Goal: Task Accomplishment & Management: Use online tool/utility

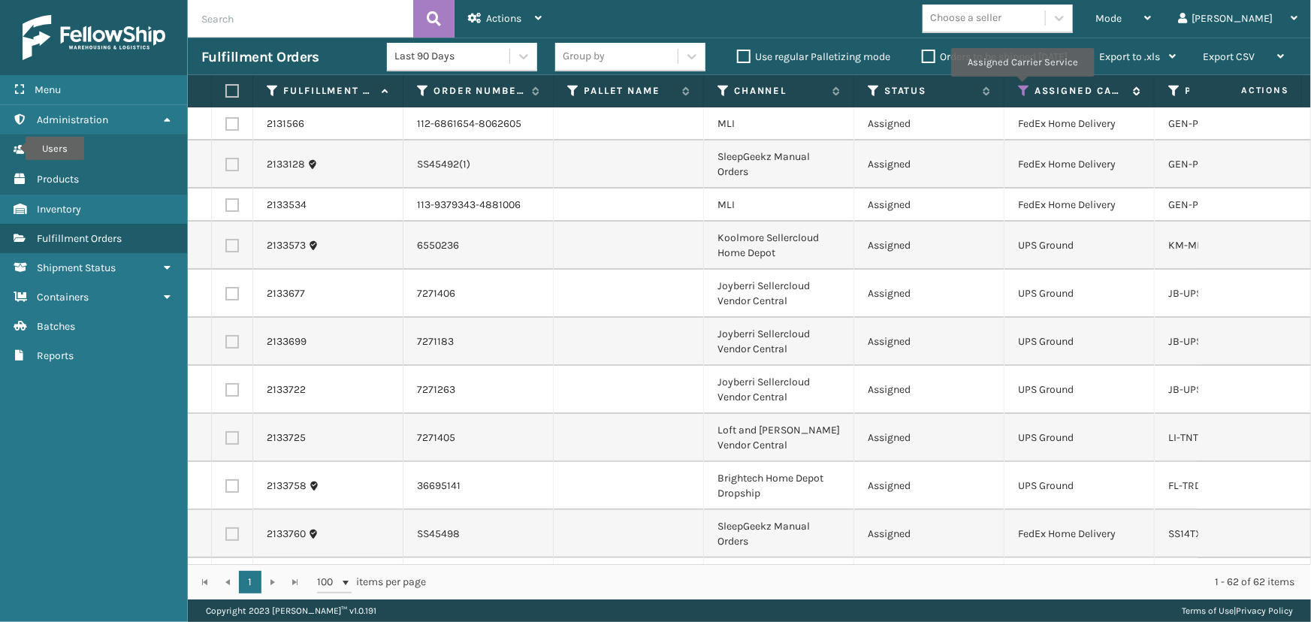
click at [1021, 87] on icon at bounding box center [1024, 91] width 12 height 14
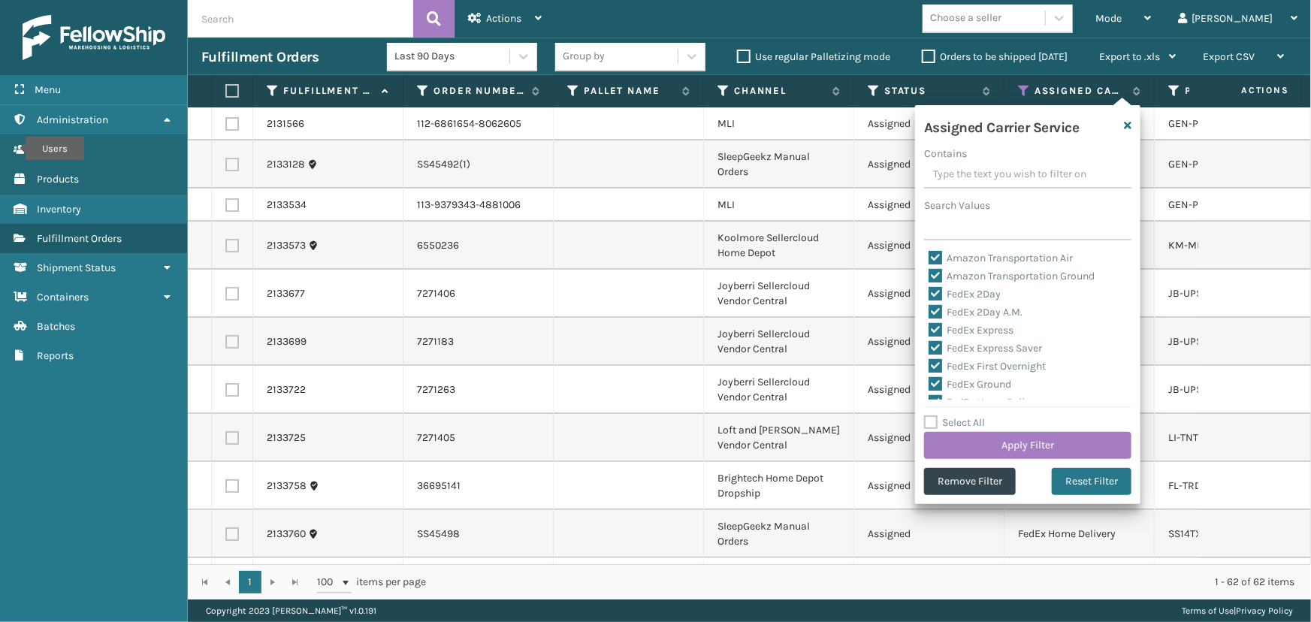
click at [977, 421] on label "Select All" at bounding box center [954, 422] width 61 height 13
click at [977, 415] on input "Select All" at bounding box center [1036, 415] width 225 height 2
checkbox input "true"
click at [977, 421] on label "Select All" at bounding box center [954, 422] width 61 height 13
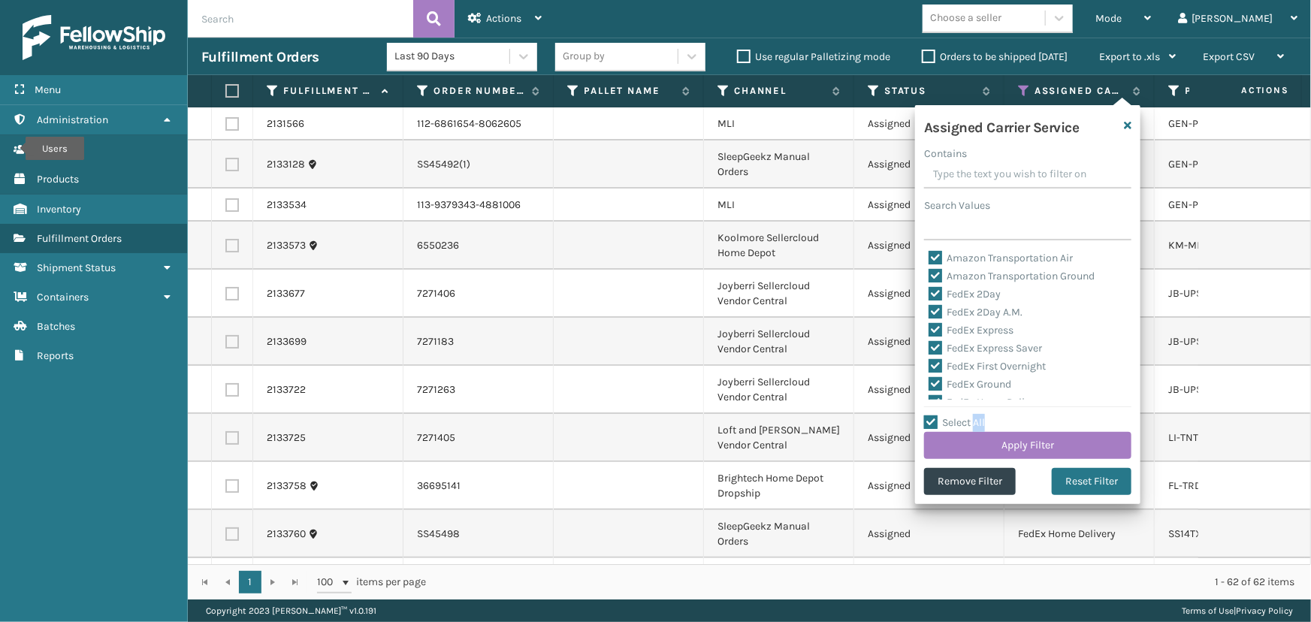
click at [977, 415] on input "Select All" at bounding box center [1036, 415] width 225 height 2
checkbox input "false"
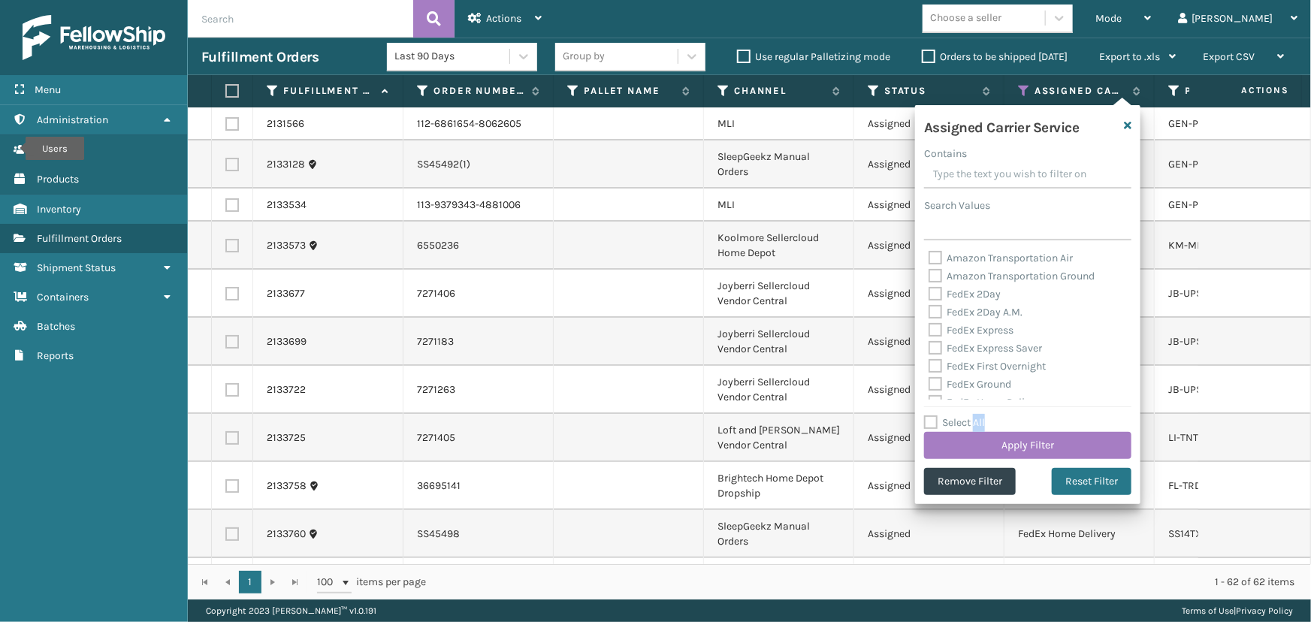
checkbox input "false"
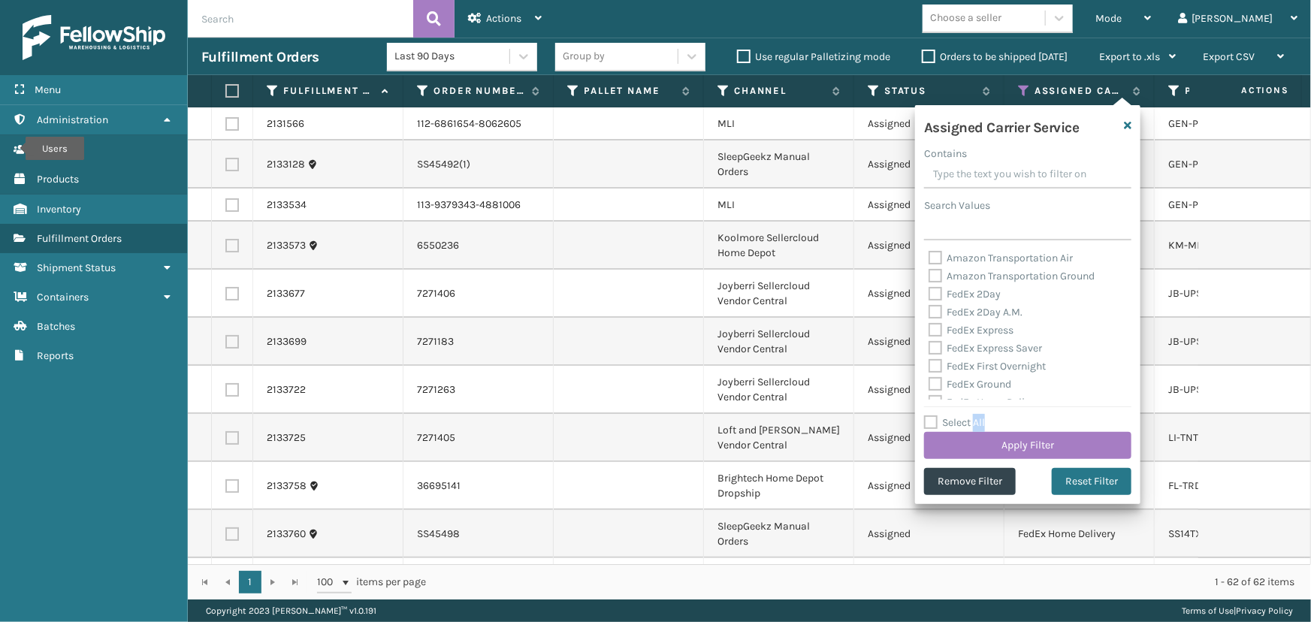
checkbox input "false"
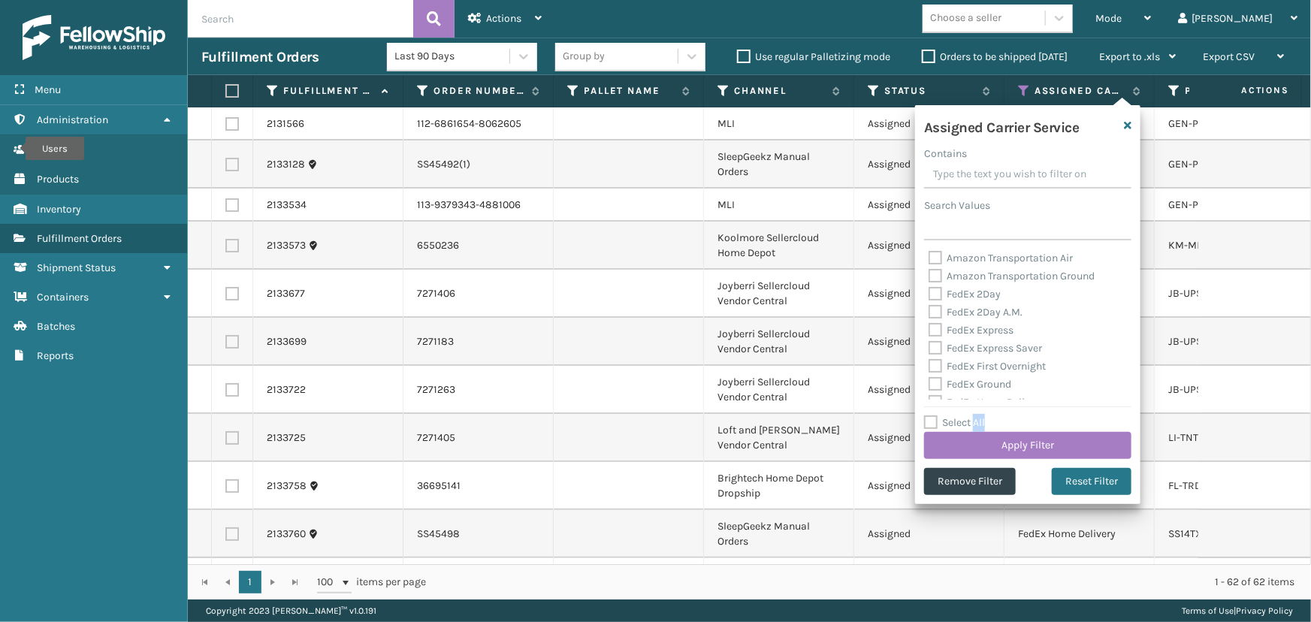
checkbox input "false"
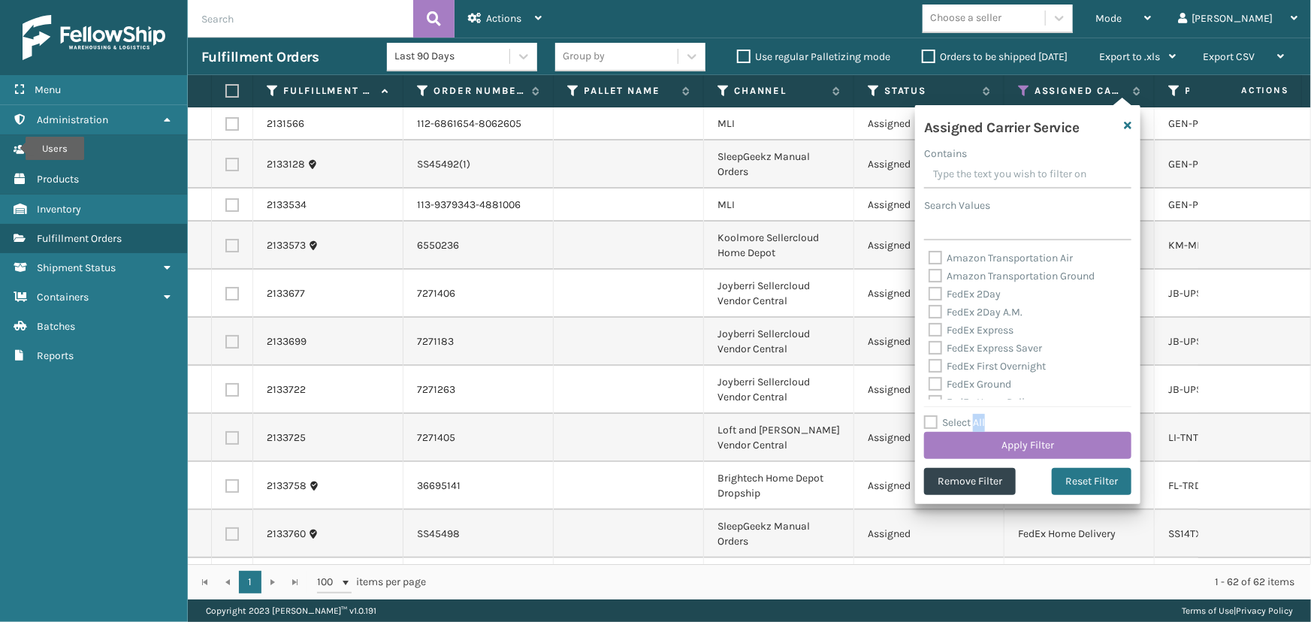
checkbox input "false"
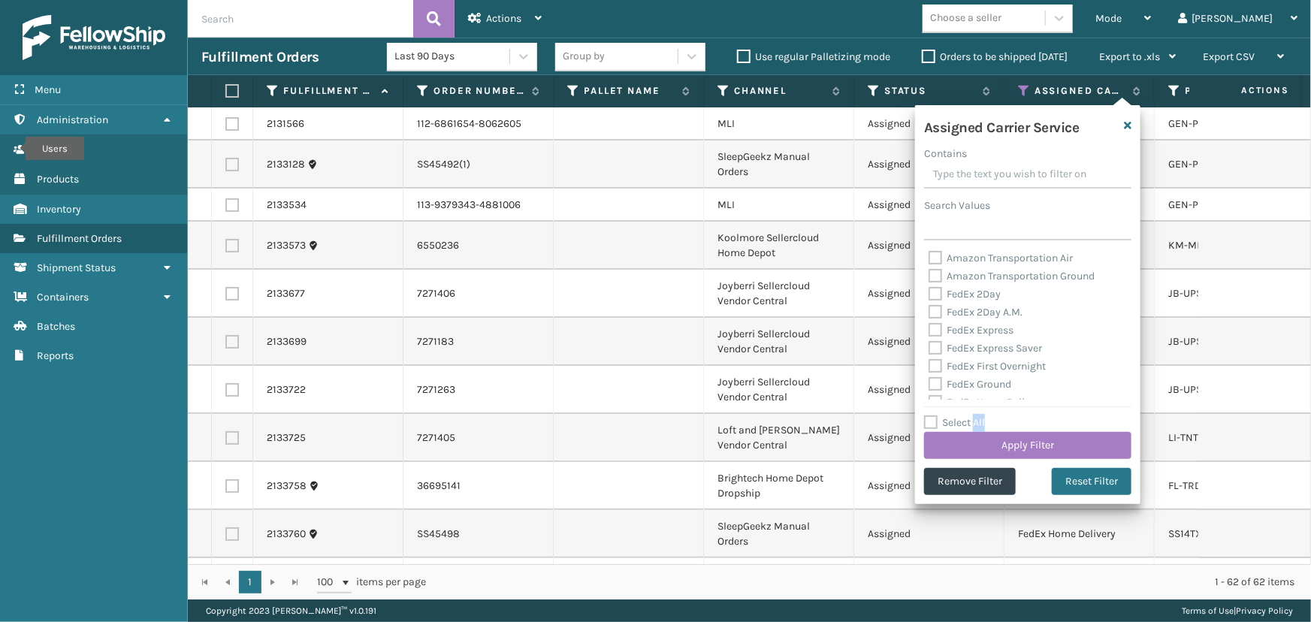
checkbox input "false"
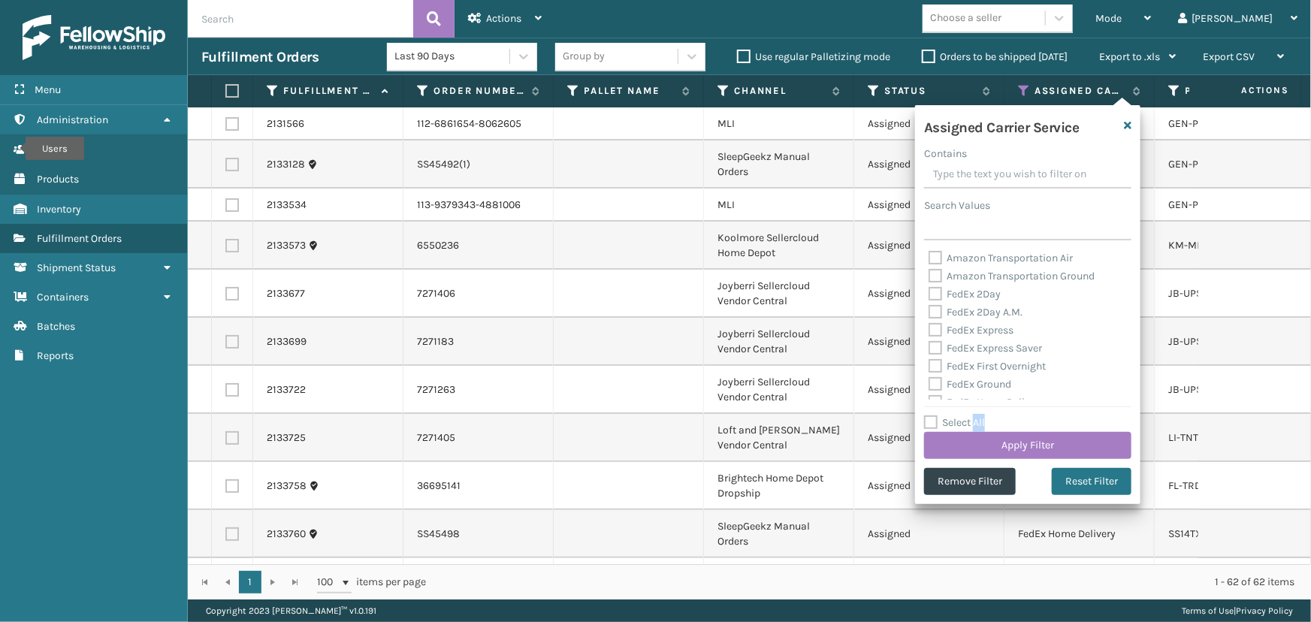
checkbox input "false"
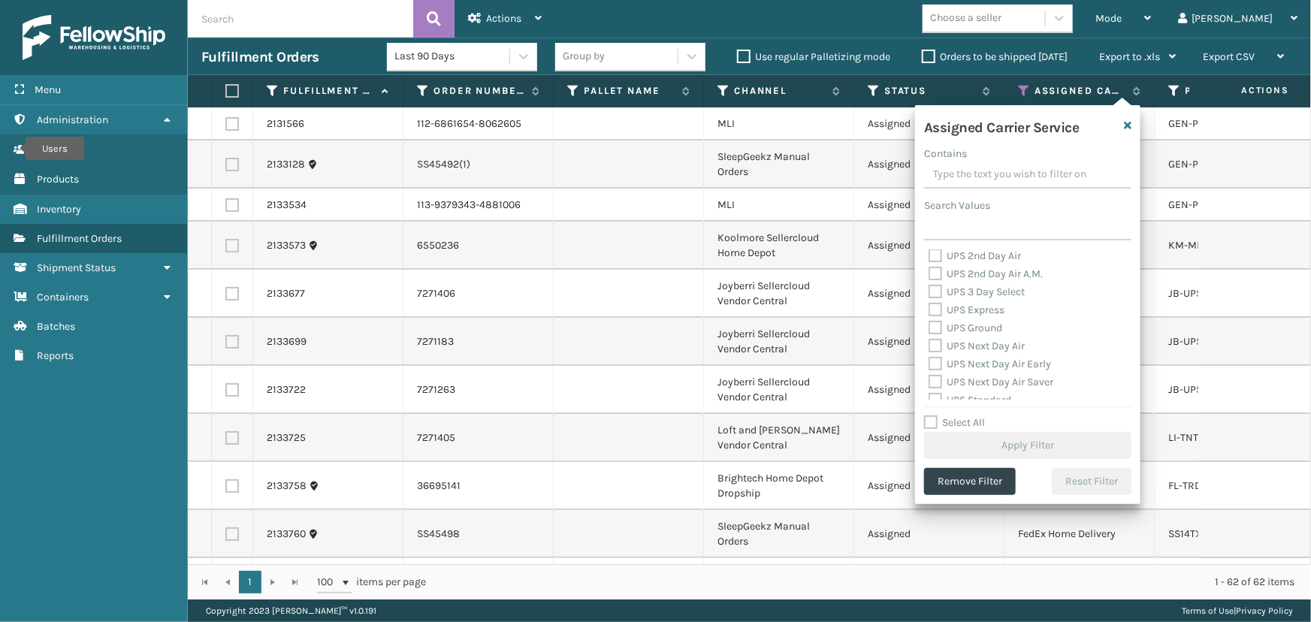
click at [954, 256] on label "UPS 2nd Day Air" at bounding box center [974, 255] width 92 height 13
click at [929, 256] on input "UPS 2nd Day Air" at bounding box center [928, 252] width 1 height 10
checkbox input "true"
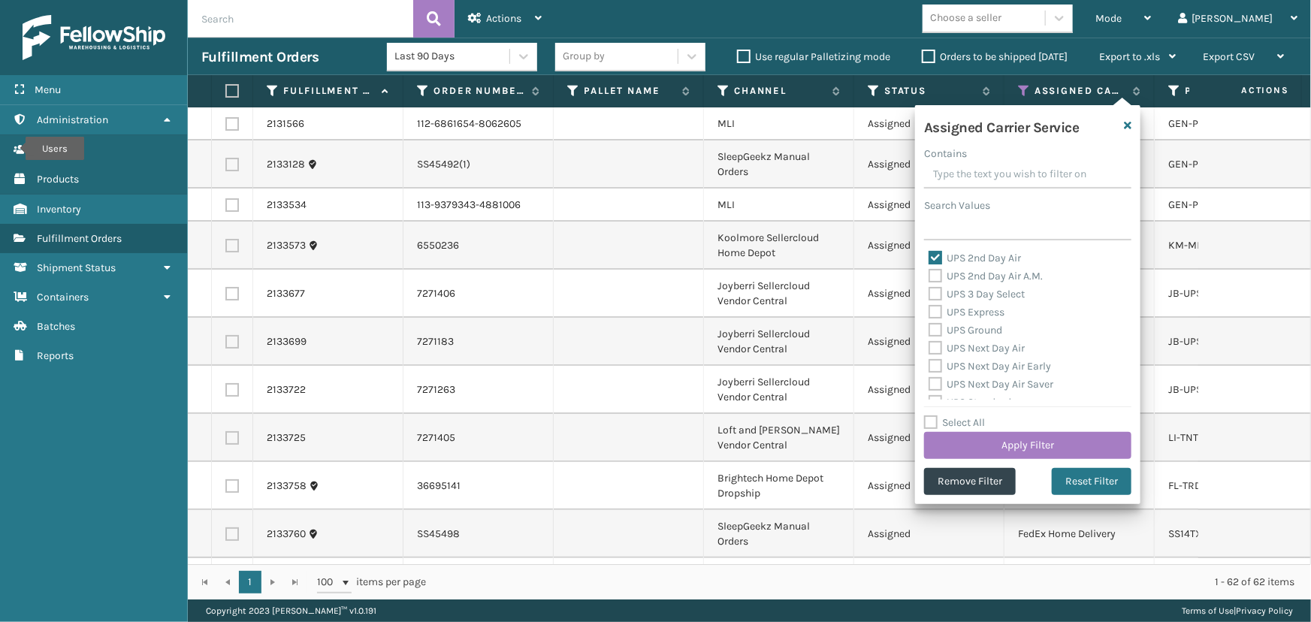
click at [956, 278] on label "UPS 2nd Day Air A.M." at bounding box center [985, 276] width 114 height 13
click at [929, 277] on input "UPS 2nd Day Air A.M." at bounding box center [928, 272] width 1 height 10
checkbox input "true"
click at [967, 293] on label "UPS 3 Day Select" at bounding box center [976, 294] width 96 height 13
click at [929, 293] on input "UPS 3 Day Select" at bounding box center [928, 290] width 1 height 10
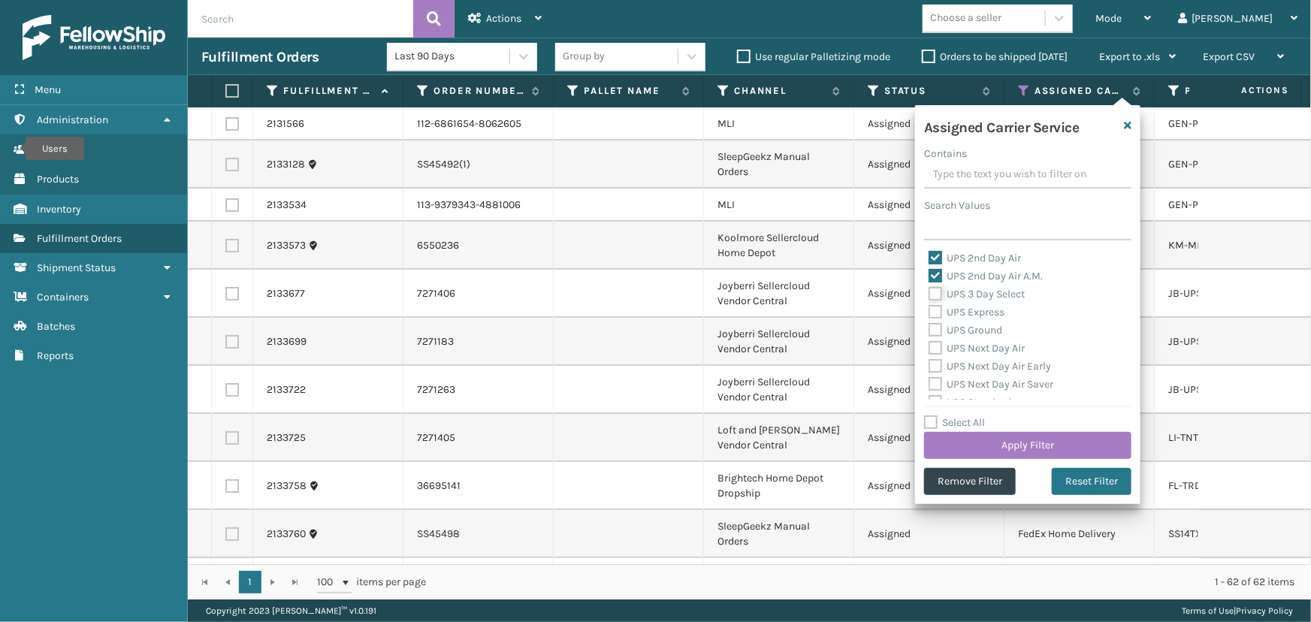
checkbox input "true"
click at [967, 309] on label "UPS Express" at bounding box center [966, 312] width 76 height 13
click at [929, 309] on input "UPS Express" at bounding box center [928, 308] width 1 height 10
checkbox input "true"
click at [969, 330] on label "UPS Ground" at bounding box center [965, 330] width 74 height 13
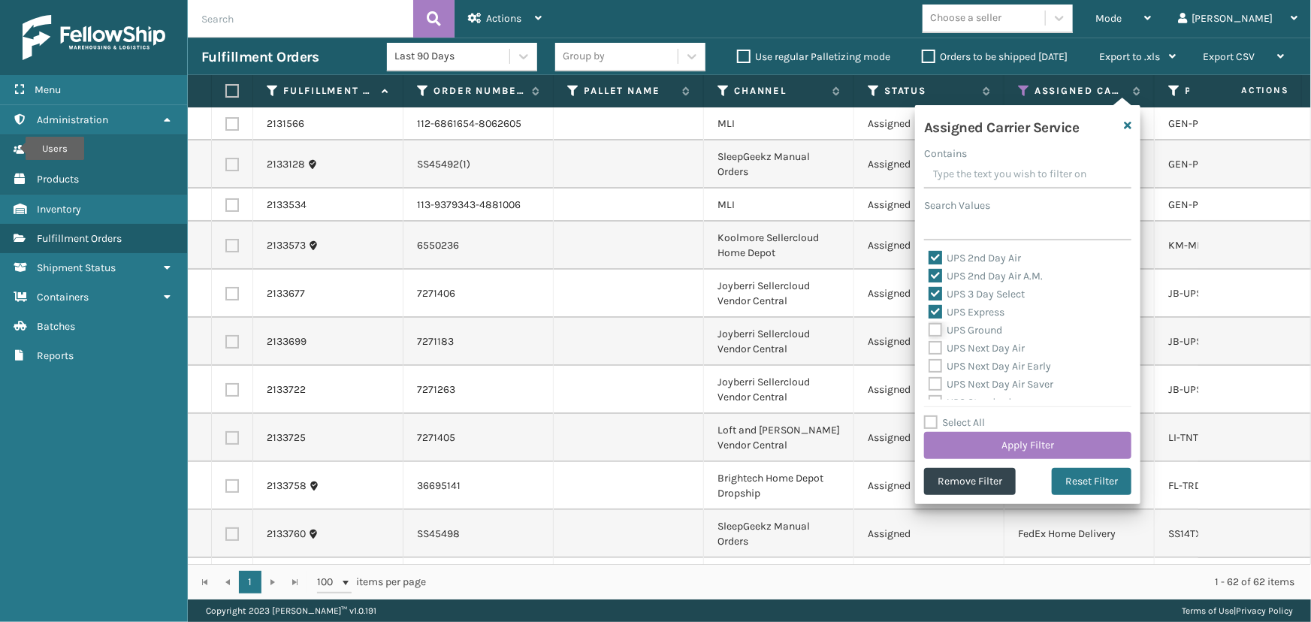
click at [929, 330] on input "UPS Ground" at bounding box center [928, 326] width 1 height 10
checkbox input "true"
click at [970, 345] on label "UPS Next Day Air" at bounding box center [976, 348] width 96 height 13
click at [929, 345] on input "UPS Next Day Air" at bounding box center [928, 344] width 1 height 10
checkbox input "true"
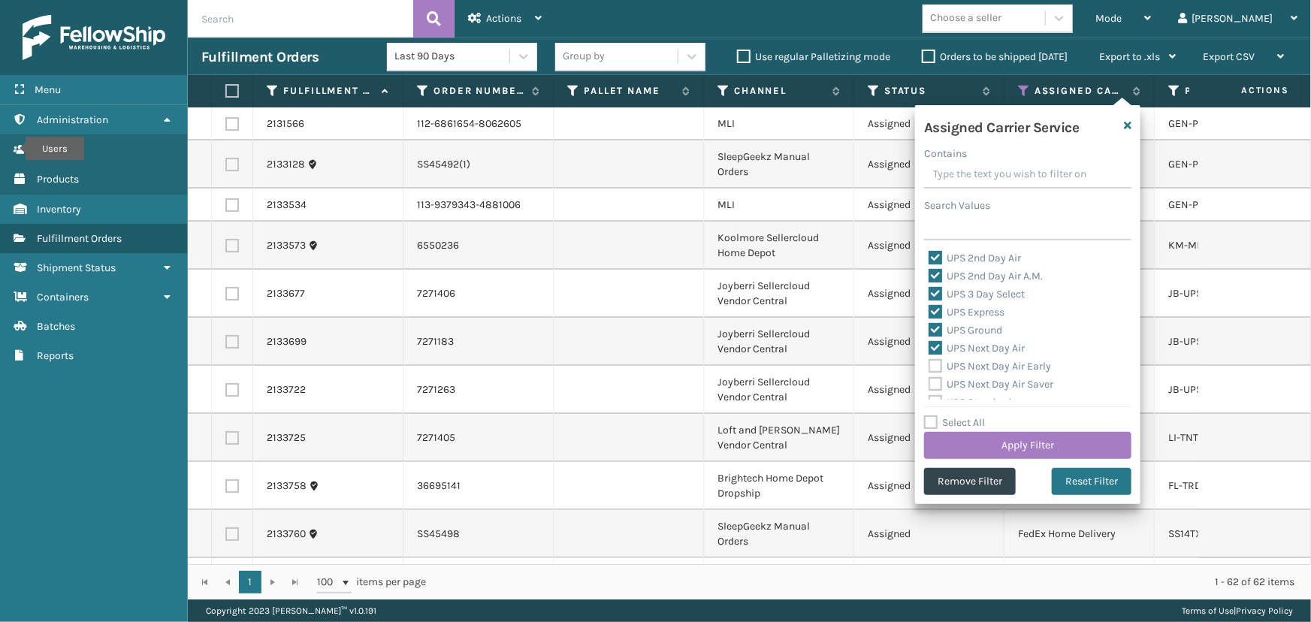
click at [972, 366] on label "UPS Next Day Air Early" at bounding box center [989, 366] width 122 height 13
click at [929, 366] on input "UPS Next Day Air Early" at bounding box center [928, 363] width 1 height 10
checkbox input "true"
click at [970, 319] on label "UPS Next Day Air Saver" at bounding box center [990, 316] width 125 height 13
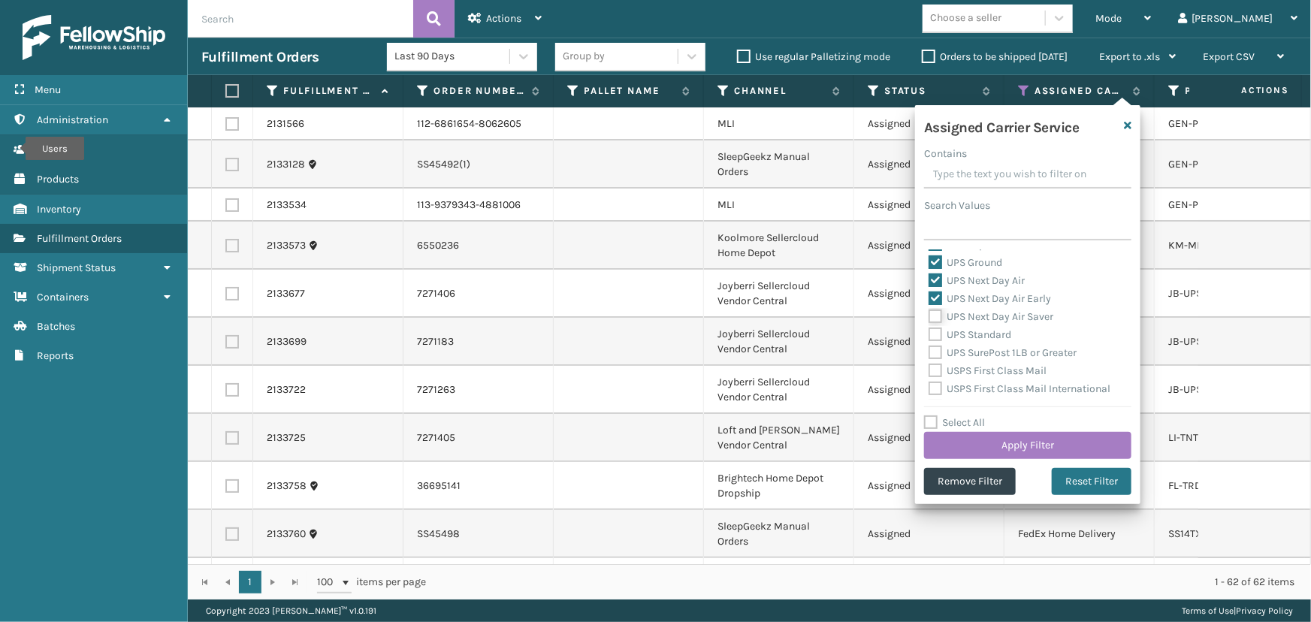
click at [929, 318] on input "UPS Next Day Air Saver" at bounding box center [928, 313] width 1 height 10
checkbox input "true"
drag, startPoint x: 973, startPoint y: 337, endPoint x: 975, endPoint y: 353, distance: 15.8
click at [973, 337] on label "UPS Standard" at bounding box center [969, 334] width 83 height 13
click at [929, 336] on input "UPS Standard" at bounding box center [928, 331] width 1 height 10
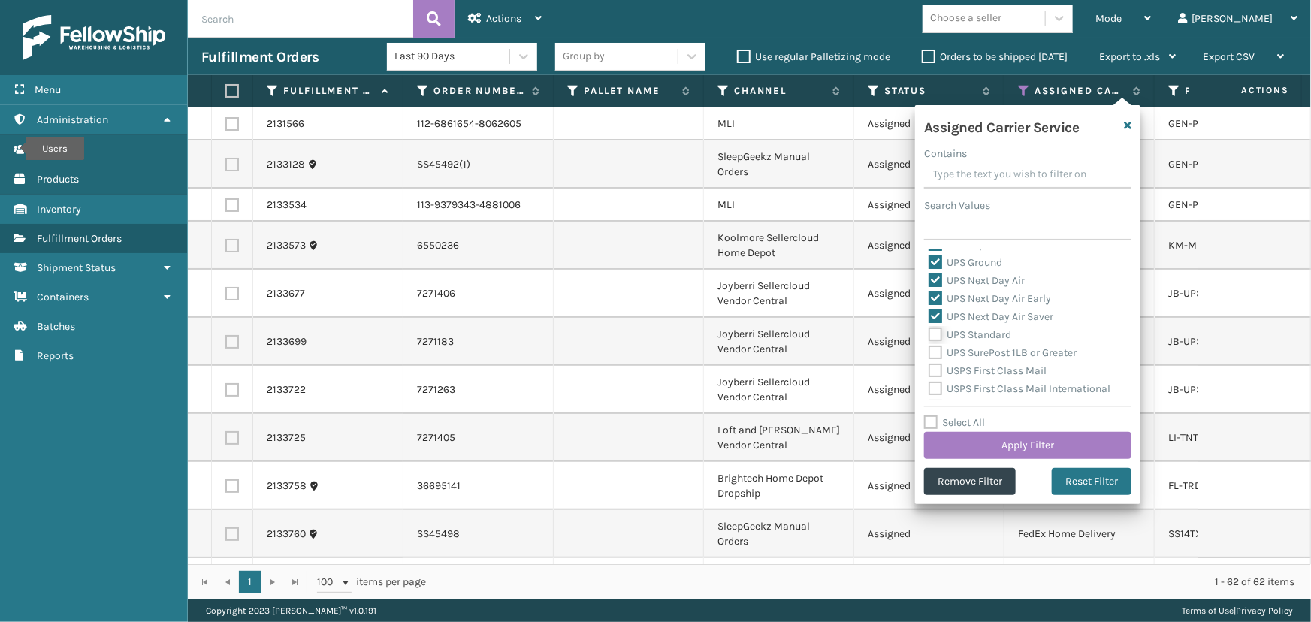
checkbox input "true"
click at [975, 355] on label "UPS SurePost 1LB or Greater" at bounding box center [1002, 352] width 148 height 13
click at [929, 354] on input "UPS SurePost 1LB or Greater" at bounding box center [928, 349] width 1 height 10
checkbox input "true"
click at [975, 368] on label "USPS First Class Mail" at bounding box center [987, 370] width 118 height 13
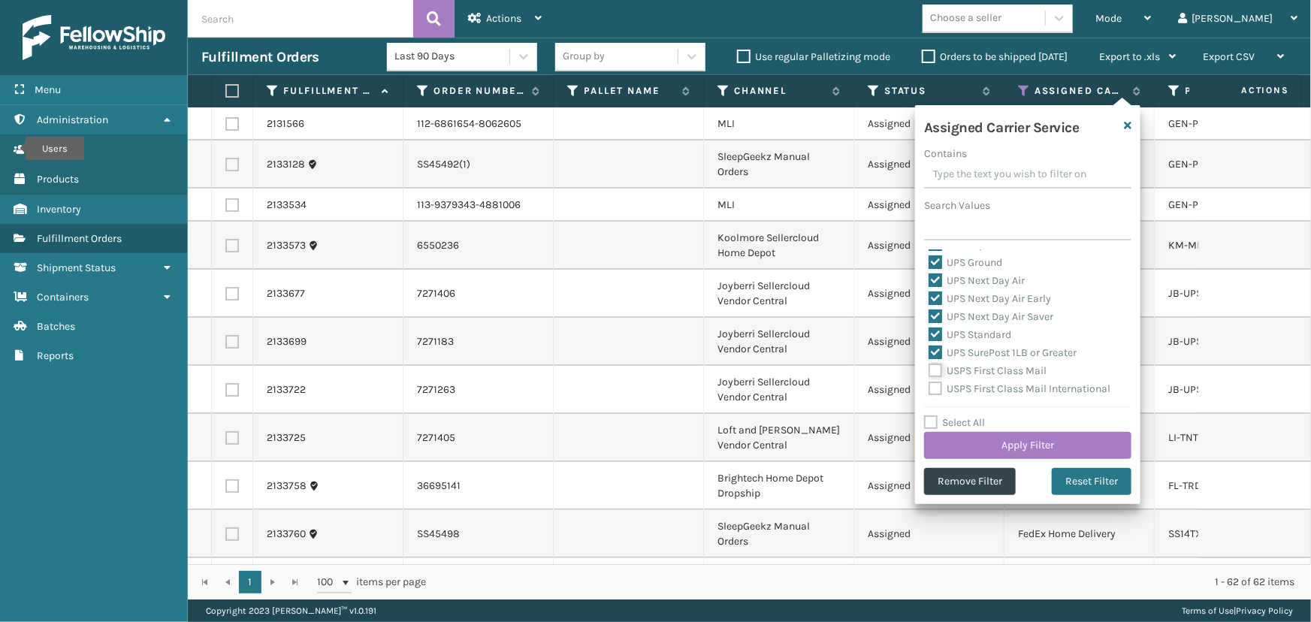
click at [929, 368] on input "USPS First Class Mail" at bounding box center [928, 367] width 1 height 10
checkbox input "true"
click at [976, 386] on label "USPS First Class Mail International" at bounding box center [1019, 388] width 182 height 13
click at [929, 386] on input "USPS First Class Mail International" at bounding box center [928, 385] width 1 height 10
checkbox input "true"
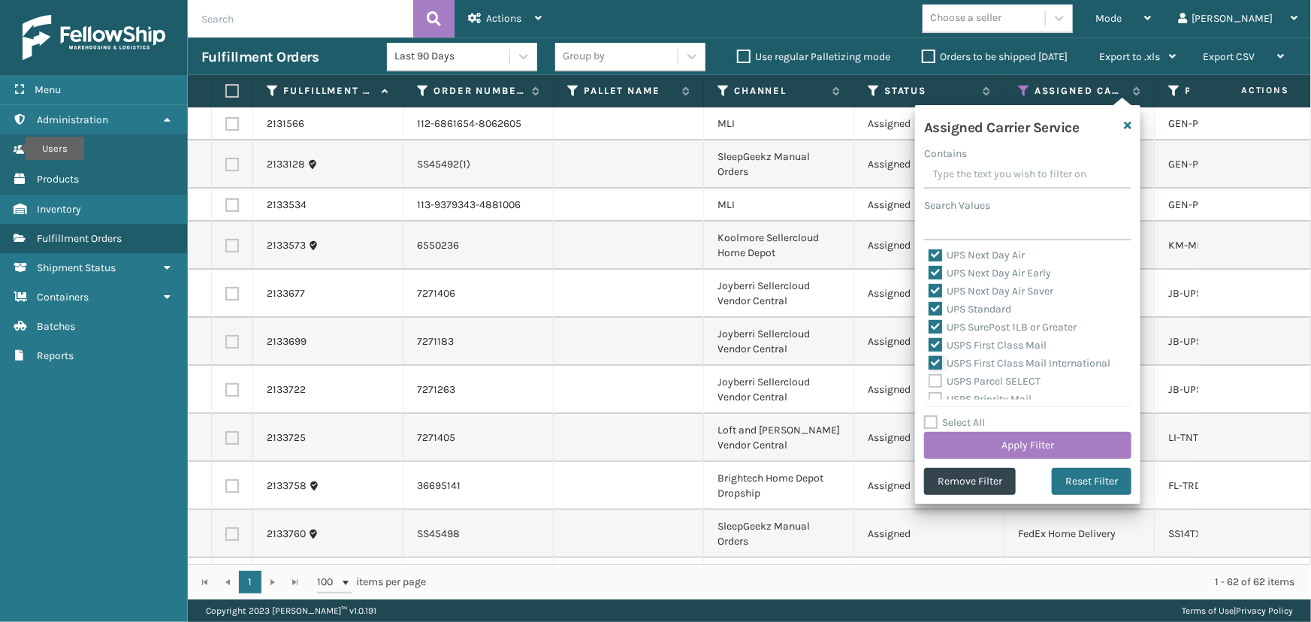
scroll to position [406, 0]
click at [974, 339] on label "USPS Parcel SELECT" at bounding box center [984, 338] width 112 height 13
click at [929, 339] on input "USPS Parcel SELECT" at bounding box center [928, 335] width 1 height 10
checkbox input "true"
click at [977, 358] on label "USPS Priority Mail" at bounding box center [979, 356] width 103 height 13
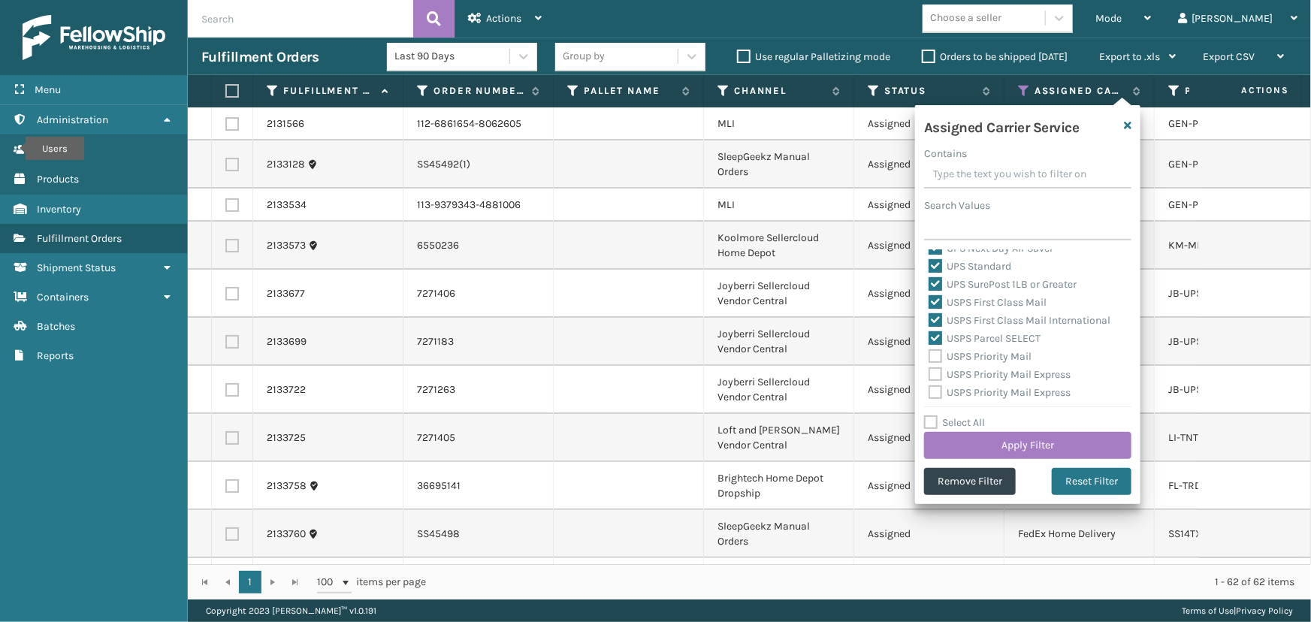
click at [976, 390] on label "USPS Priority Mail Express International" at bounding box center [999, 401] width 142 height 31
click at [929, 390] on input "USPS Priority Mail Express International" at bounding box center [928, 389] width 1 height 10
checkbox input "true"
click at [976, 368] on label "USPS Priority Mail Express" at bounding box center [999, 374] width 142 height 13
click at [929, 367] on input "USPS Priority Mail Express" at bounding box center [928, 371] width 1 height 10
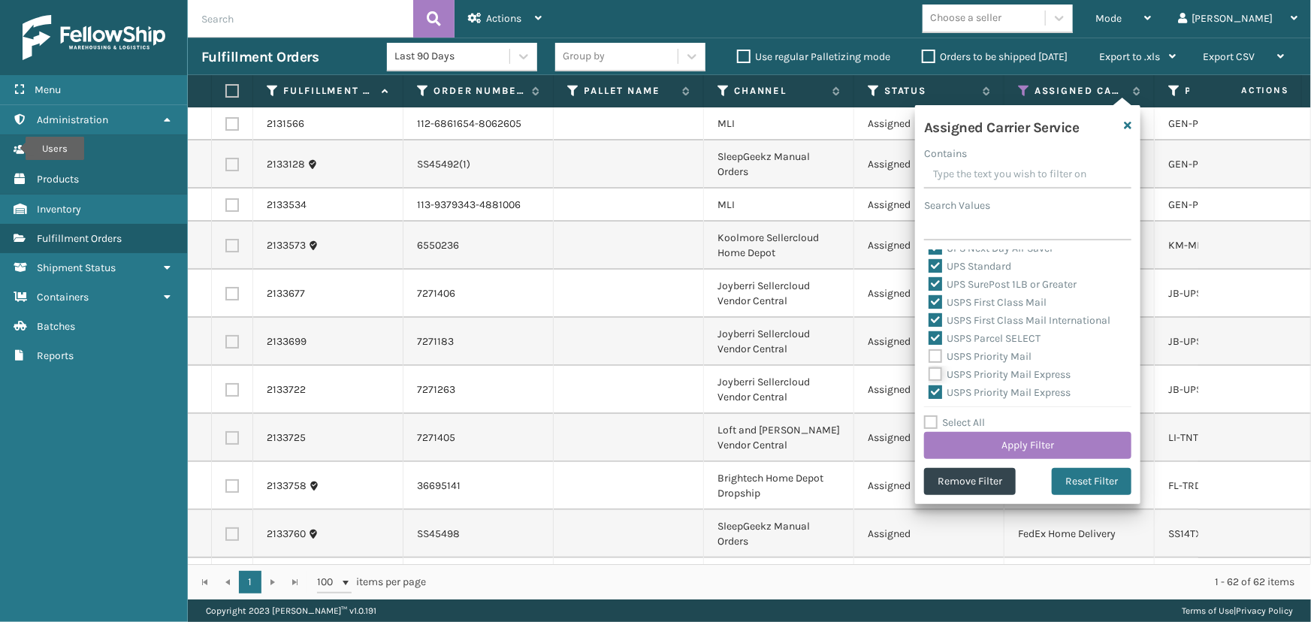
checkbox input "true"
click at [973, 352] on label "USPS Priority Mail" at bounding box center [979, 356] width 103 height 13
click at [929, 352] on input "USPS Priority Mail" at bounding box center [928, 353] width 1 height 10
checkbox input "true"
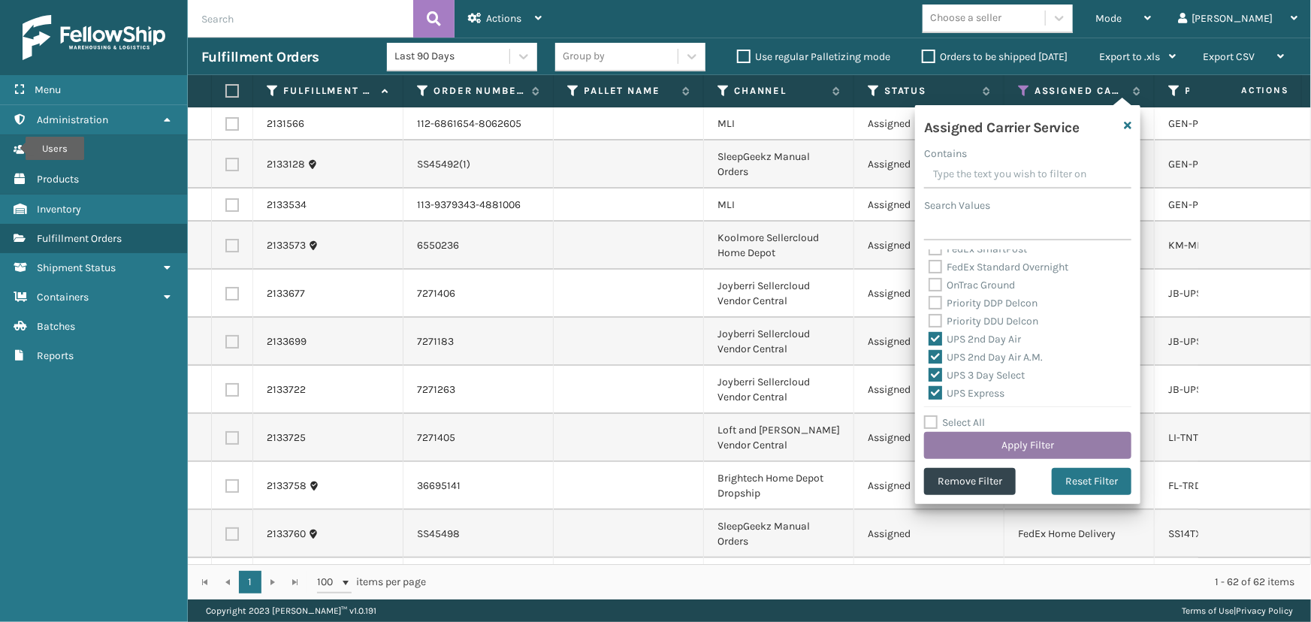
click at [1015, 444] on button "Apply Filter" at bounding box center [1027, 445] width 207 height 27
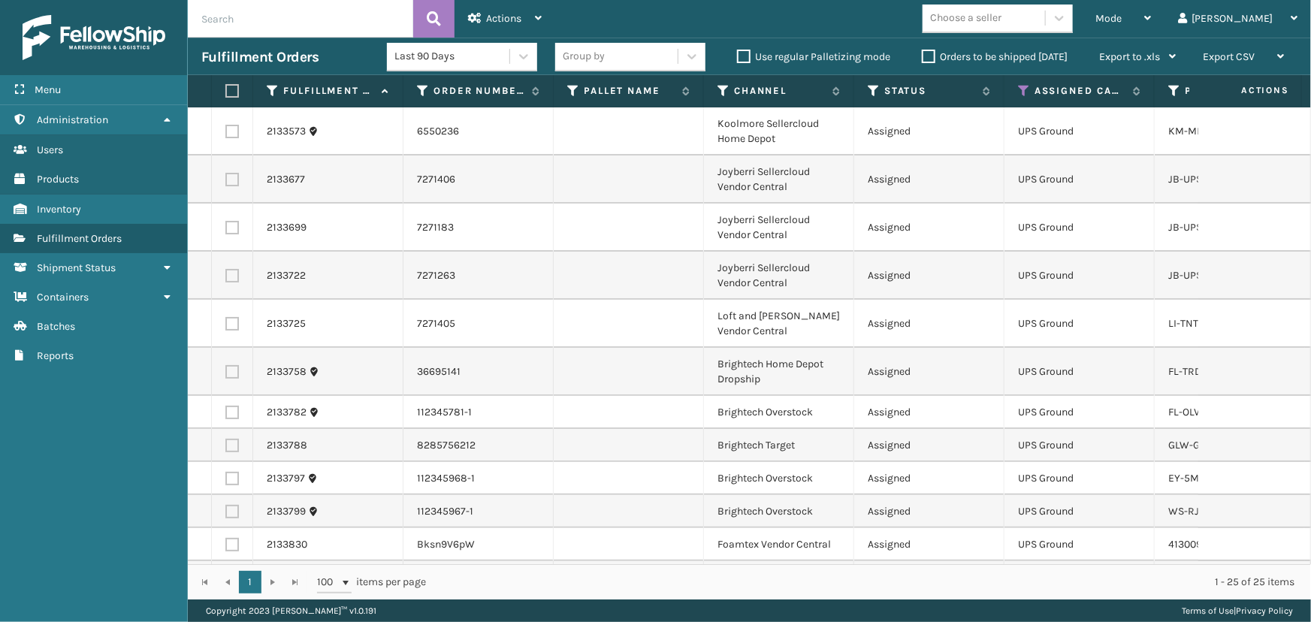
drag, startPoint x: 232, startPoint y: 88, endPoint x: 273, endPoint y: 74, distance: 42.8
click at [232, 88] on label at bounding box center [229, 91] width 9 height 14
click at [226, 88] on input "checkbox" at bounding box center [225, 91] width 1 height 10
checkbox input "true"
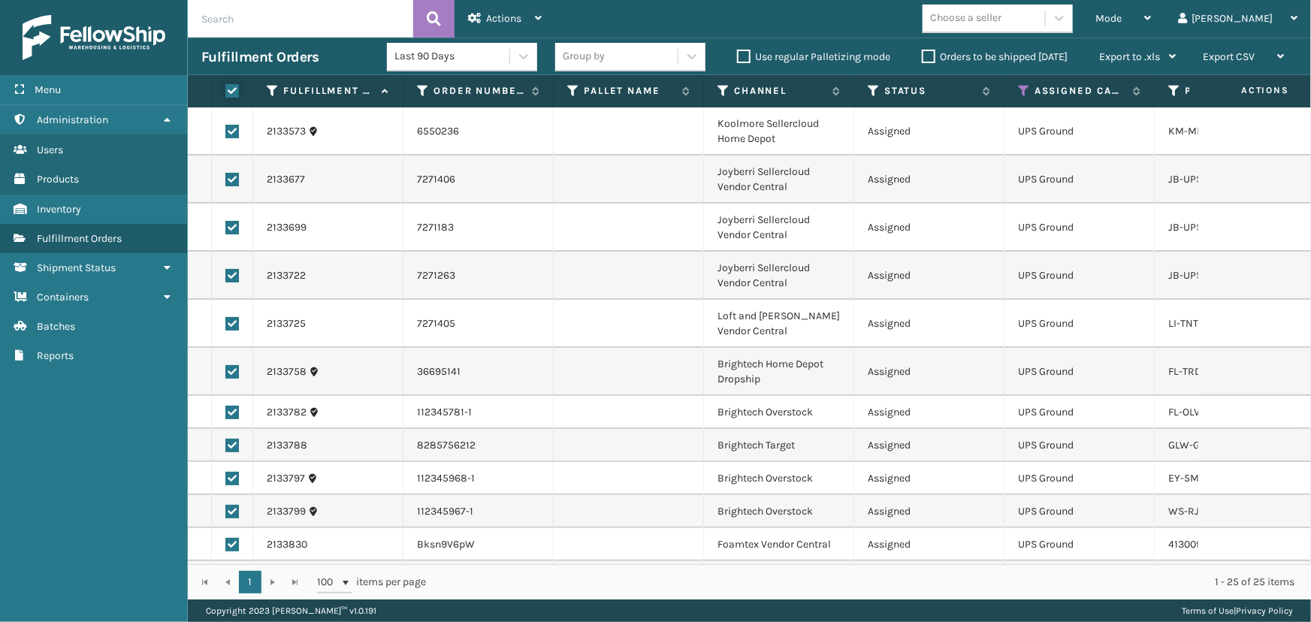
checkbox input "true"
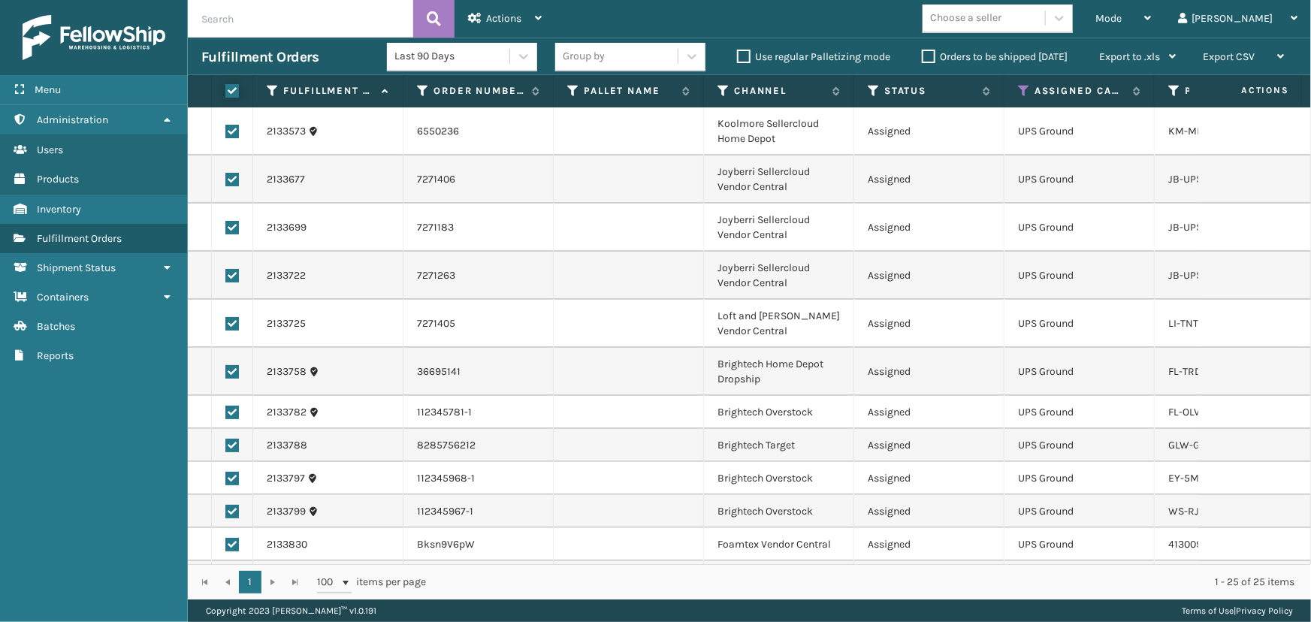
checkbox input "true"
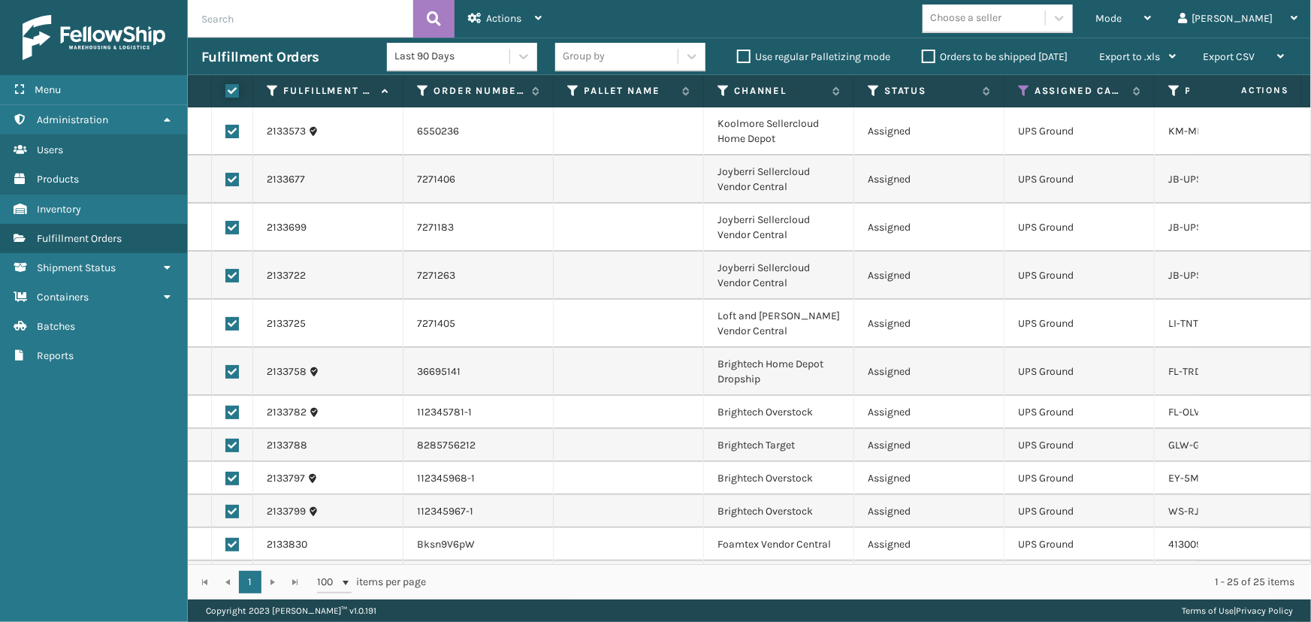
checkbox input "true"
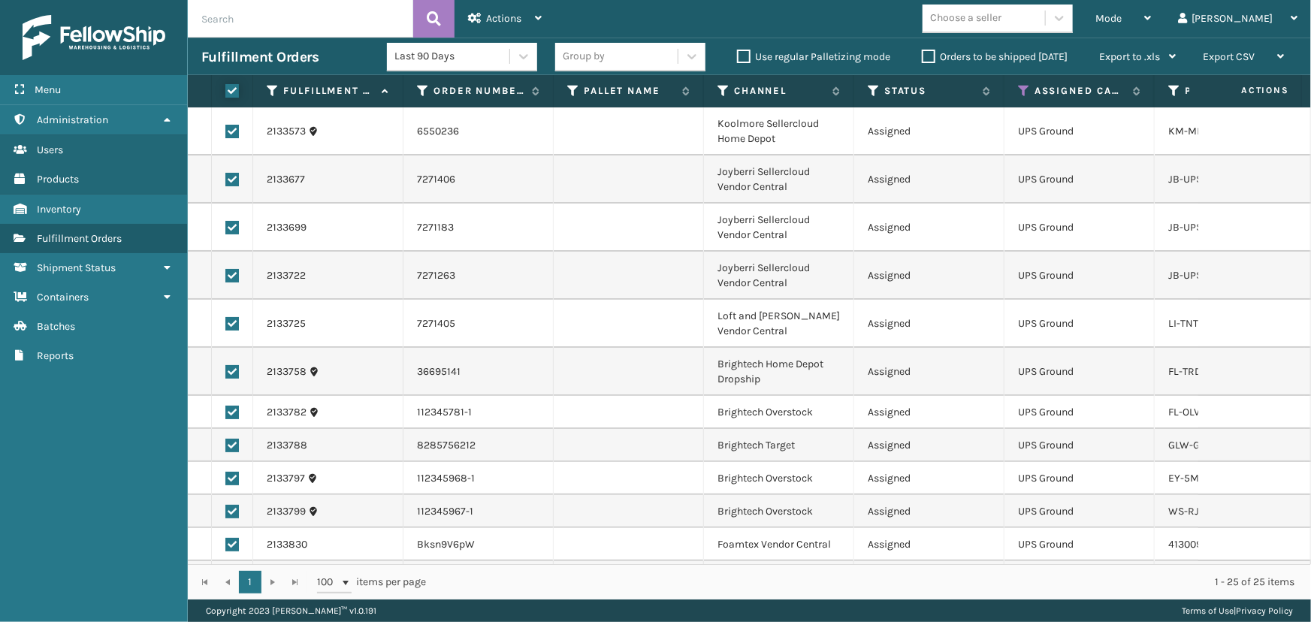
checkbox input "true"
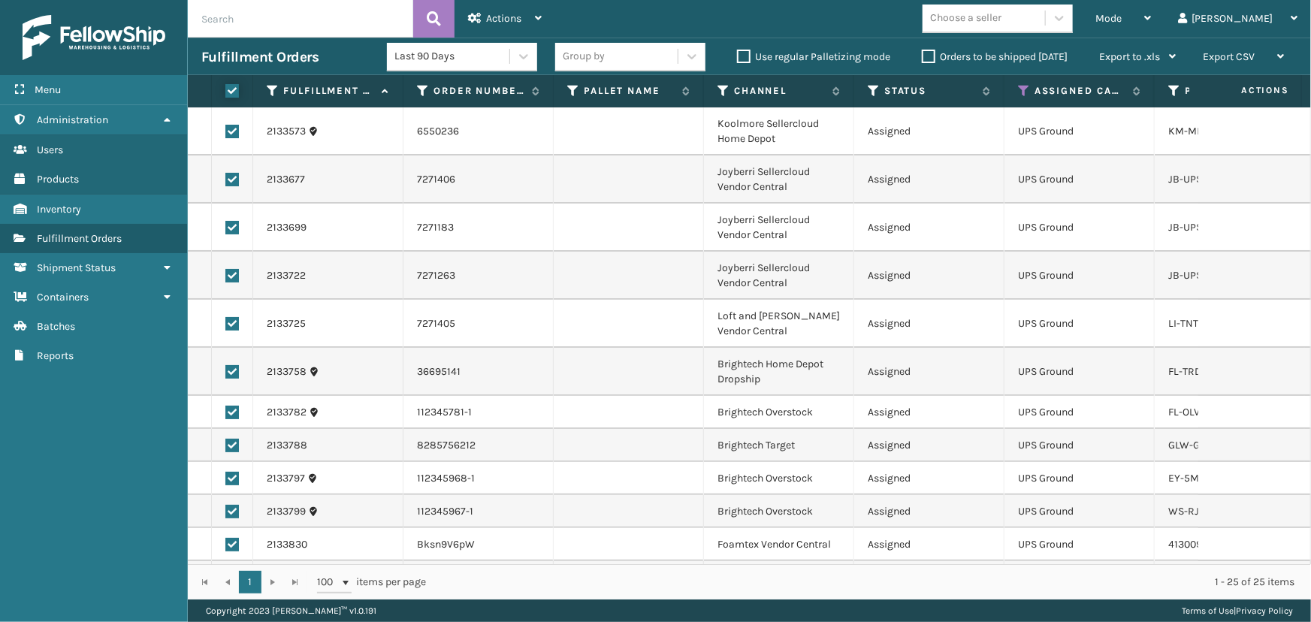
checkbox input "true"
click at [508, 2] on div "Actions" at bounding box center [505, 19] width 74 height 38
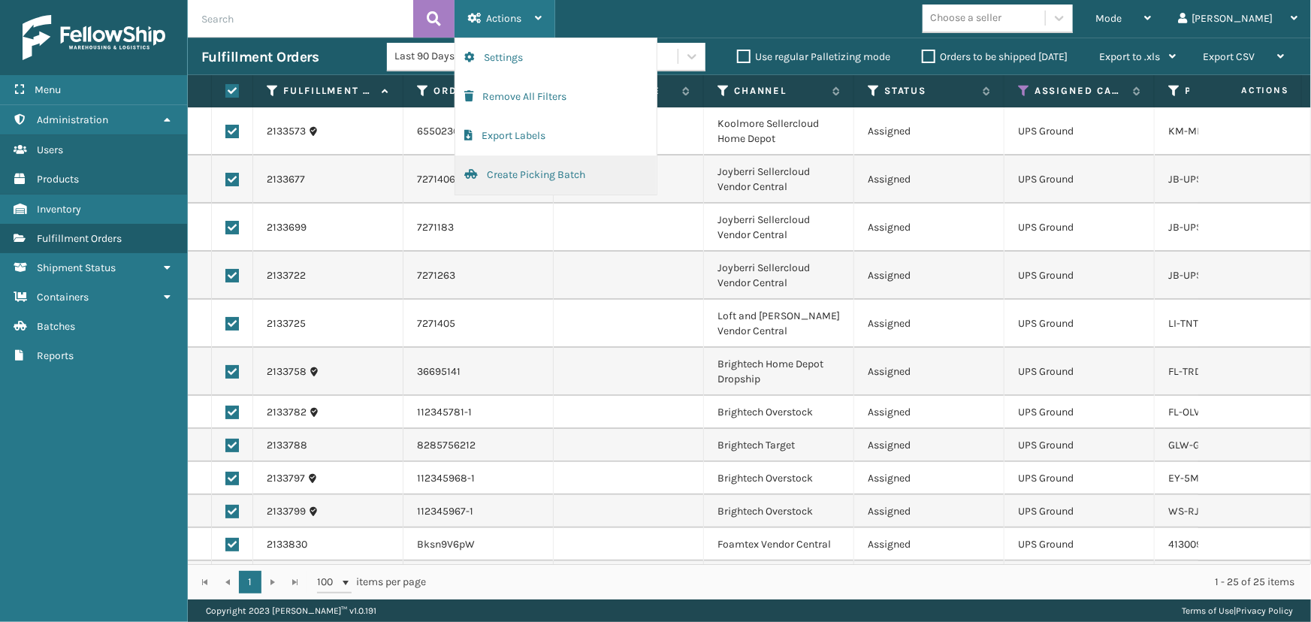
click at [537, 177] on button "Create Picking Batch" at bounding box center [555, 174] width 201 height 39
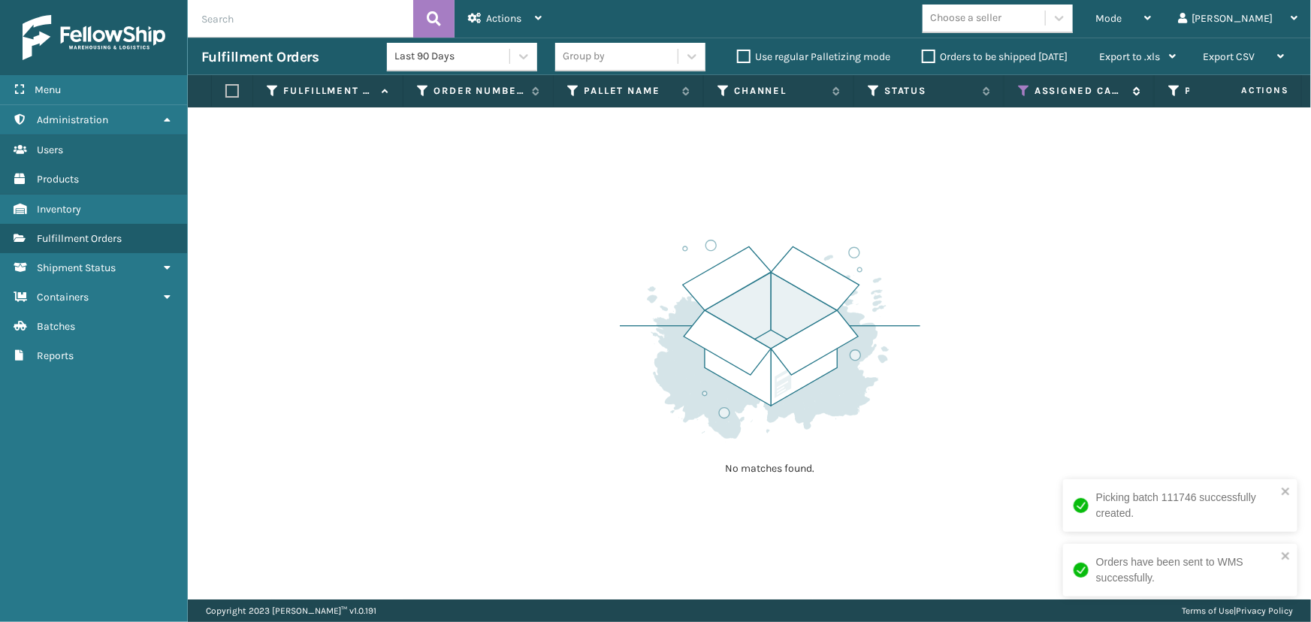
click at [1025, 93] on icon at bounding box center [1024, 91] width 12 height 14
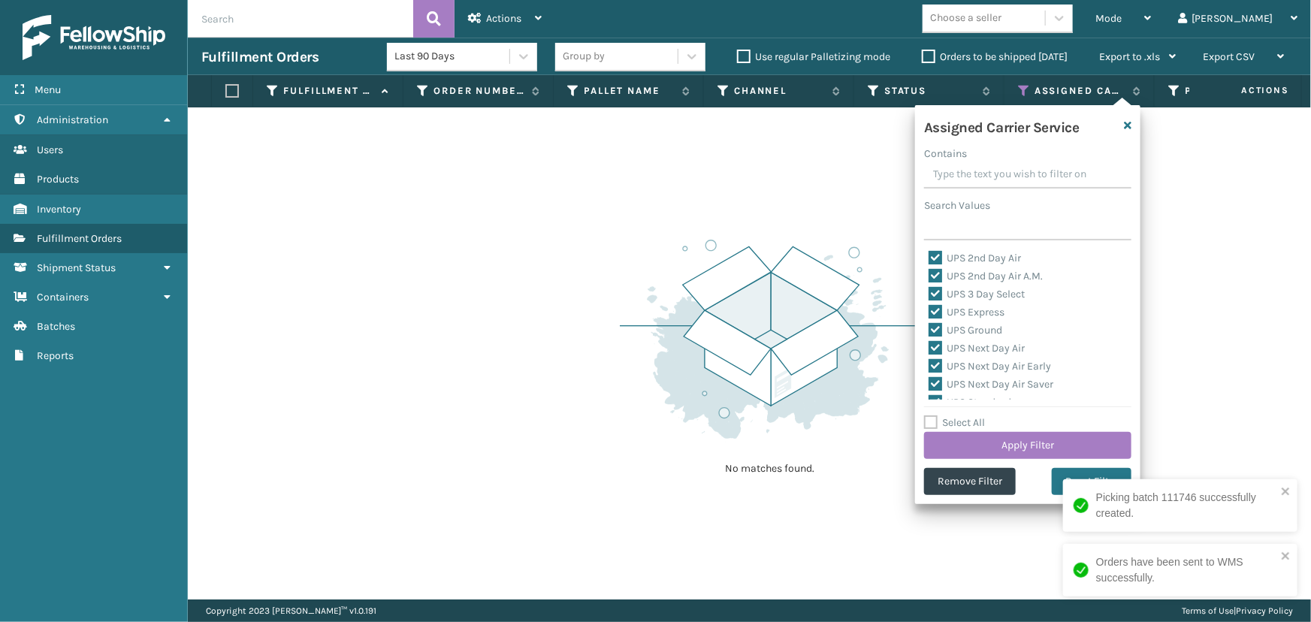
click at [938, 421] on label "Select All" at bounding box center [954, 422] width 61 height 13
click at [938, 415] on input "Select All" at bounding box center [1036, 415] width 225 height 2
checkbox input "true"
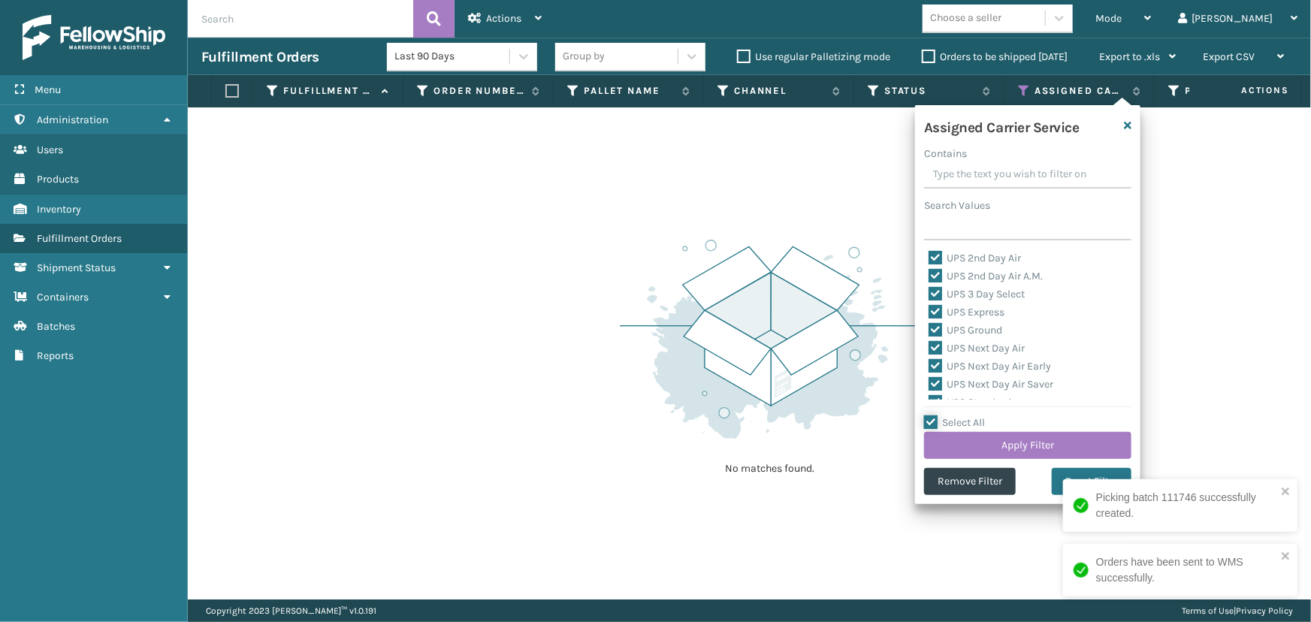
checkbox input "true"
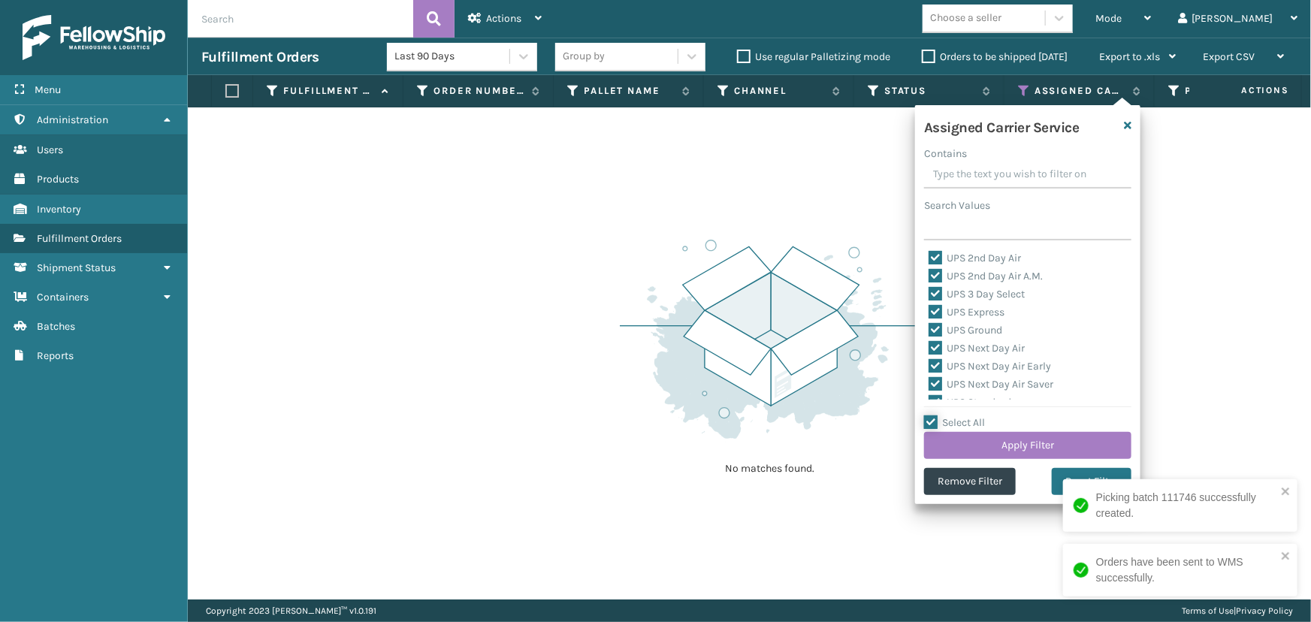
checkbox input "true"
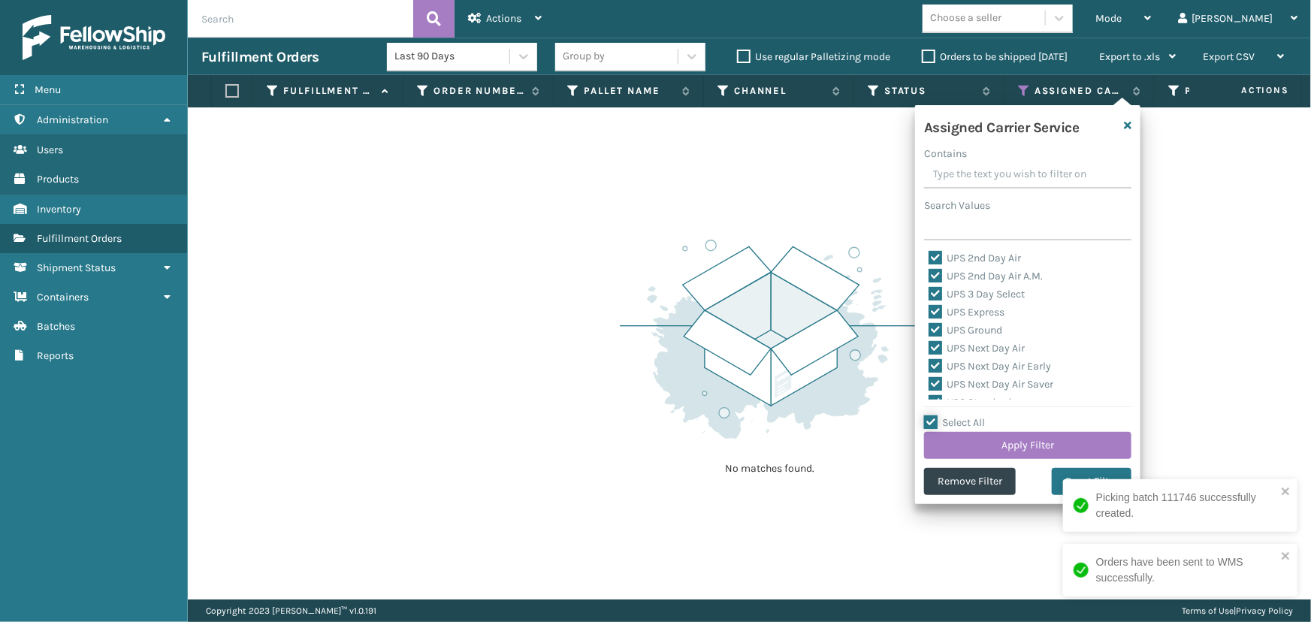
checkbox input "true"
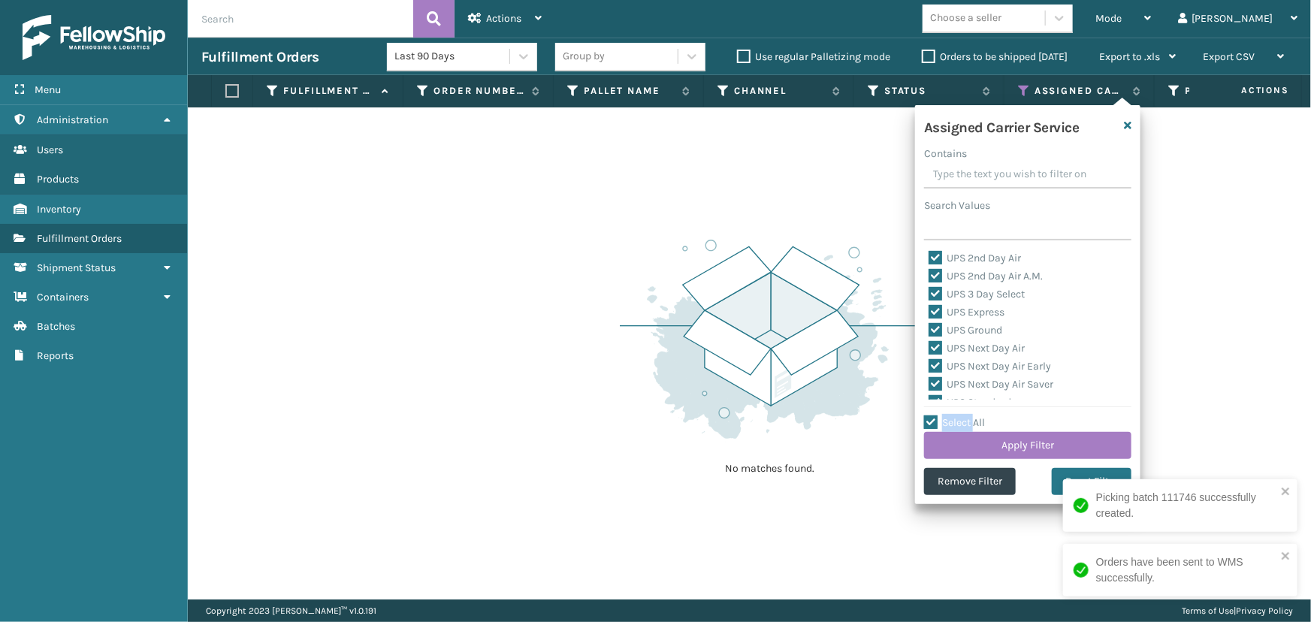
click at [938, 421] on label "Select All" at bounding box center [954, 422] width 61 height 13
click at [938, 415] on input "Select All" at bounding box center [1036, 415] width 225 height 2
checkbox input "false"
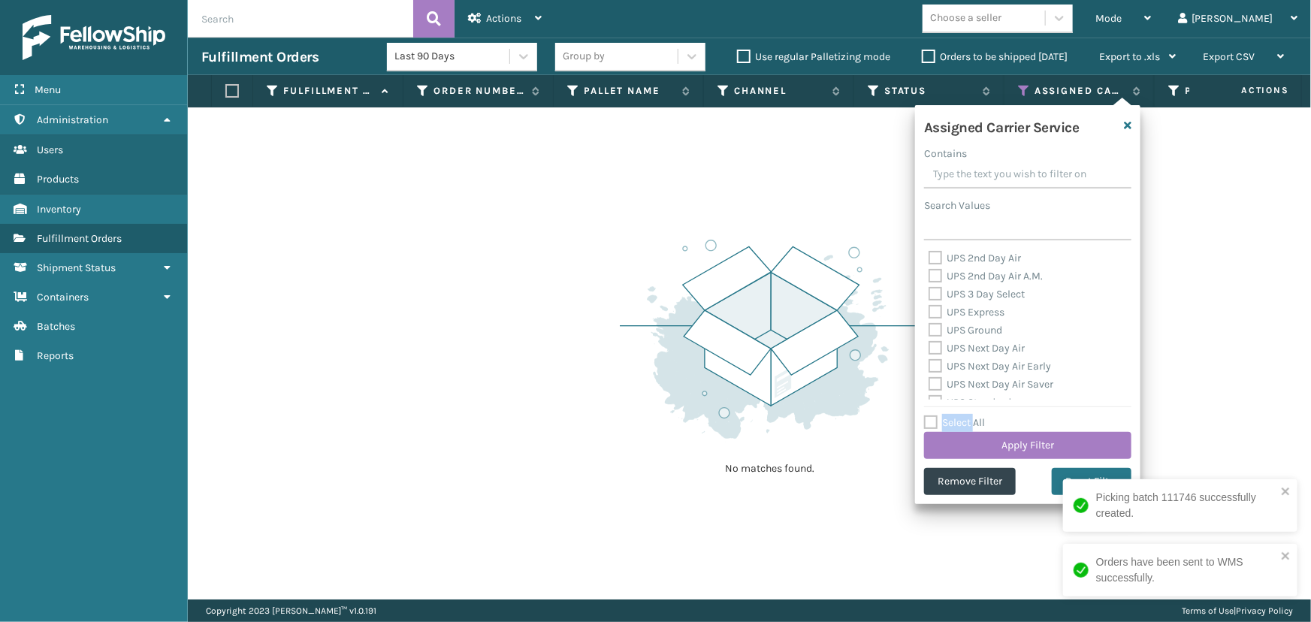
checkbox input "false"
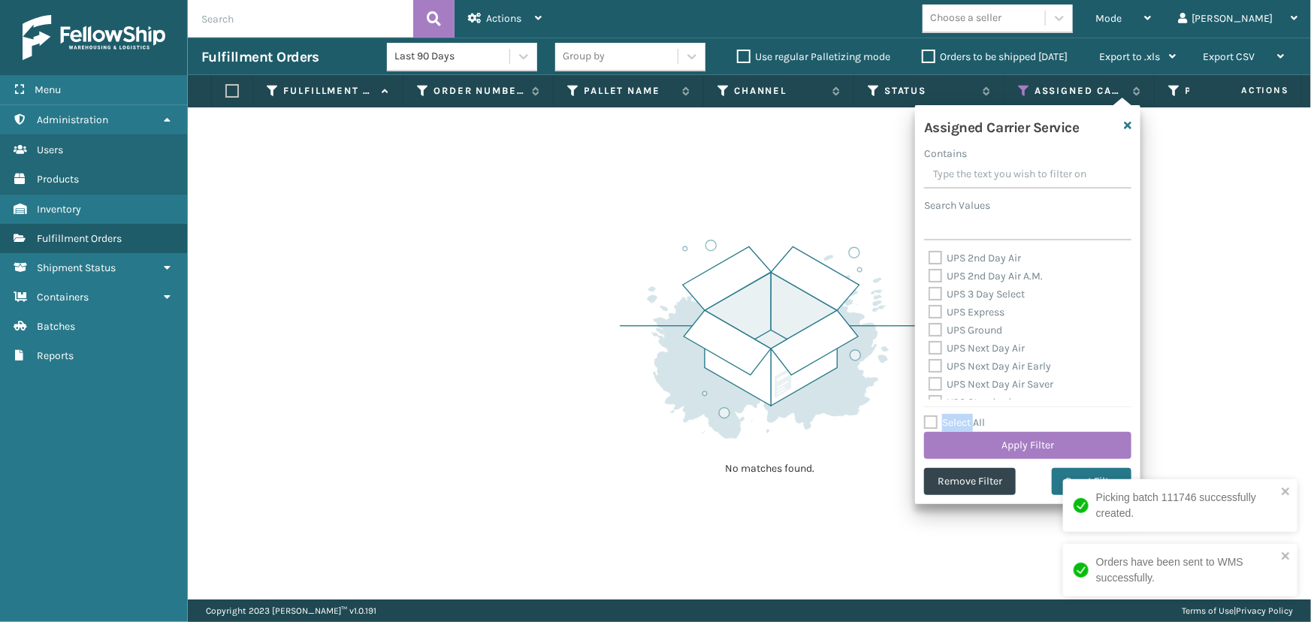
checkbox input "false"
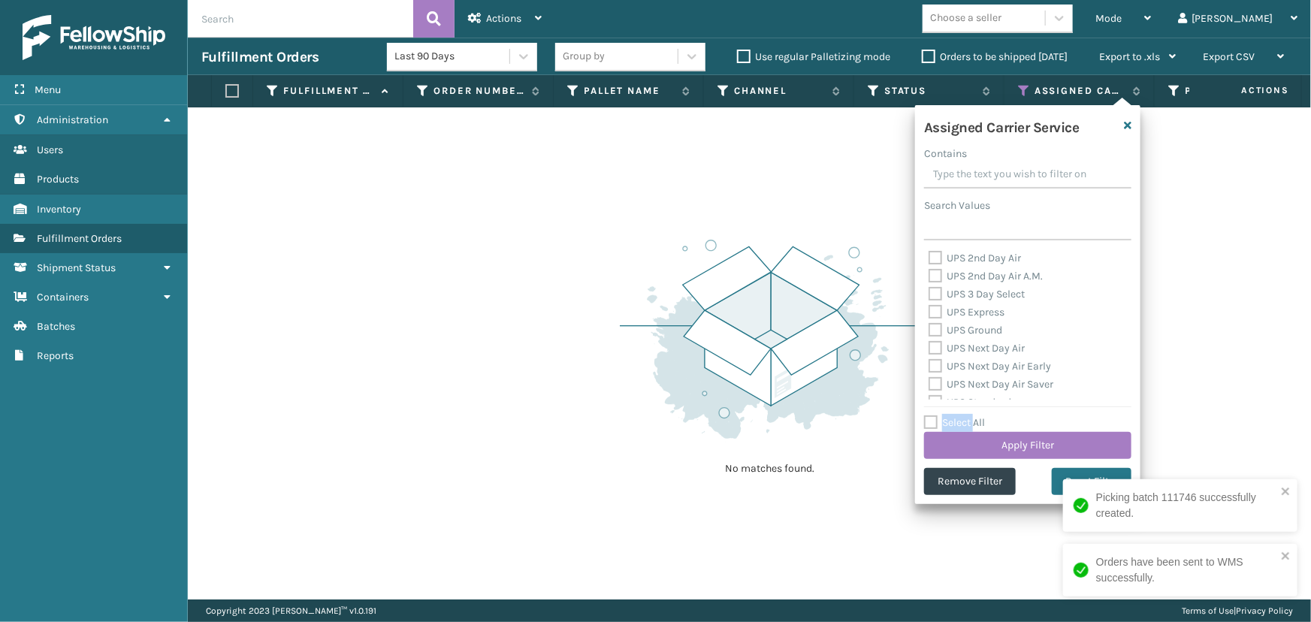
checkbox input "false"
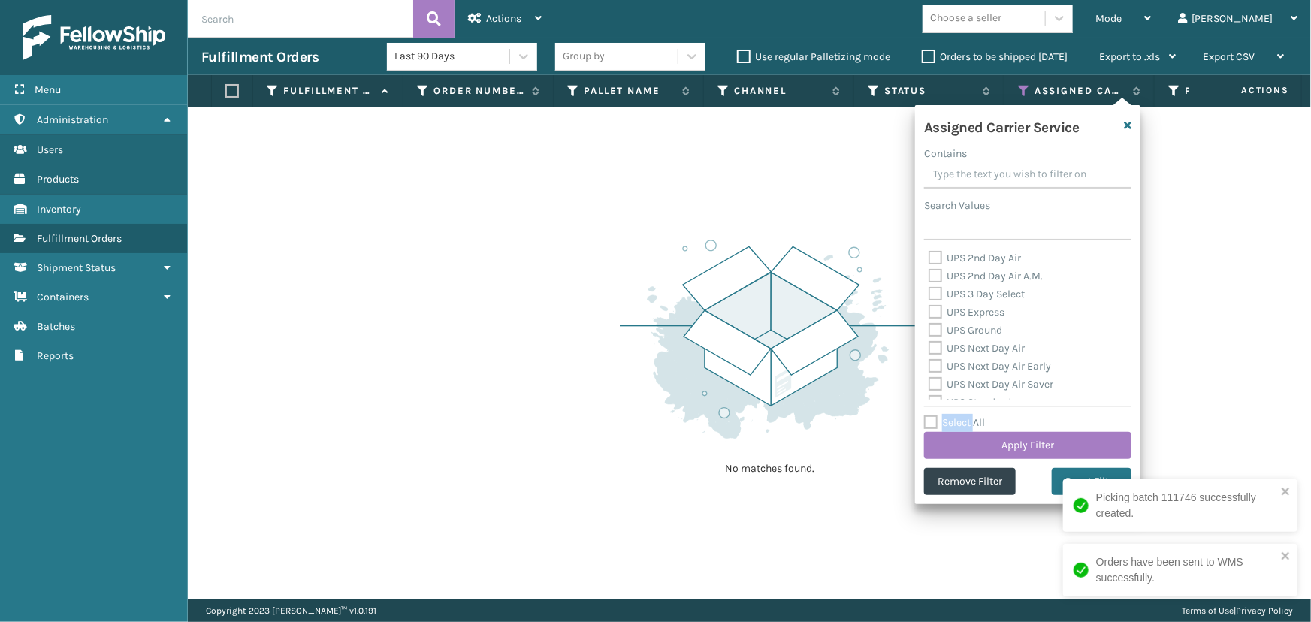
checkbox input "false"
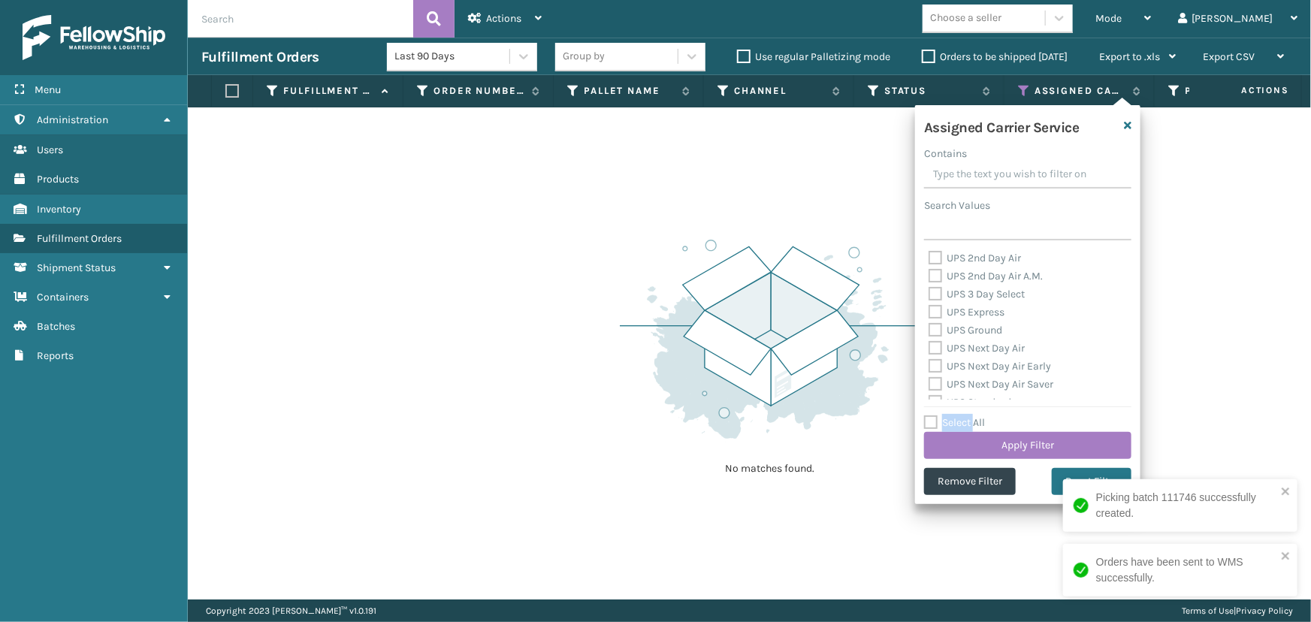
checkbox input "false"
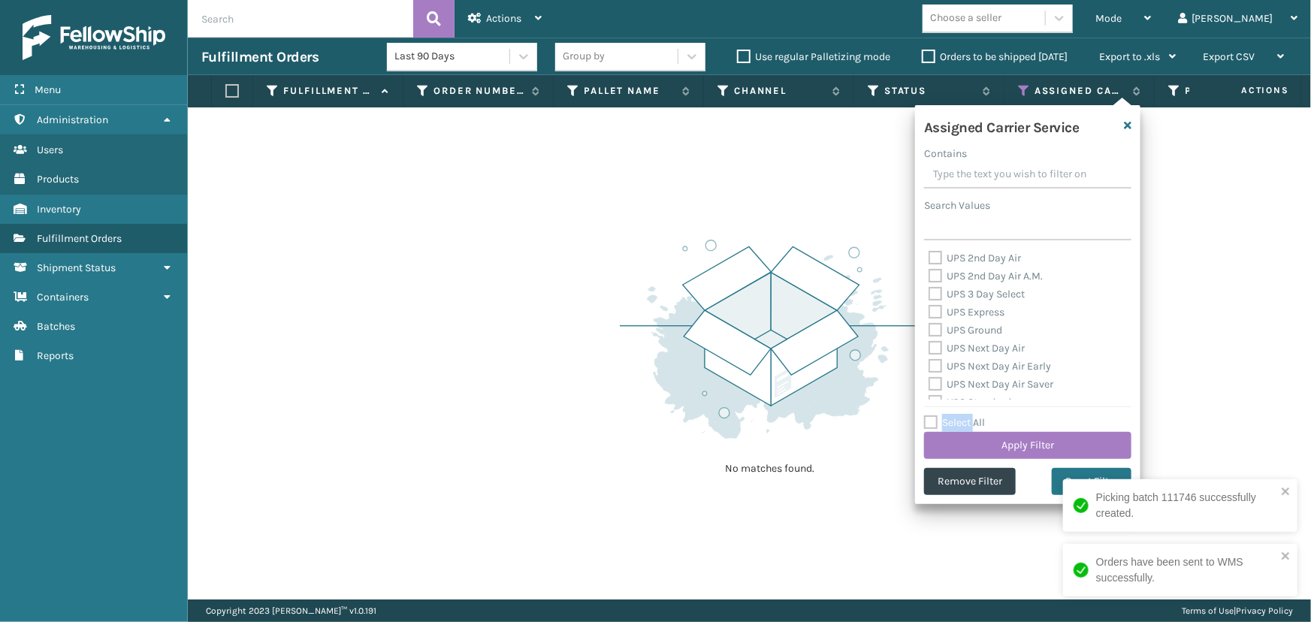
checkbox input "false"
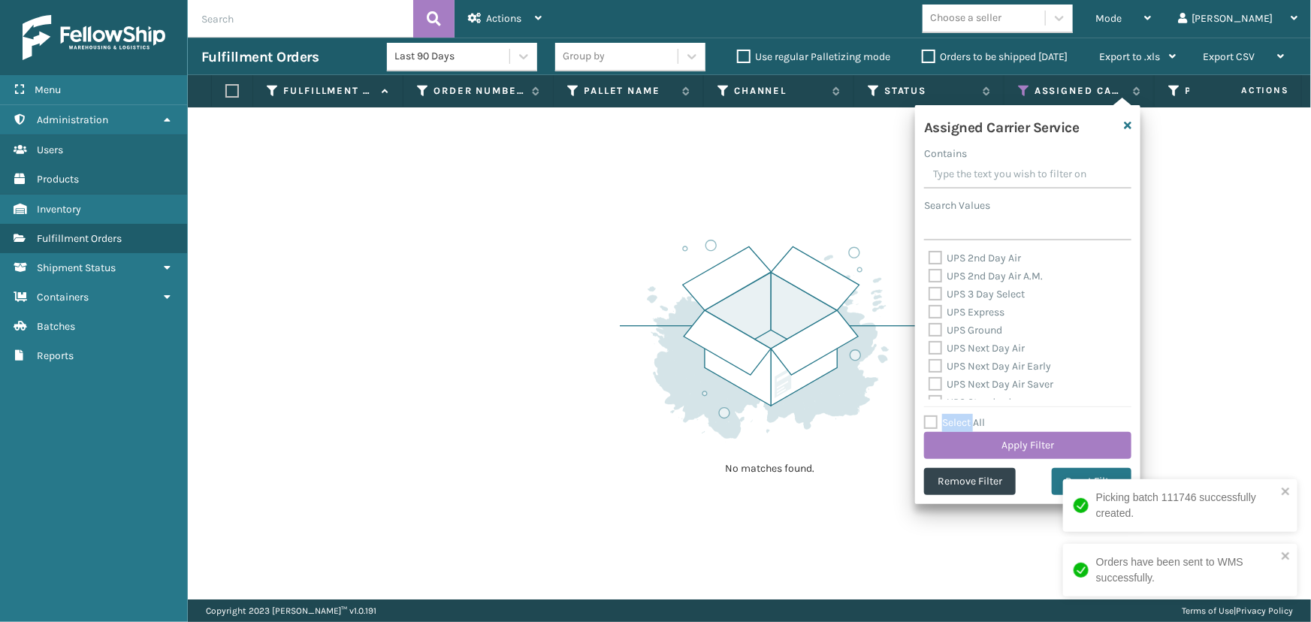
checkbox input "false"
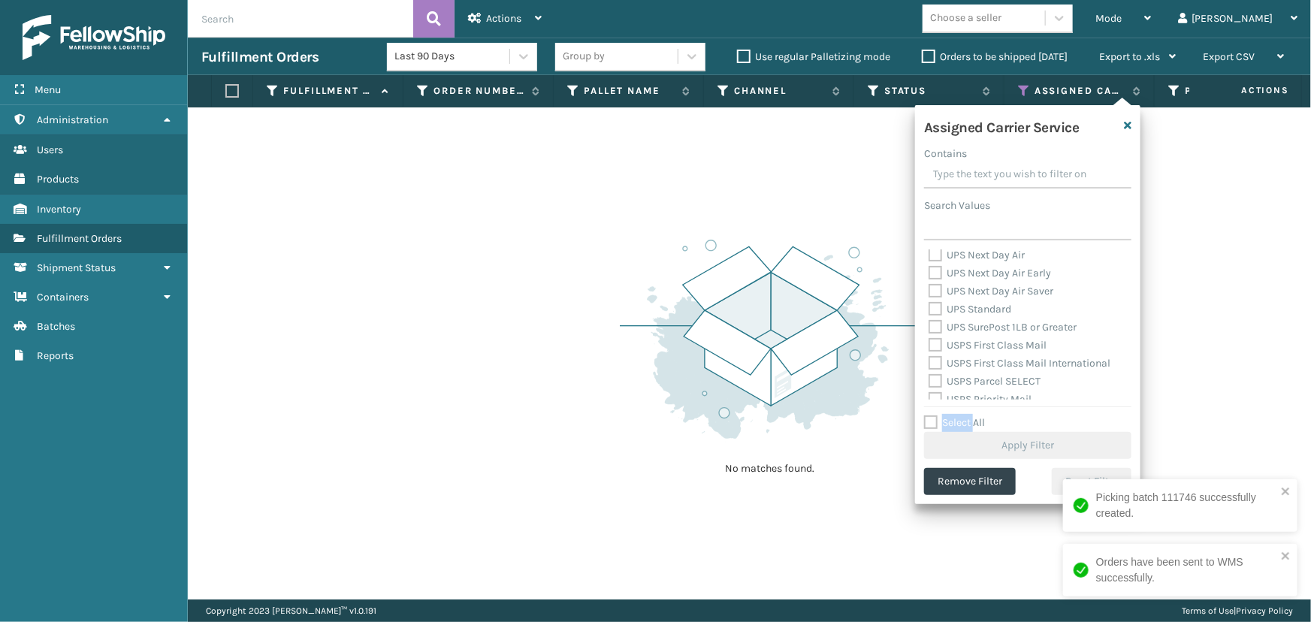
scroll to position [136, 0]
click at [952, 420] on label "Select All" at bounding box center [954, 422] width 61 height 13
click at [952, 415] on input "Select All" at bounding box center [1036, 415] width 225 height 2
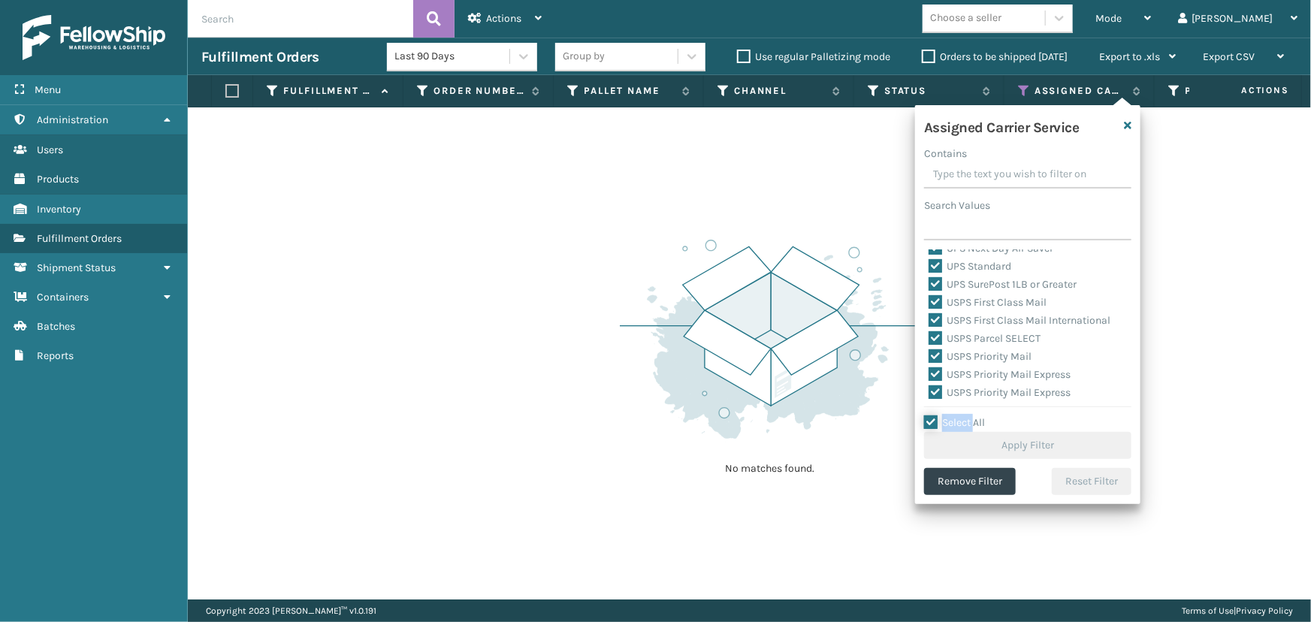
checkbox input "true"
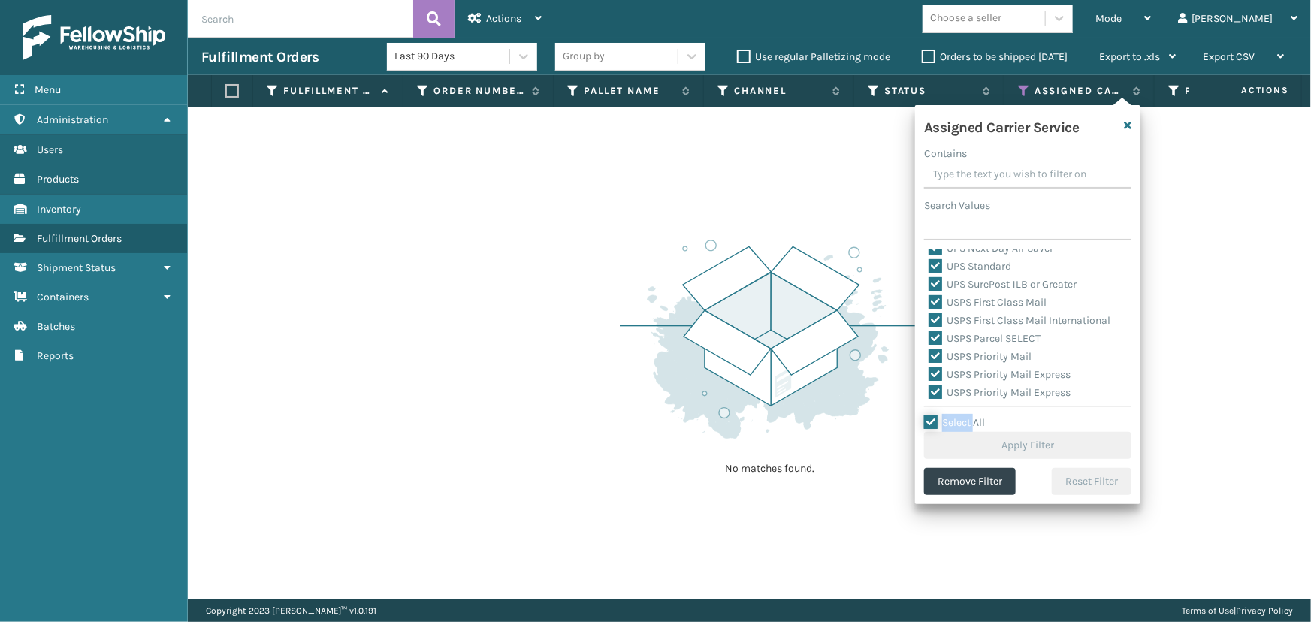
checkbox input "true"
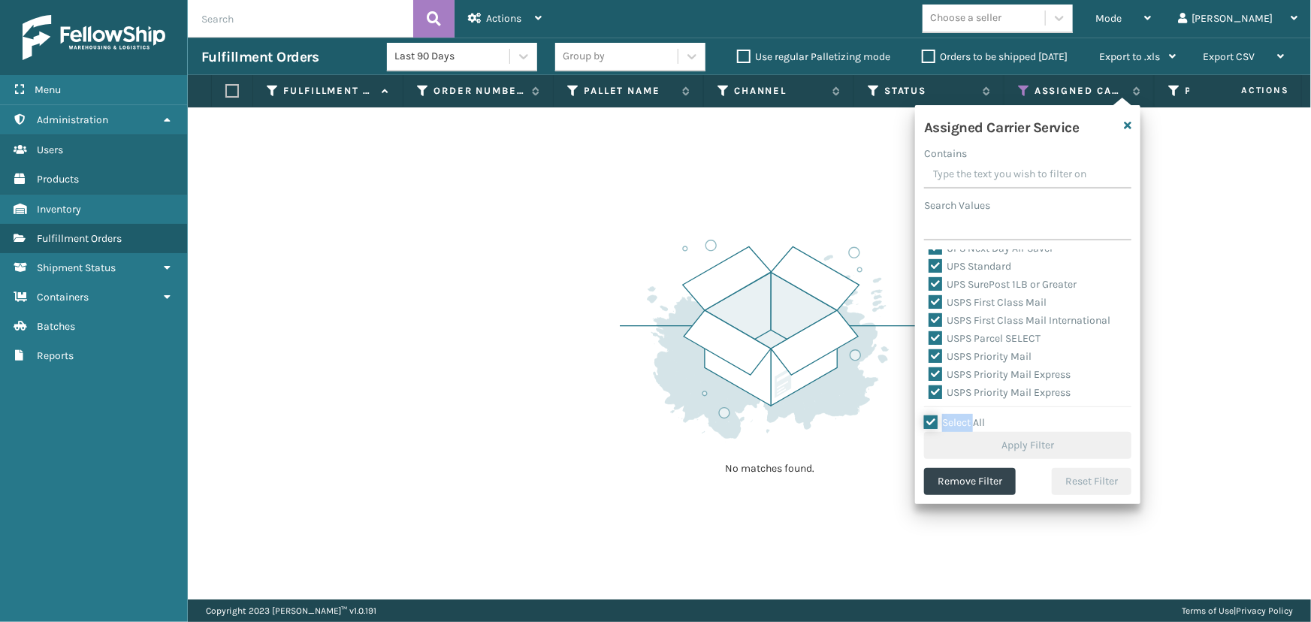
checkbox input "true"
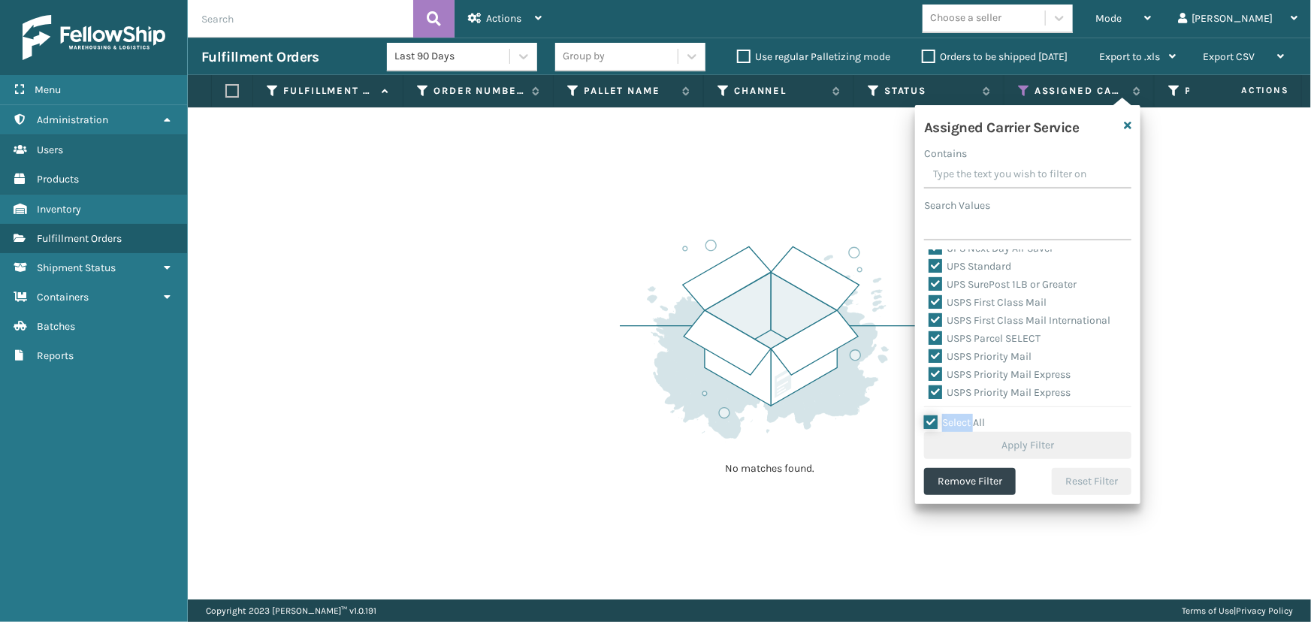
checkbox input "true"
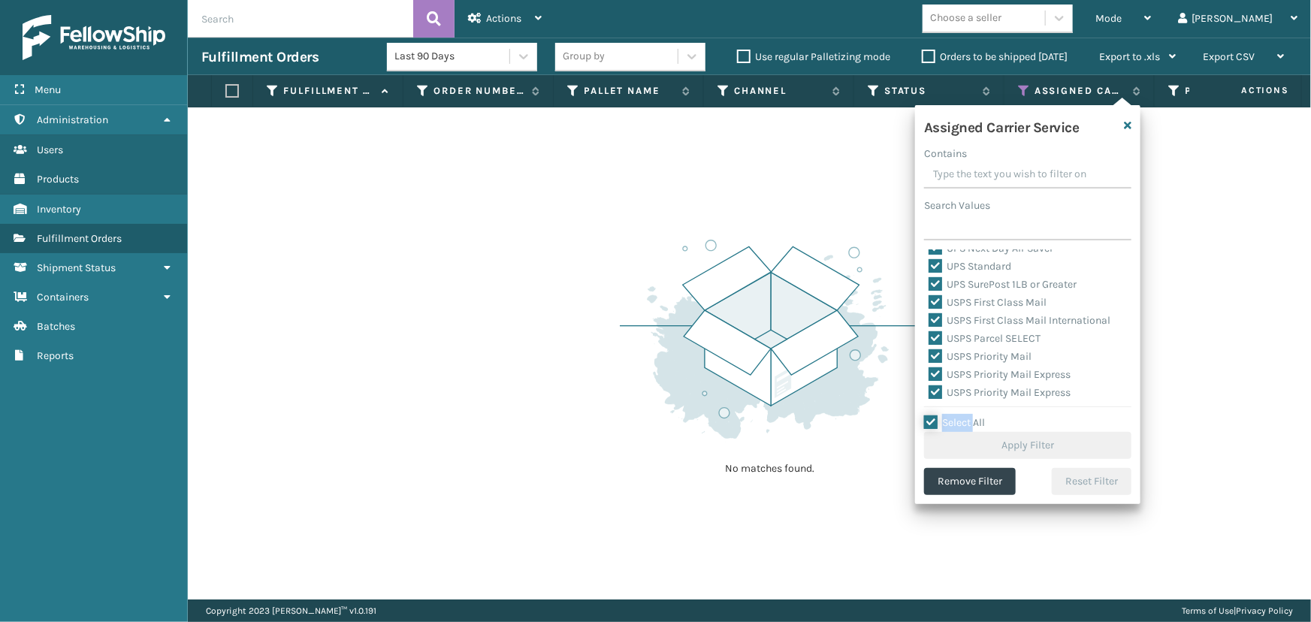
checkbox input "true"
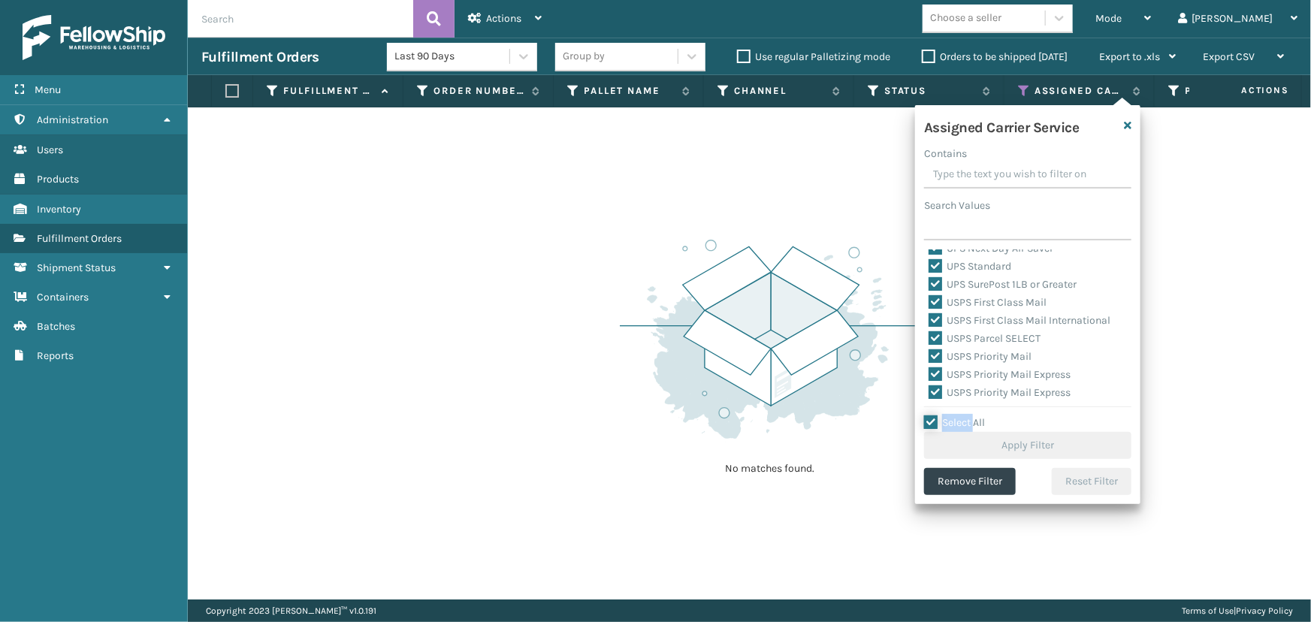
checkbox input "true"
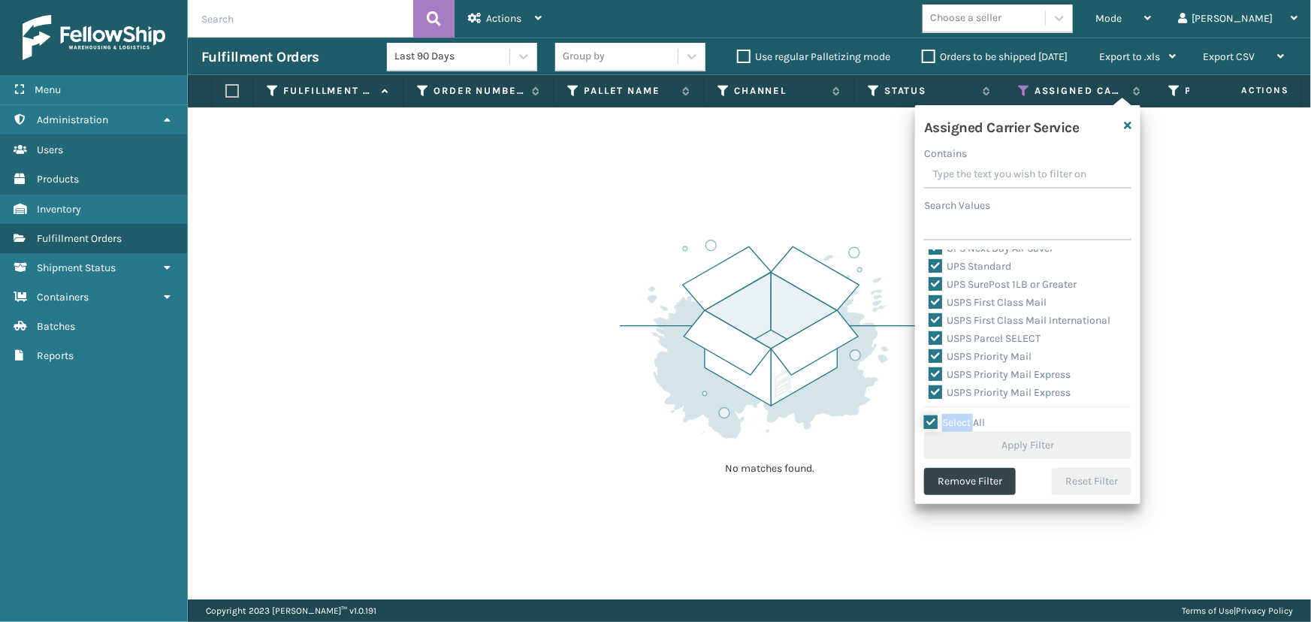
checkbox input "true"
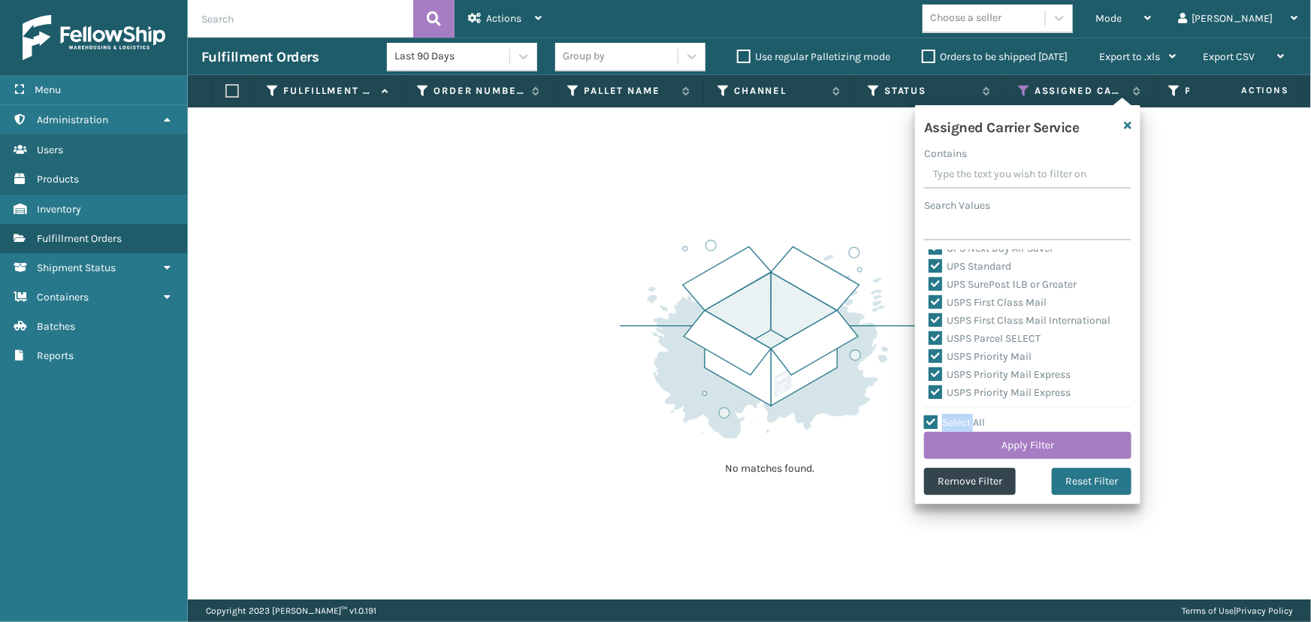
click at [952, 420] on label "Select All" at bounding box center [954, 422] width 61 height 13
click at [952, 415] on input "Select All" at bounding box center [1036, 415] width 225 height 2
checkbox input "false"
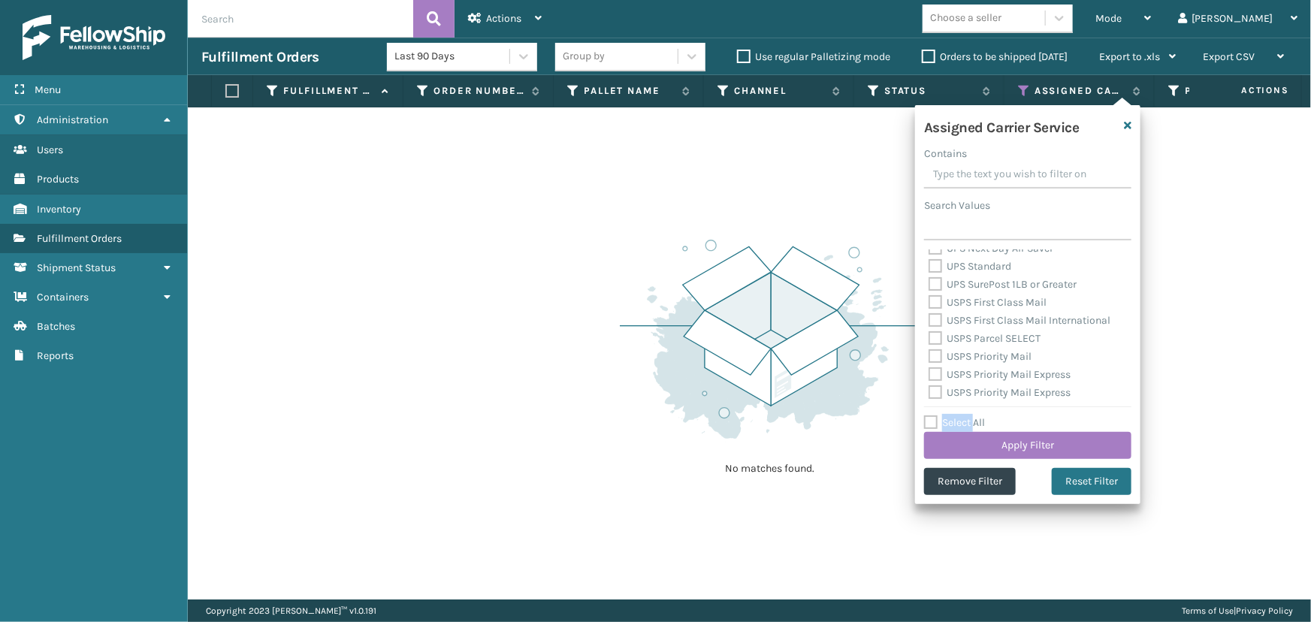
checkbox input "false"
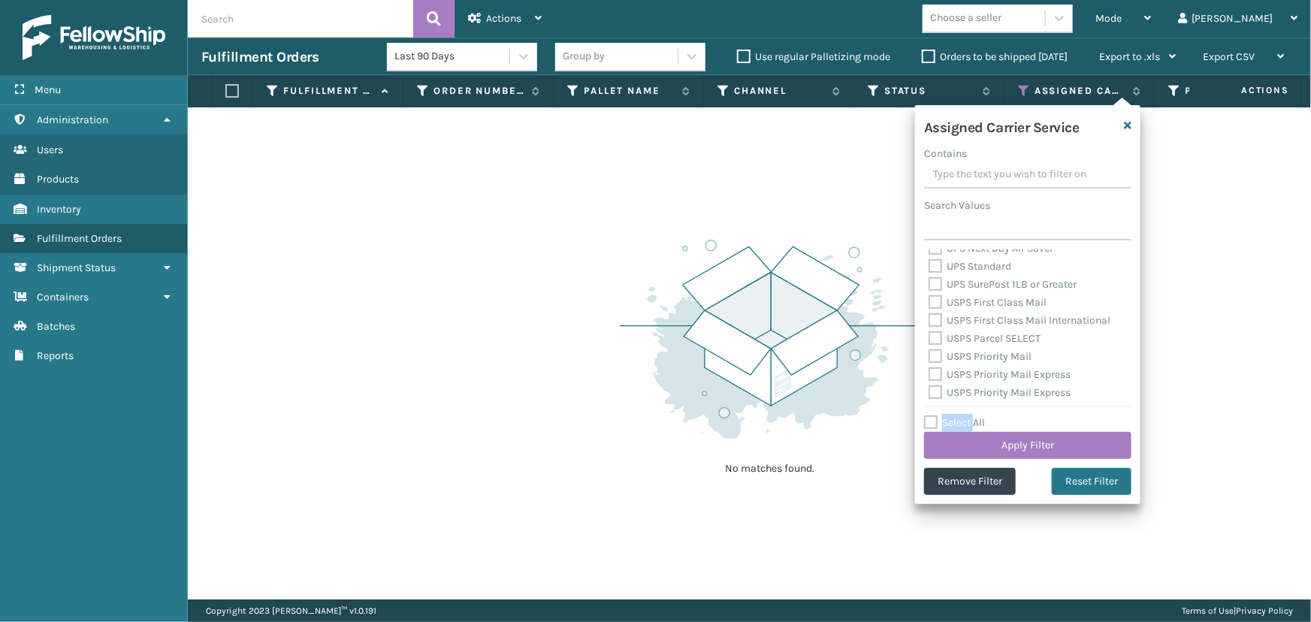
checkbox input "false"
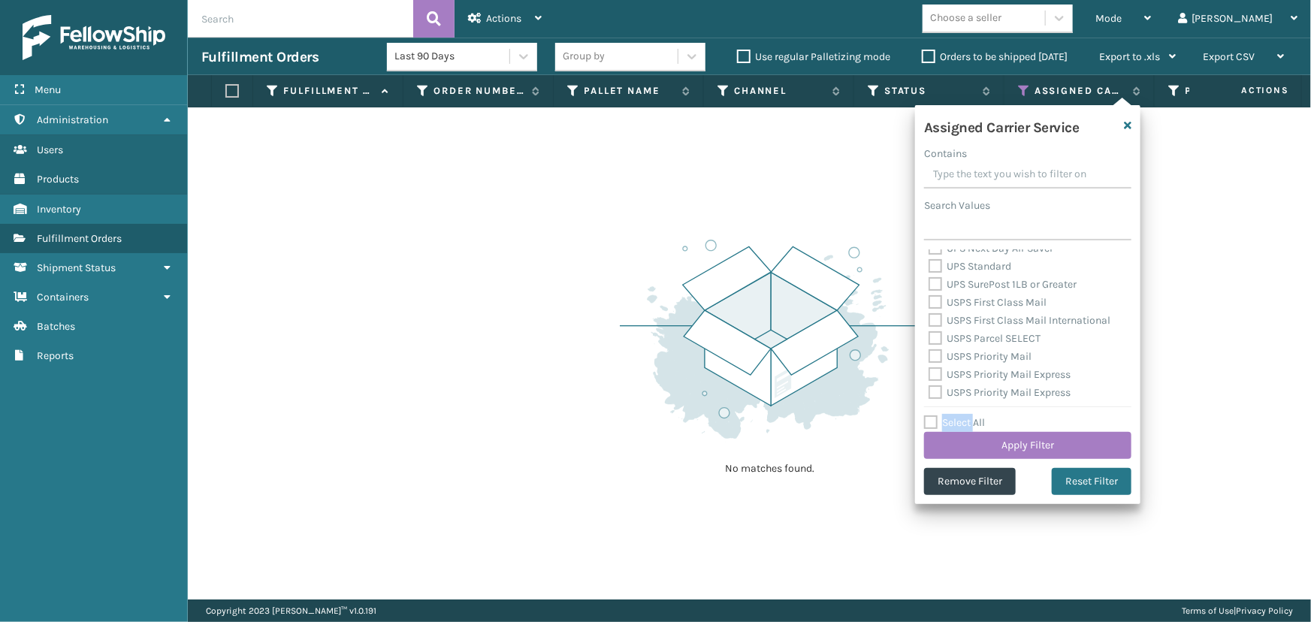
checkbox input "false"
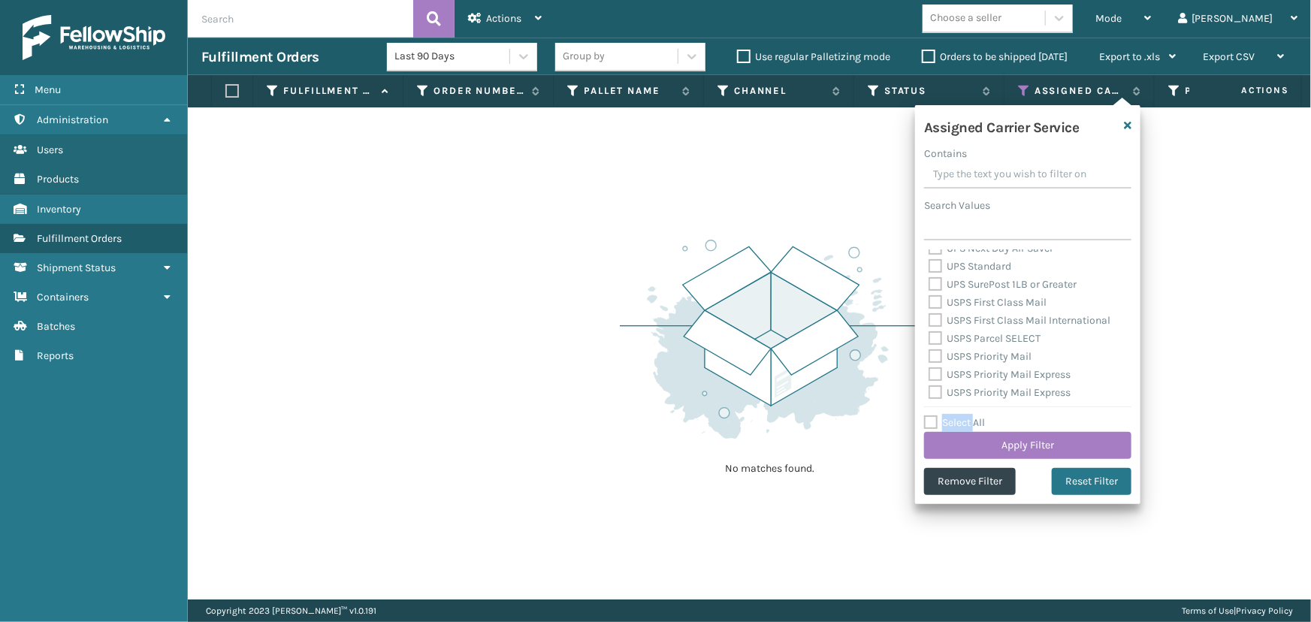
checkbox input "false"
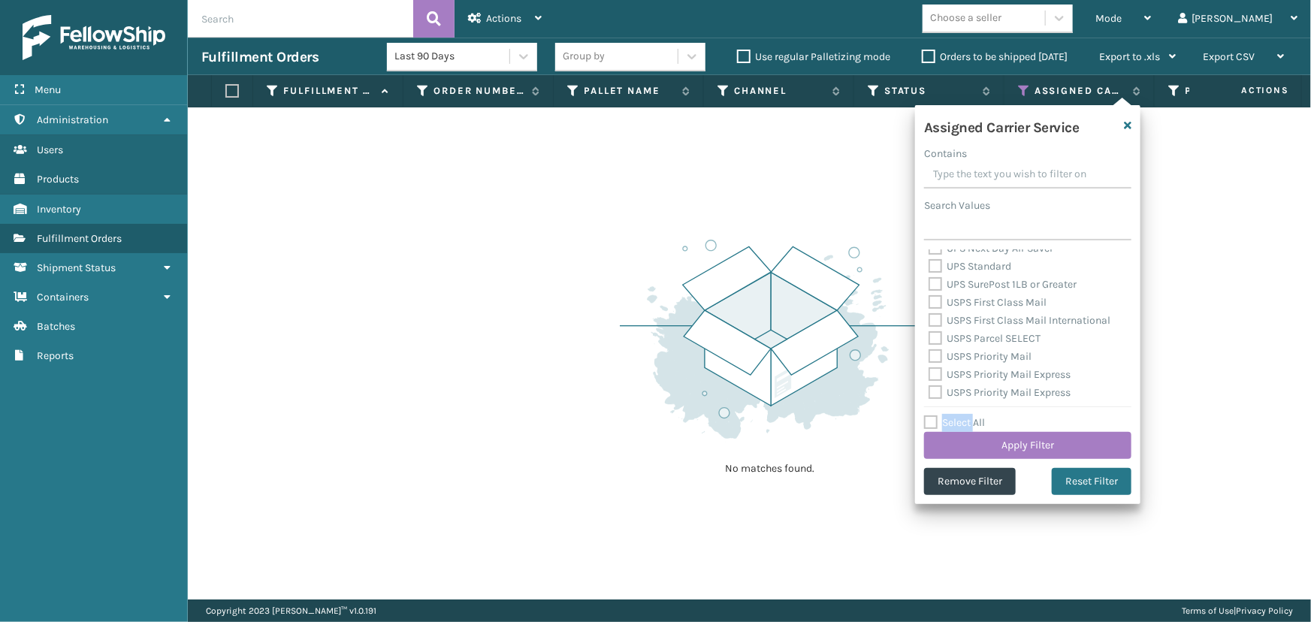
checkbox input "false"
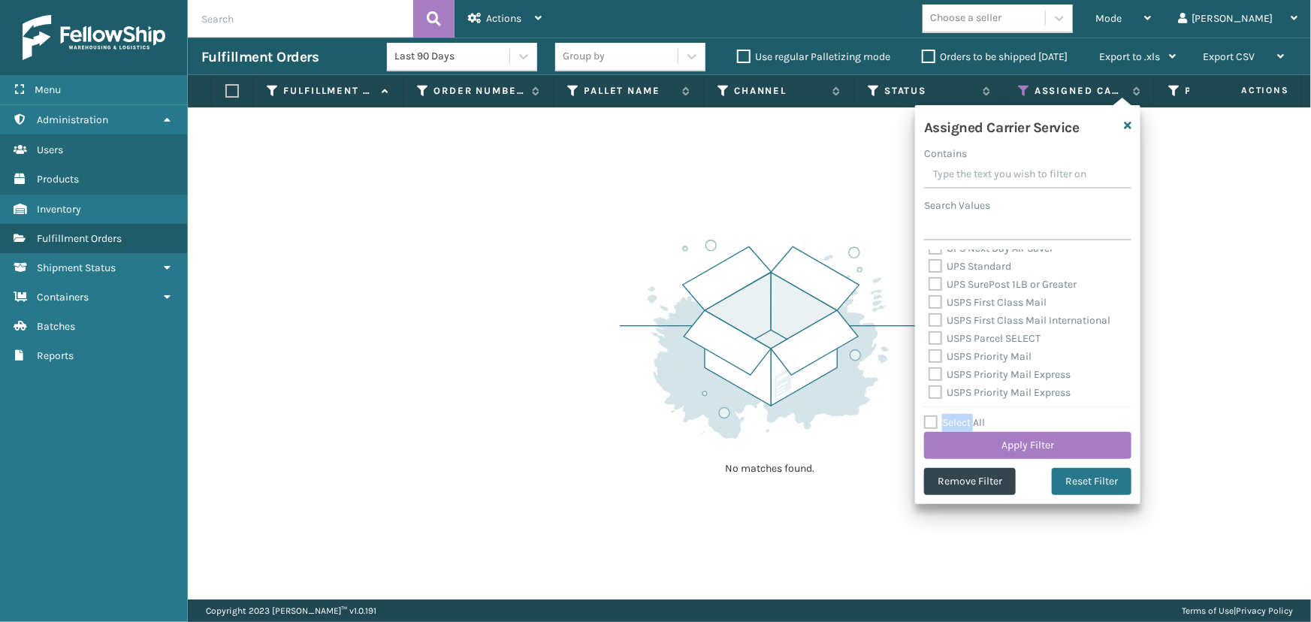
checkbox input "false"
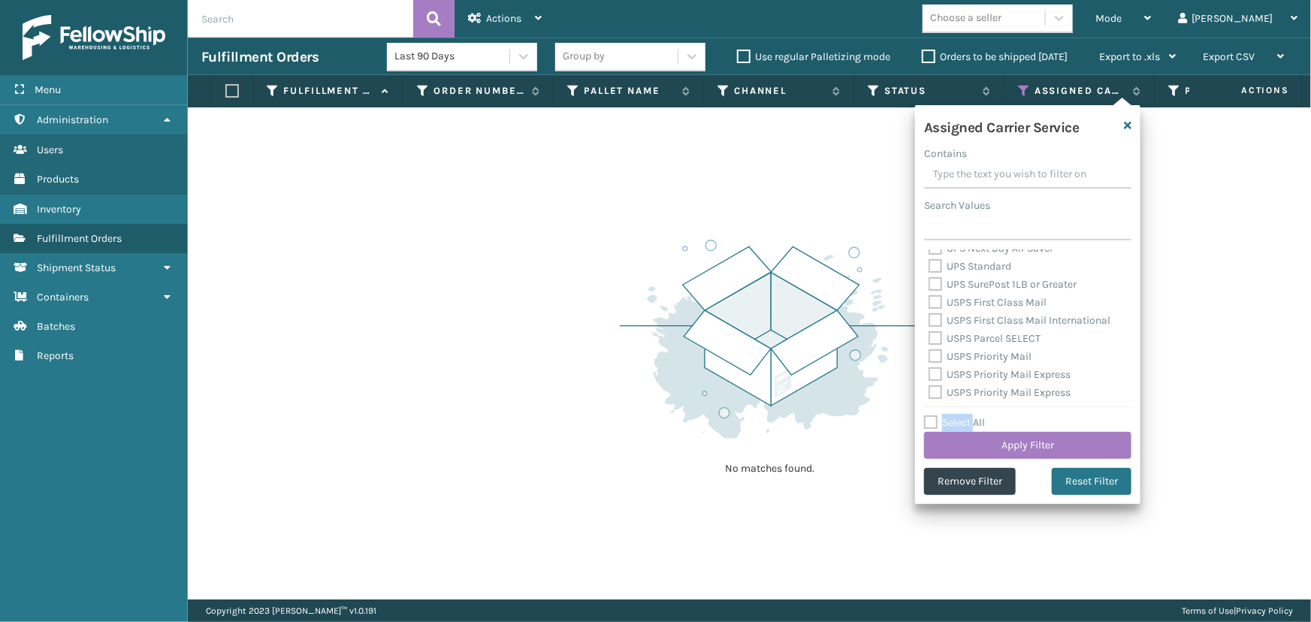
checkbox input "false"
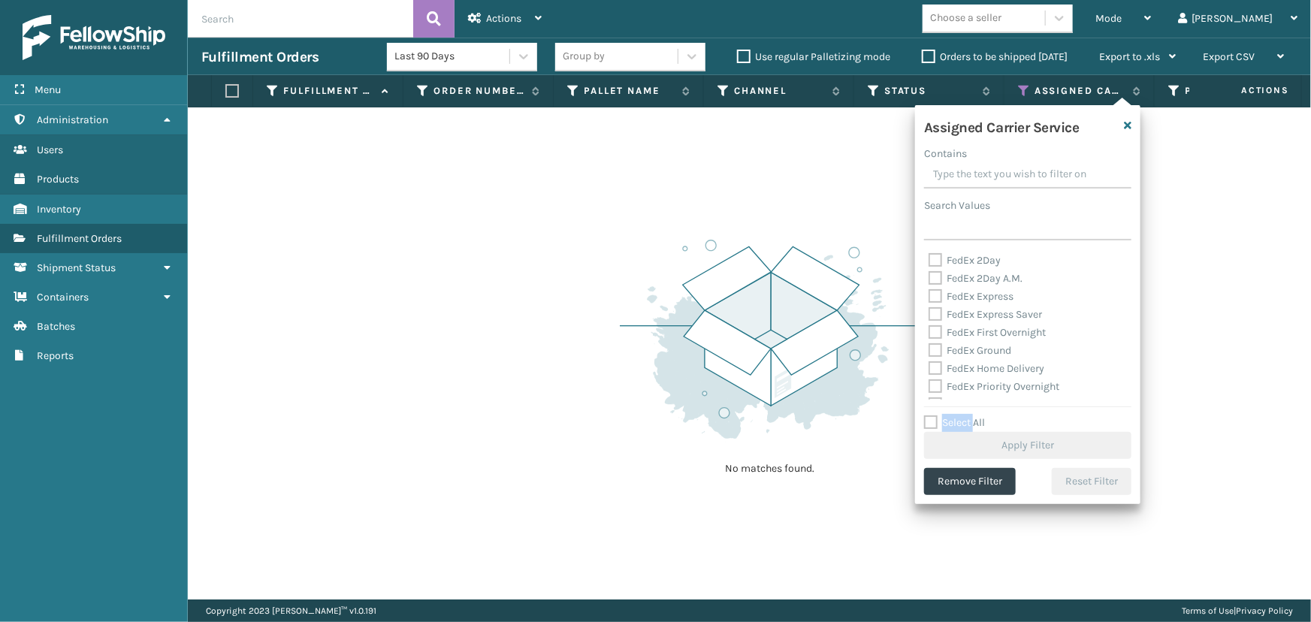
scroll to position [341, 0]
click at [967, 265] on div "FedEx 2Day" at bounding box center [1027, 260] width 198 height 18
click at [980, 279] on label "FedEx 2Day A.M." at bounding box center [975, 277] width 94 height 13
click at [929, 279] on input "FedEx 2Day A.M." at bounding box center [928, 274] width 1 height 10
checkbox input "true"
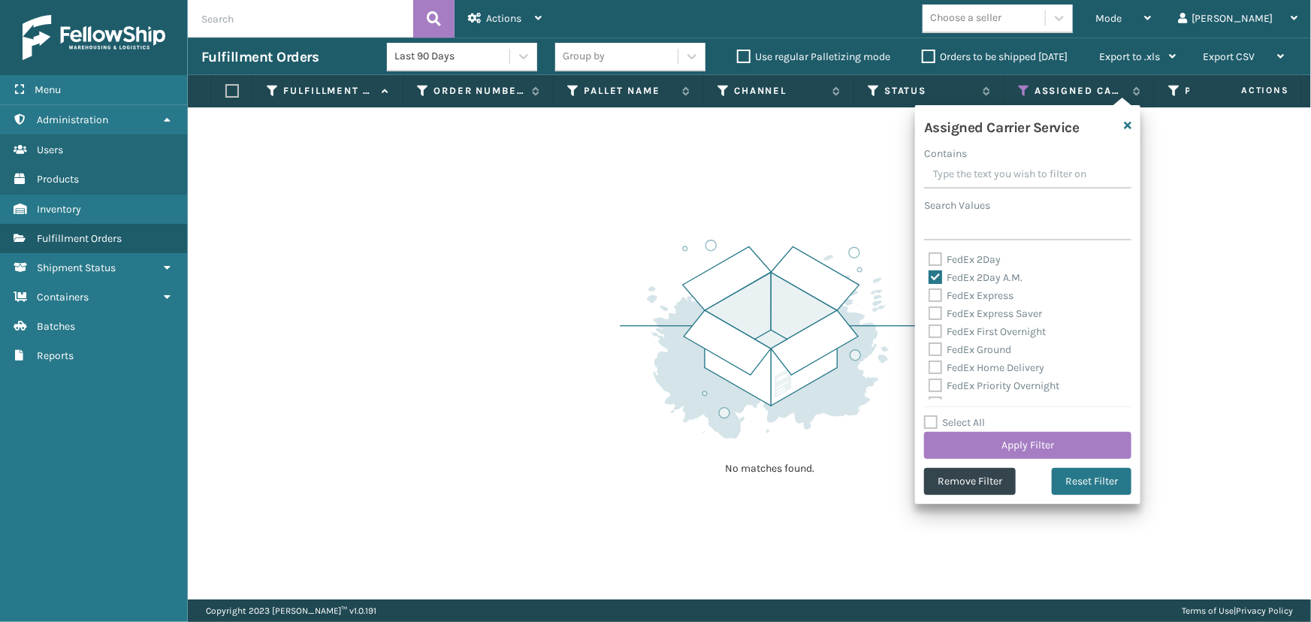
click at [955, 260] on label "FedEx 2Day" at bounding box center [964, 259] width 72 height 13
click at [929, 260] on input "FedEx 2Day" at bounding box center [928, 256] width 1 height 10
checkbox input "true"
click at [968, 288] on div "FedEx Express" at bounding box center [1027, 296] width 198 height 18
click at [971, 296] on label "FedEx Express" at bounding box center [970, 295] width 85 height 13
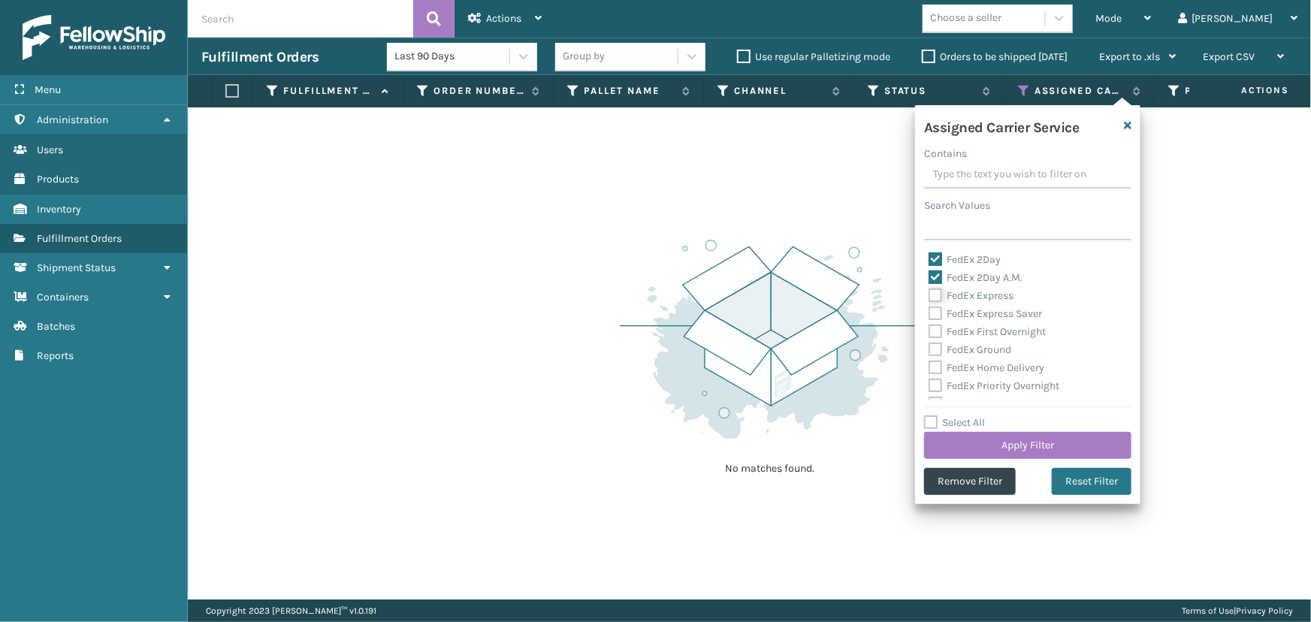
click at [929, 296] on input "FedEx Express" at bounding box center [928, 292] width 1 height 10
click at [972, 313] on label "FedEx Express Saver" at bounding box center [984, 313] width 113 height 13
click at [929, 313] on input "FedEx Express Saver" at bounding box center [928, 310] width 1 height 10
click at [972, 330] on label "FedEx First Overnight" at bounding box center [986, 331] width 117 height 13
click at [929, 330] on input "FedEx First Overnight" at bounding box center [928, 328] width 1 height 10
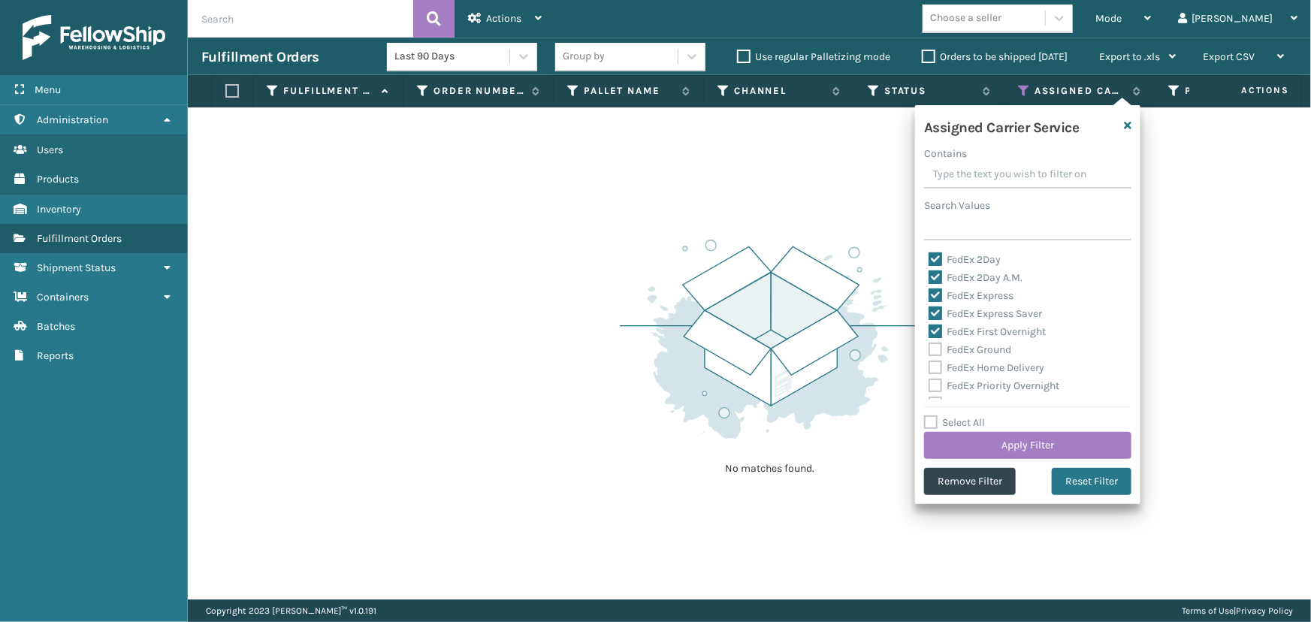
click at [973, 348] on label "FedEx Ground" at bounding box center [969, 349] width 83 height 13
click at [929, 348] on input "FedEx Ground" at bounding box center [928, 346] width 1 height 10
click at [973, 370] on label "FedEx Home Delivery" at bounding box center [986, 367] width 116 height 13
click at [929, 369] on input "FedEx Home Delivery" at bounding box center [928, 364] width 1 height 10
click at [975, 391] on label "FedEx Priority Overnight" at bounding box center [993, 385] width 131 height 13
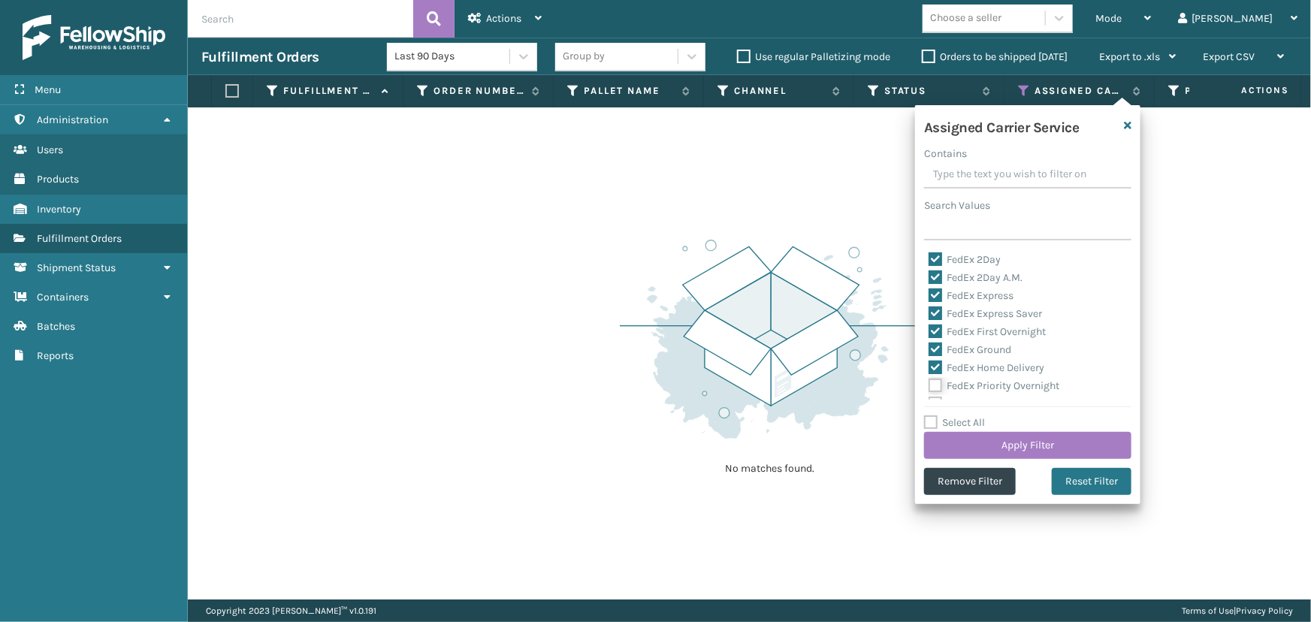
click at [929, 387] on input "FedEx Priority Overnight" at bounding box center [928, 382] width 1 height 10
click at [969, 307] on div "FedEx Standard Overnight" at bounding box center [1027, 300] width 198 height 18
click at [970, 300] on label "FedEx Standard Overnight" at bounding box center [998, 300] width 140 height 13
click at [929, 300] on input "FedEx Standard Overnight" at bounding box center [928, 296] width 1 height 10
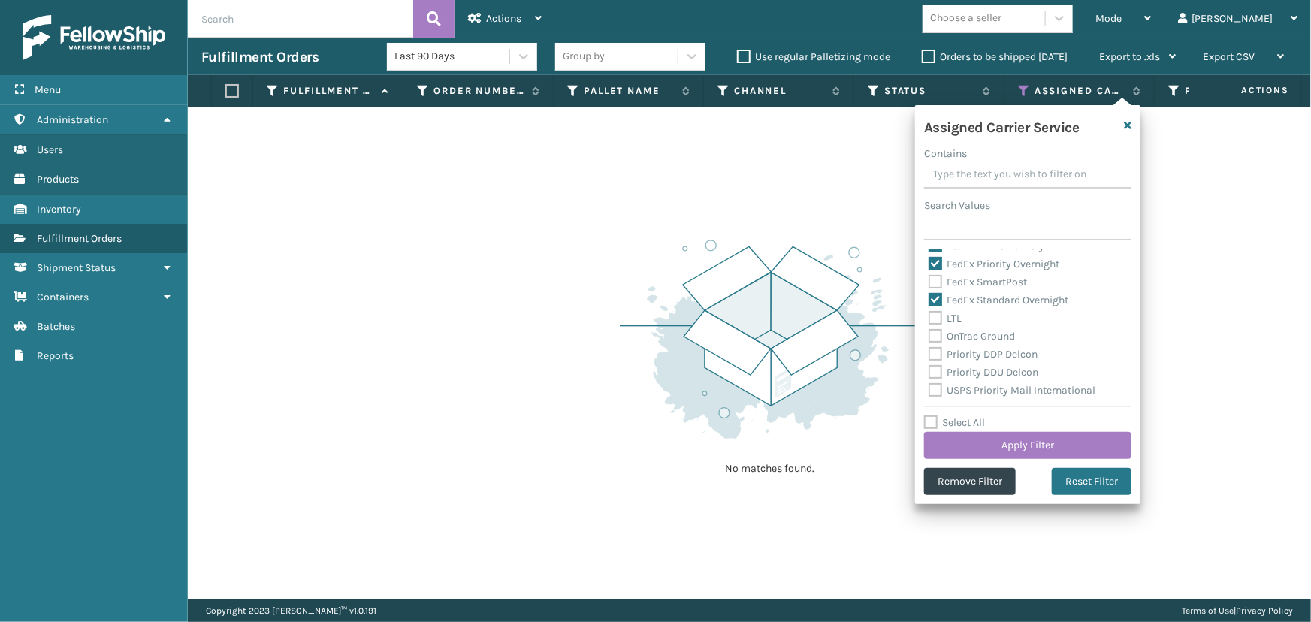
click at [970, 281] on label "FedEx SmartPost" at bounding box center [977, 282] width 98 height 13
click at [929, 281] on input "FedEx SmartPost" at bounding box center [928, 278] width 1 height 10
click at [1038, 442] on button "Apply Filter" at bounding box center [1027, 445] width 207 height 27
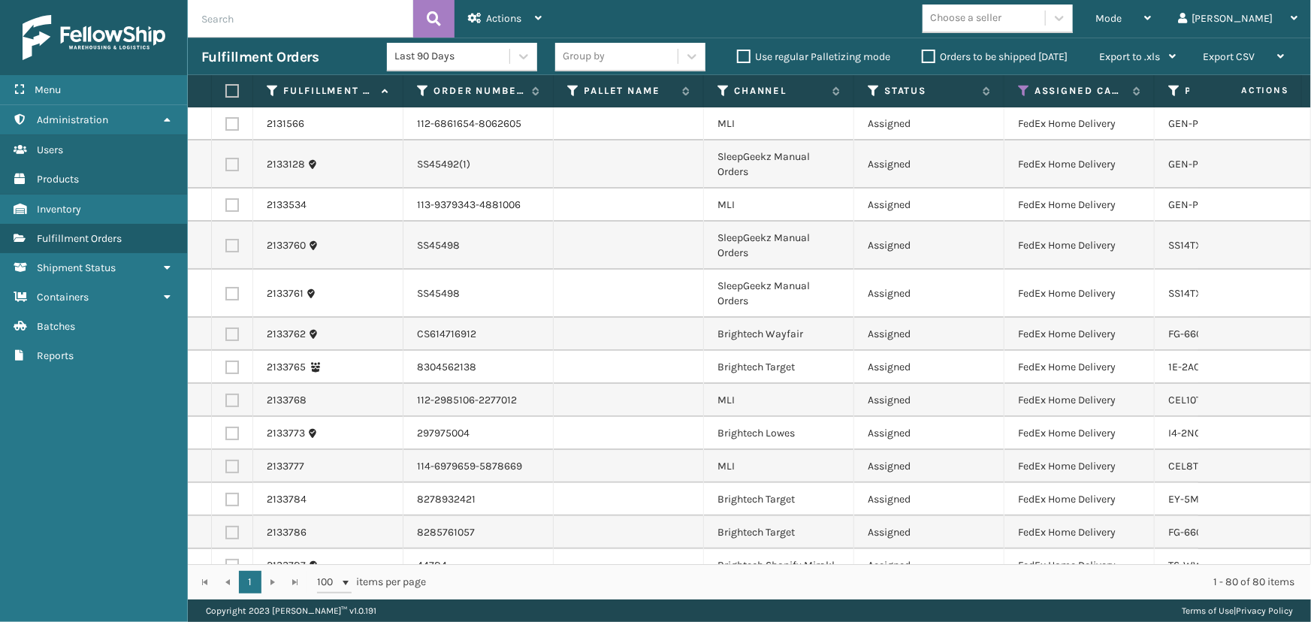
click at [1001, 15] on div "Choose a seller" at bounding box center [965, 19] width 71 height 16
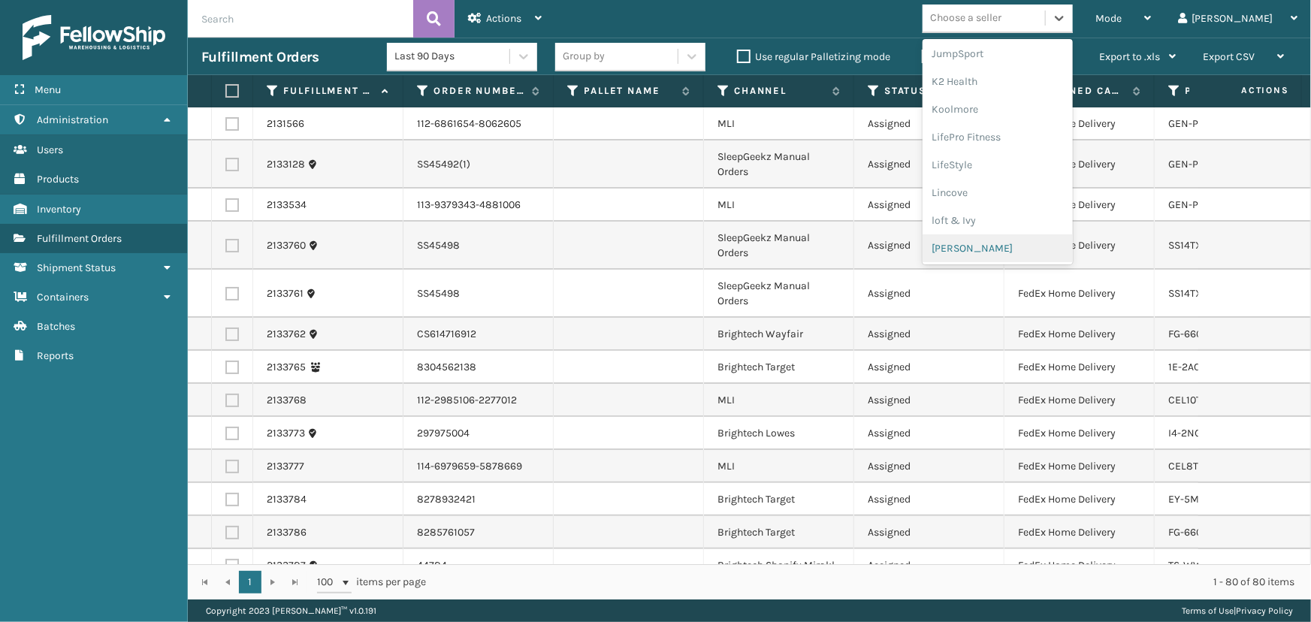
scroll to position [753, 0]
click at [1024, 216] on div "SleepGeekz" at bounding box center [997, 221] width 150 height 28
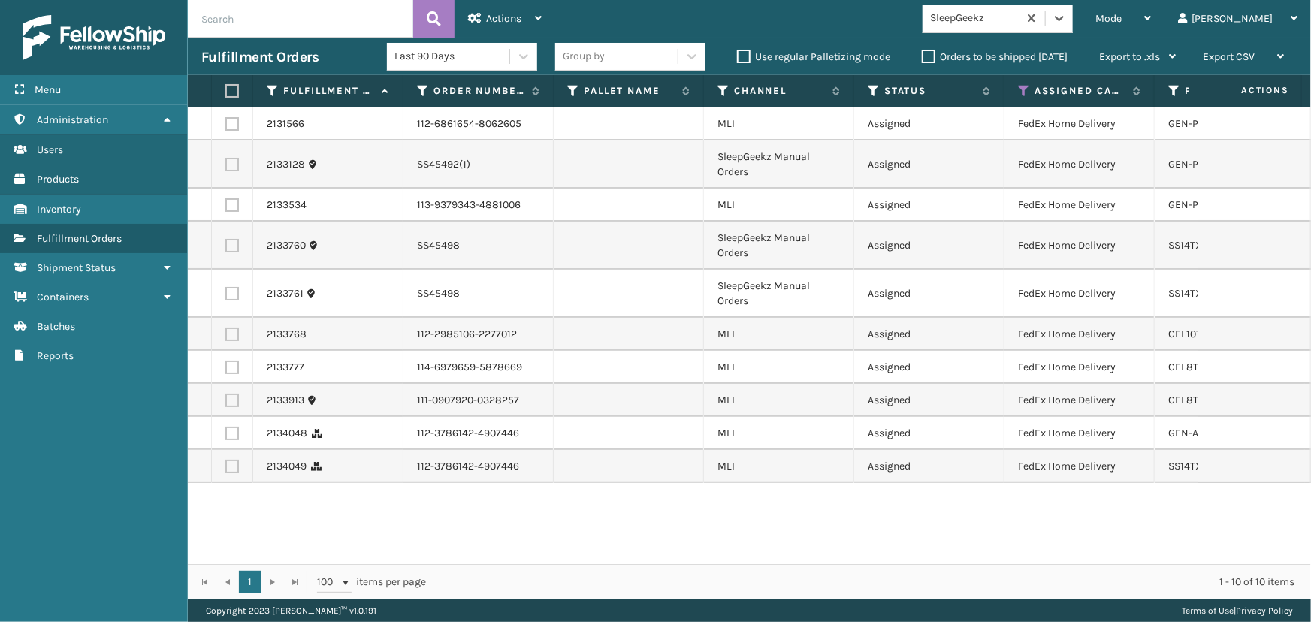
click at [231, 88] on label at bounding box center [229, 91] width 9 height 14
click at [226, 88] on input "checkbox" at bounding box center [225, 91] width 1 height 10
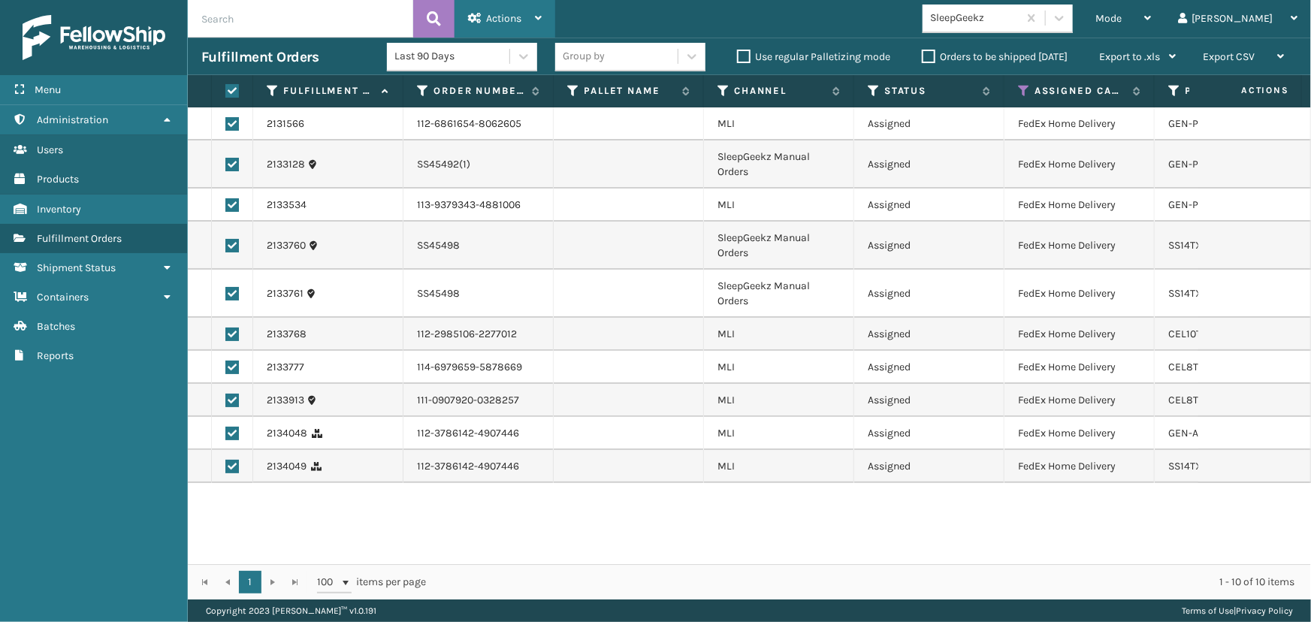
click at [526, 10] on div "Actions" at bounding box center [505, 19] width 74 height 38
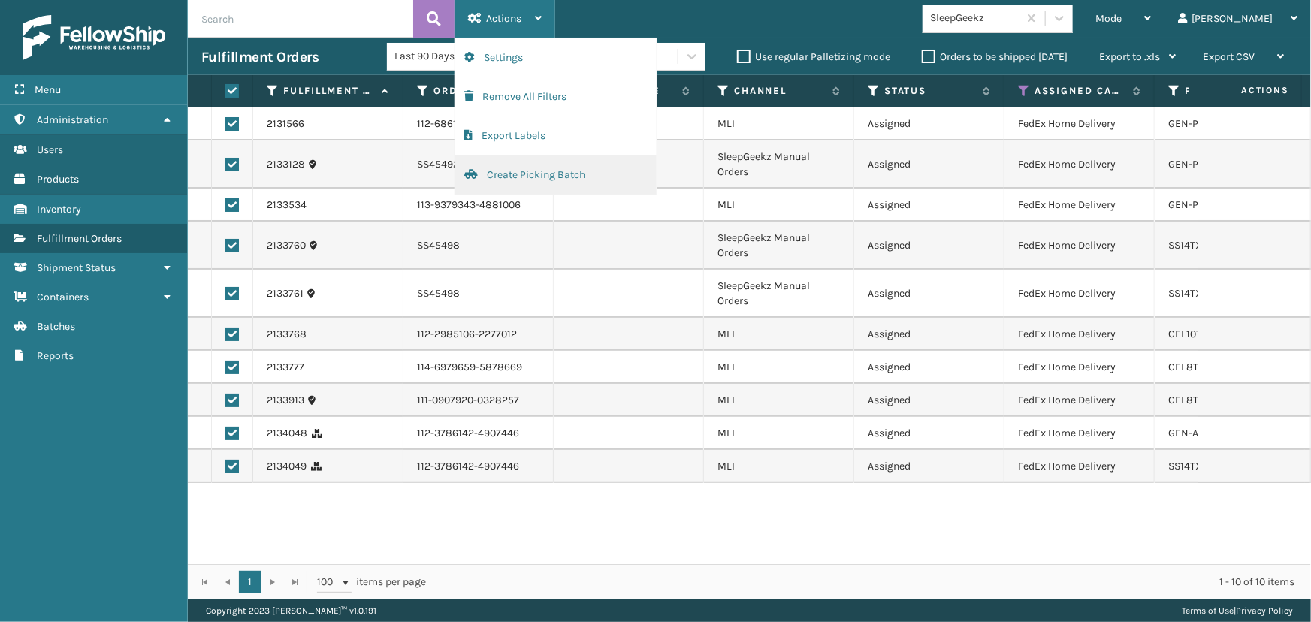
click at [566, 177] on button "Create Picking Batch" at bounding box center [555, 174] width 201 height 39
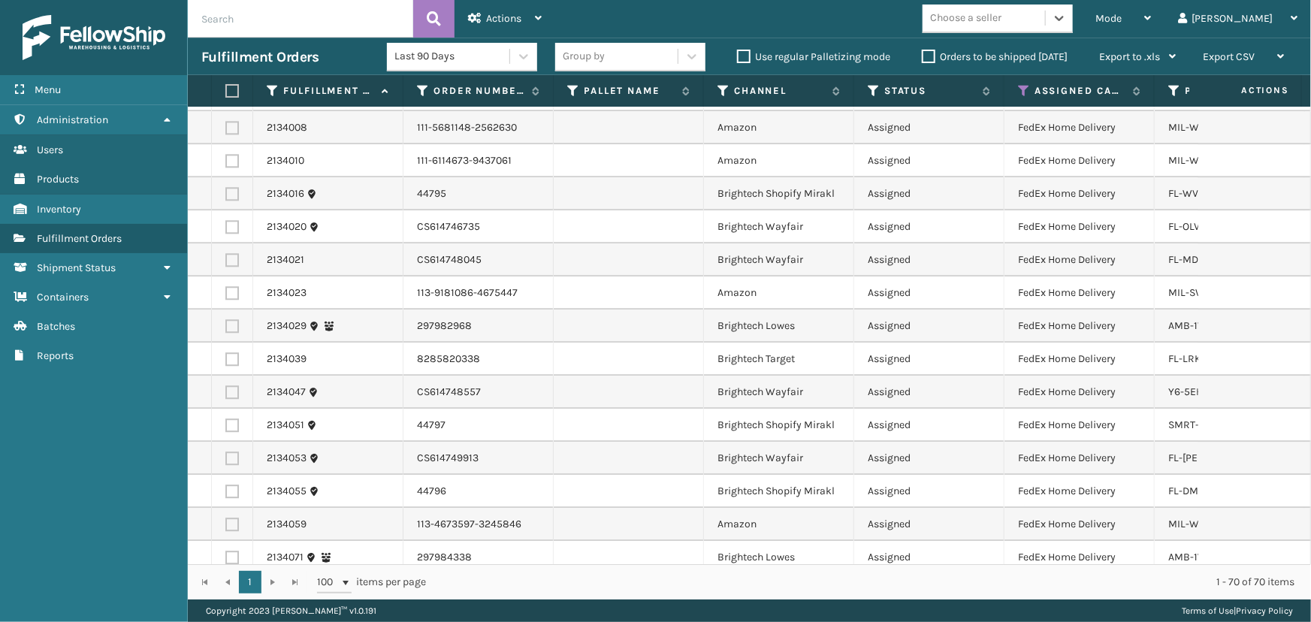
scroll to position [1955, 0]
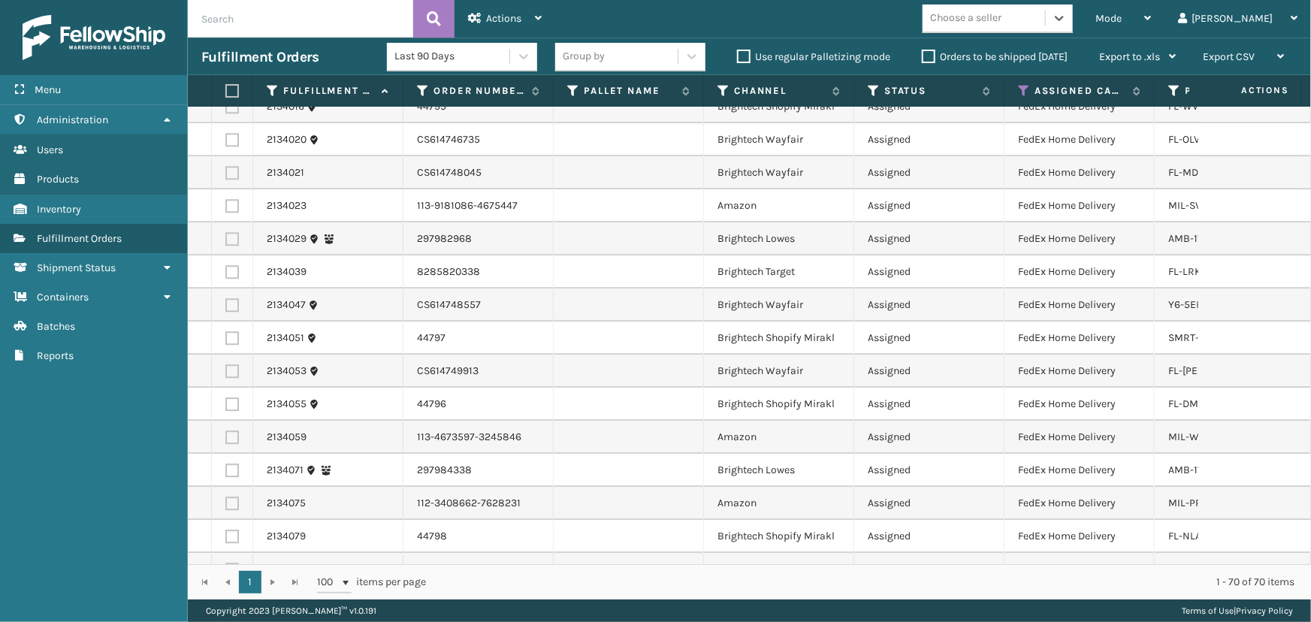
click at [1045, 36] on div "Mode Regular Mode Picking Mode Labeling Mode Exit Scan Mode option SleepGeekz, …" at bounding box center [933, 19] width 756 height 38
click at [1001, 17] on div "Choose a seller" at bounding box center [965, 19] width 71 height 16
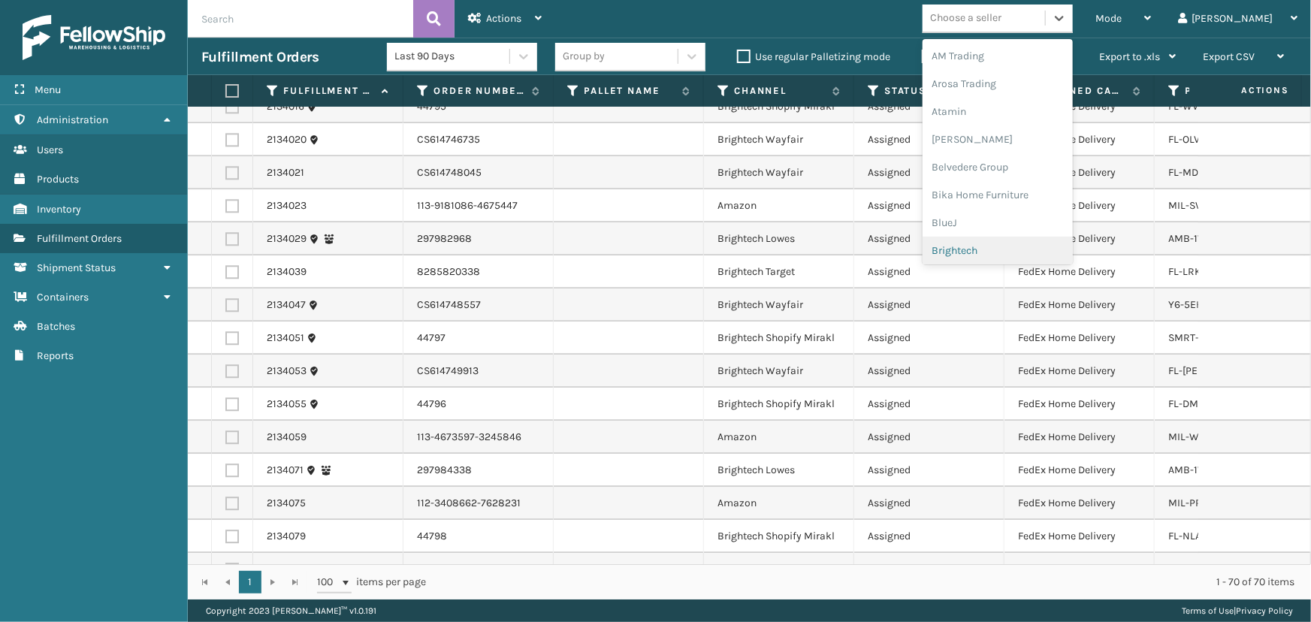
click at [1020, 252] on div "Brightech" at bounding box center [997, 251] width 150 height 28
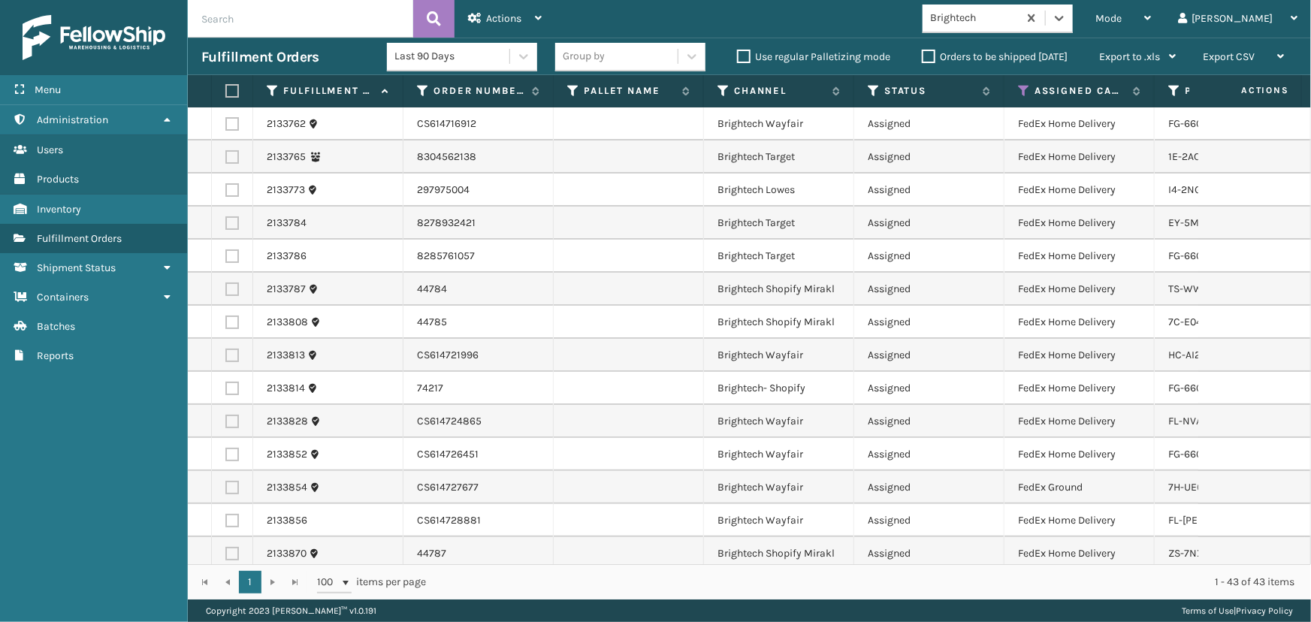
click at [232, 90] on label at bounding box center [229, 91] width 9 height 14
click at [226, 90] on input "checkbox" at bounding box center [225, 91] width 1 height 10
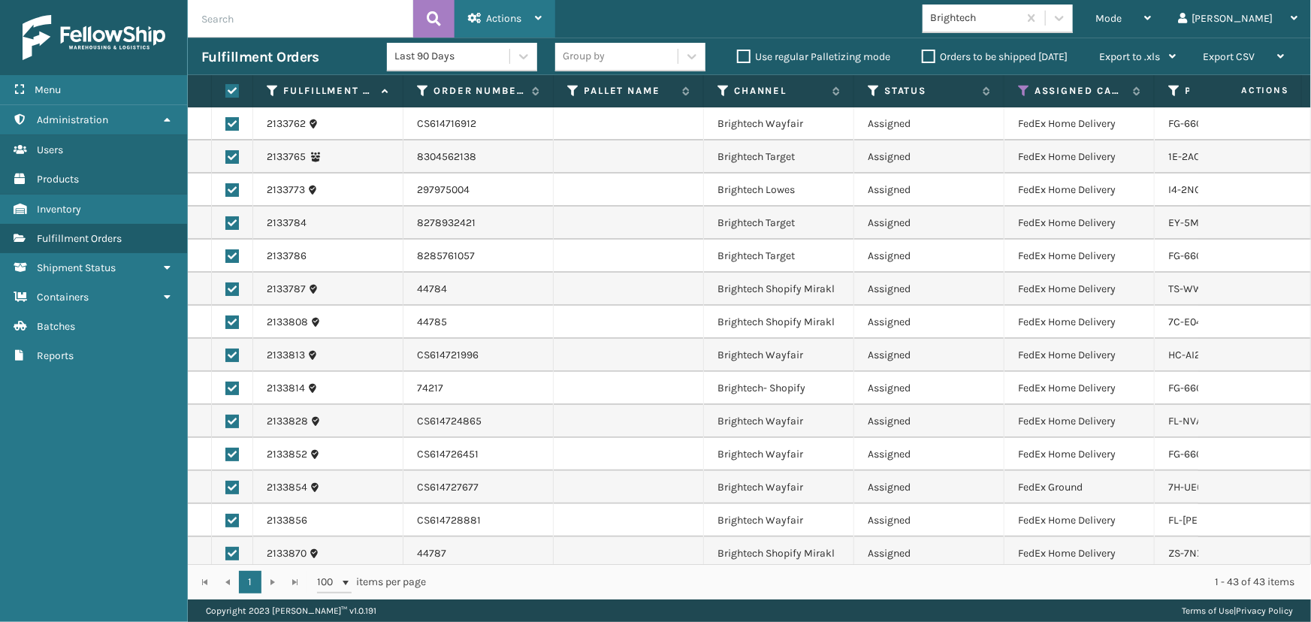
click at [508, 7] on div "Actions" at bounding box center [505, 19] width 74 height 38
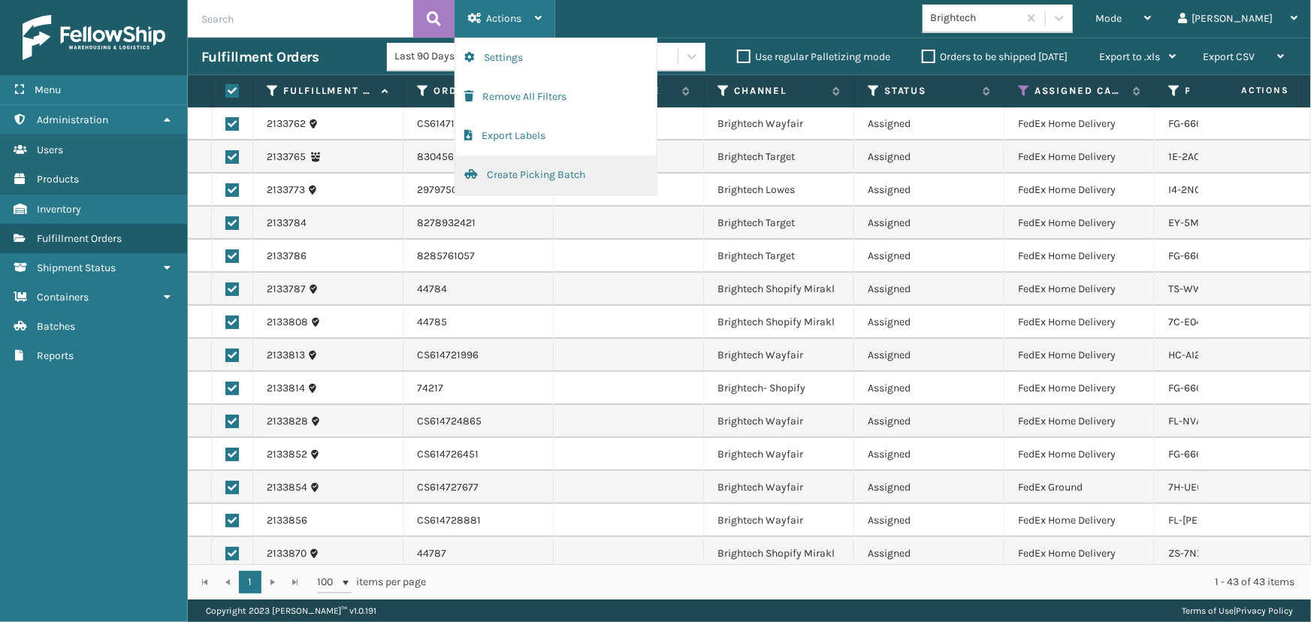
click at [525, 178] on button "Create Picking Batch" at bounding box center [555, 174] width 201 height 39
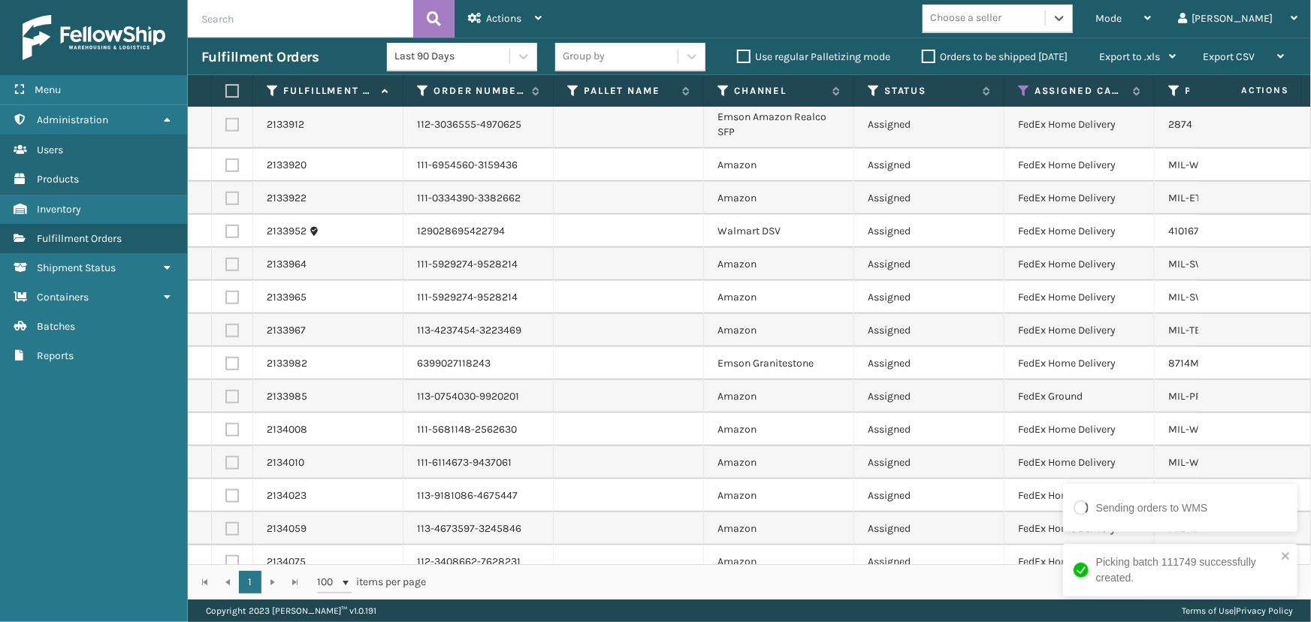
scroll to position [520, 0]
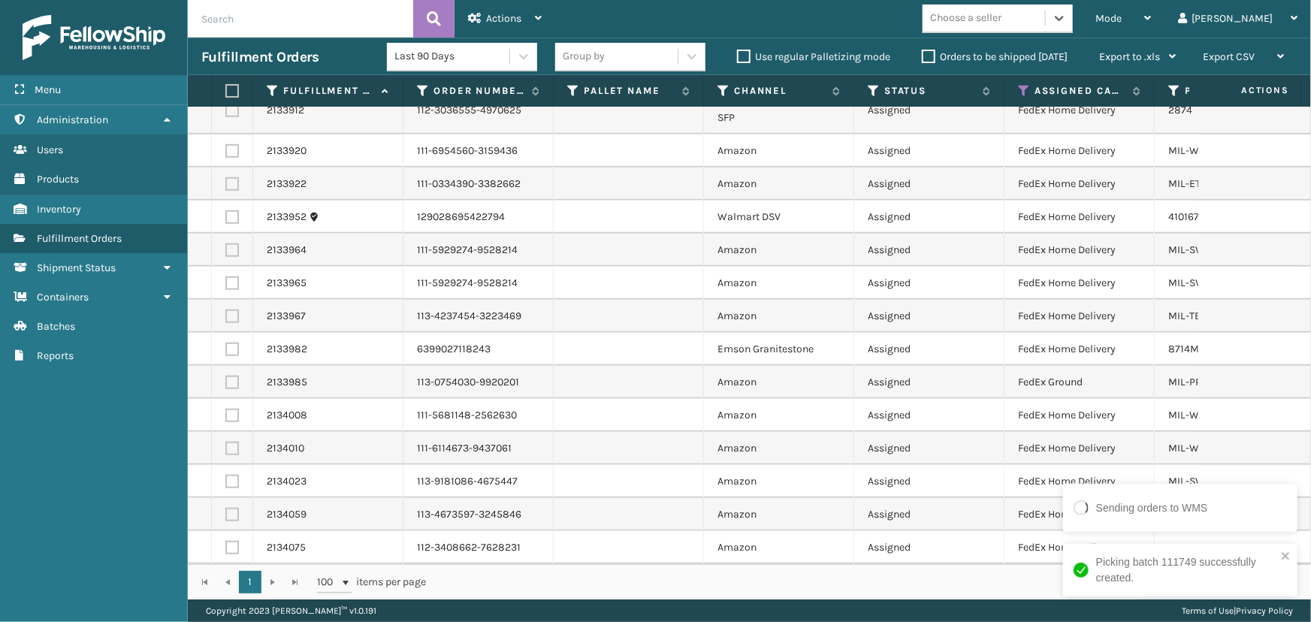
click at [1001, 26] on div "Choose a seller" at bounding box center [965, 19] width 71 height 16
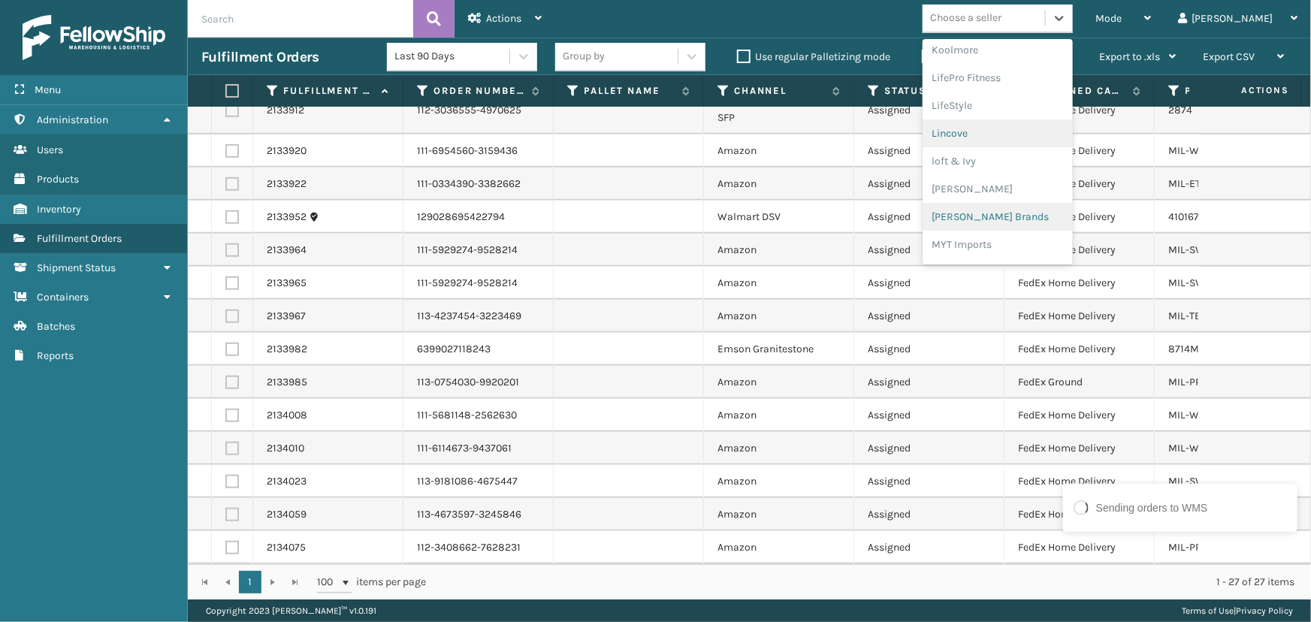
scroll to position [611, 0]
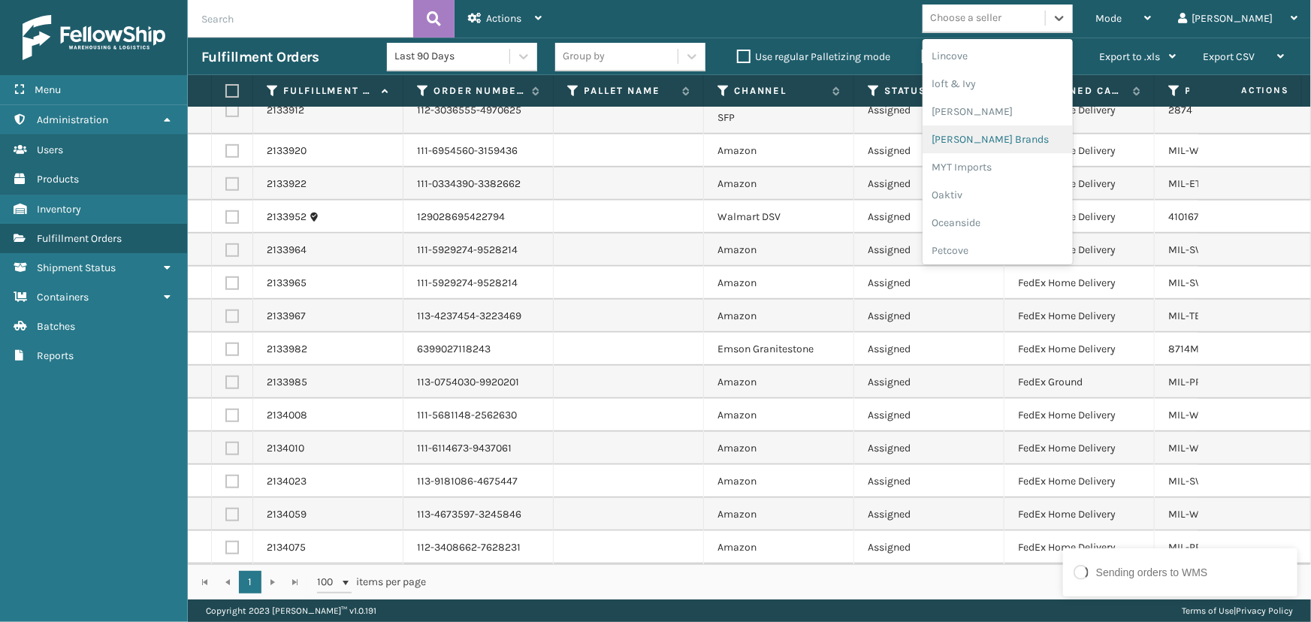
click at [1035, 143] on div "[PERSON_NAME] Brands" at bounding box center [997, 139] width 150 height 28
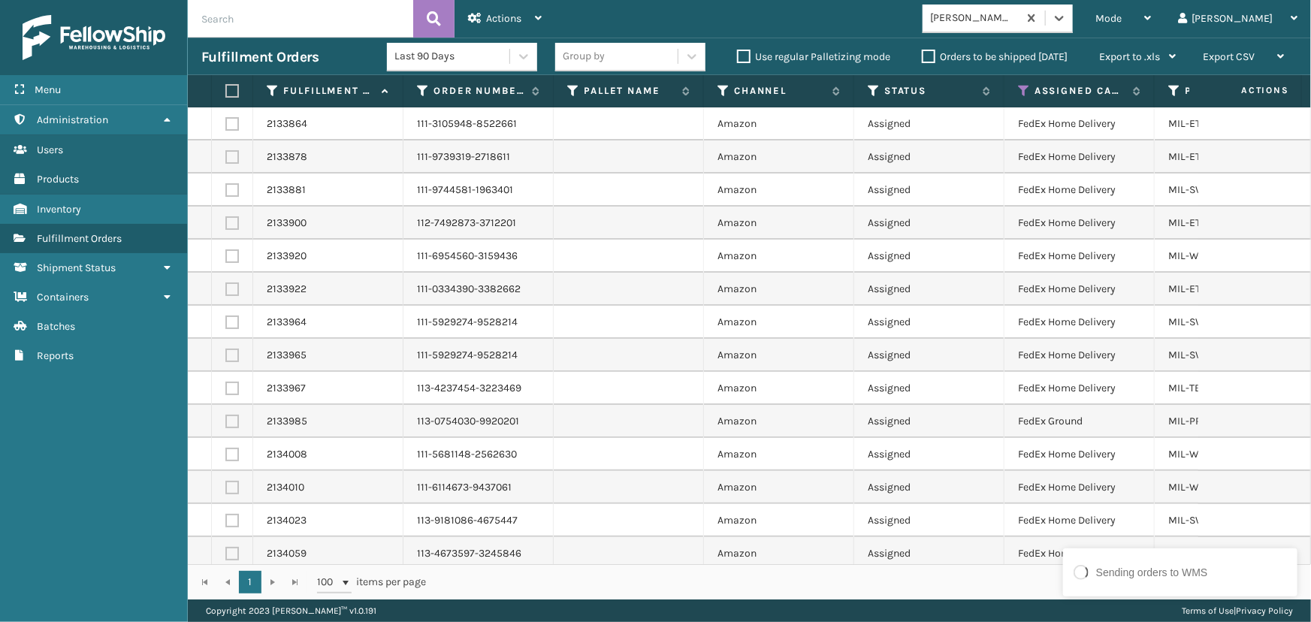
click at [233, 92] on label at bounding box center [229, 91] width 9 height 14
click at [226, 92] on input "checkbox" at bounding box center [225, 91] width 1 height 10
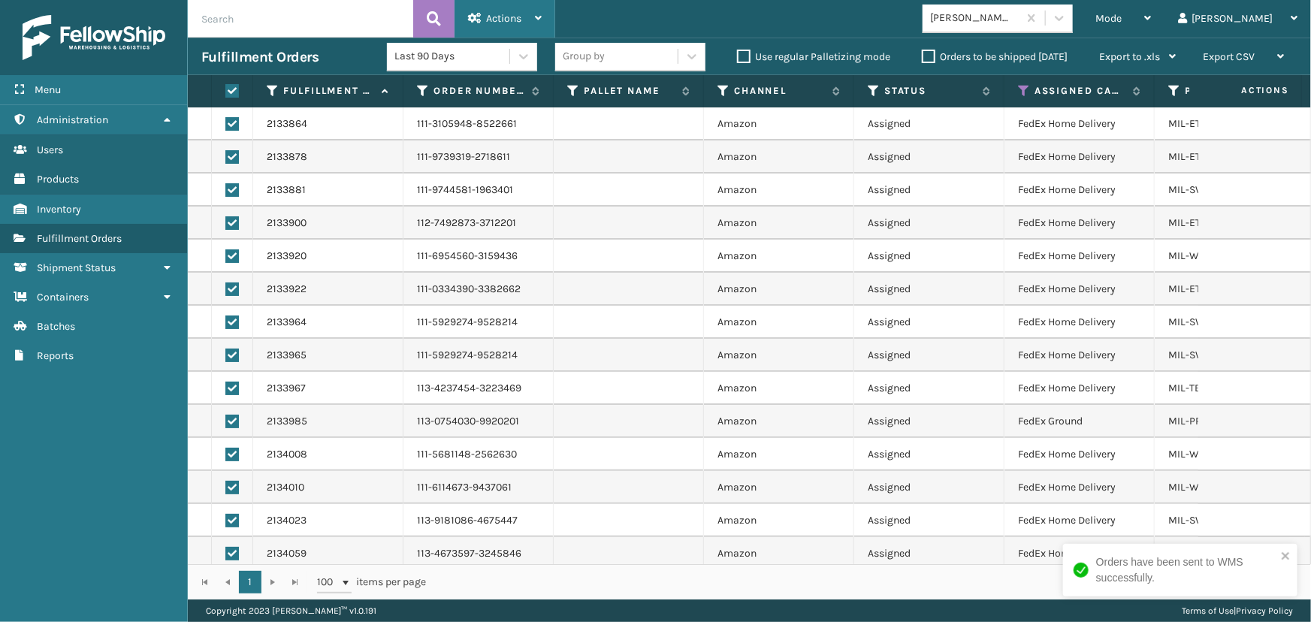
click at [503, 16] on span "Actions" at bounding box center [503, 18] width 35 height 13
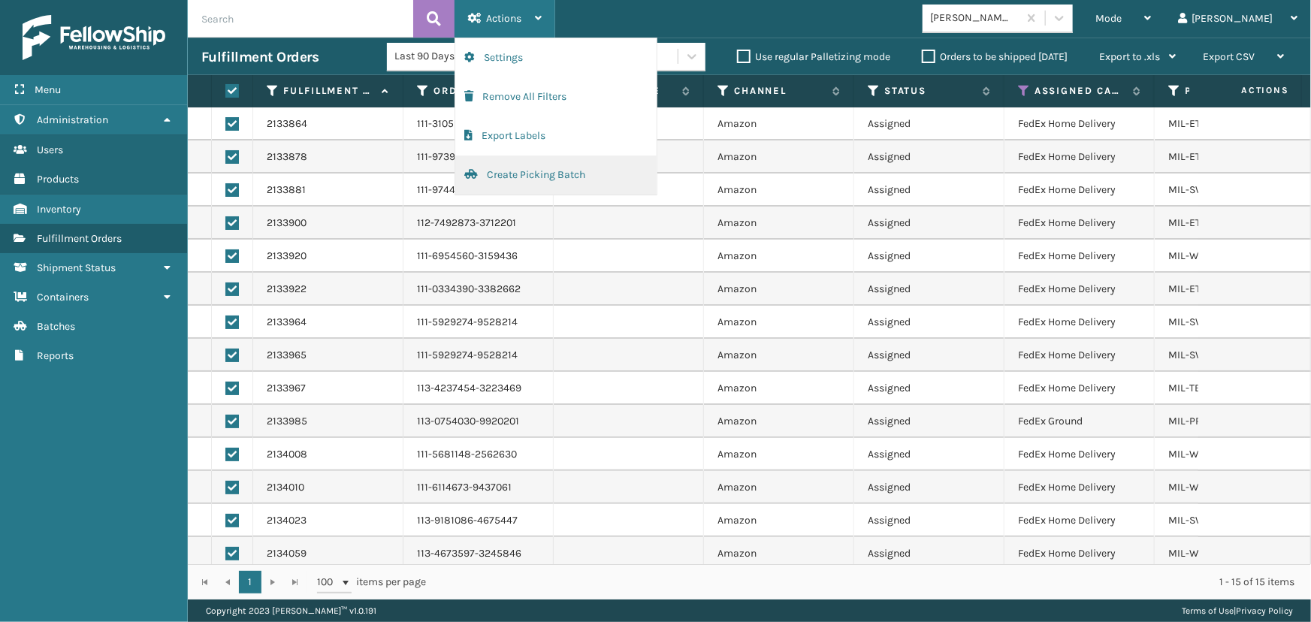
click at [543, 177] on button "Create Picking Batch" at bounding box center [555, 174] width 201 height 39
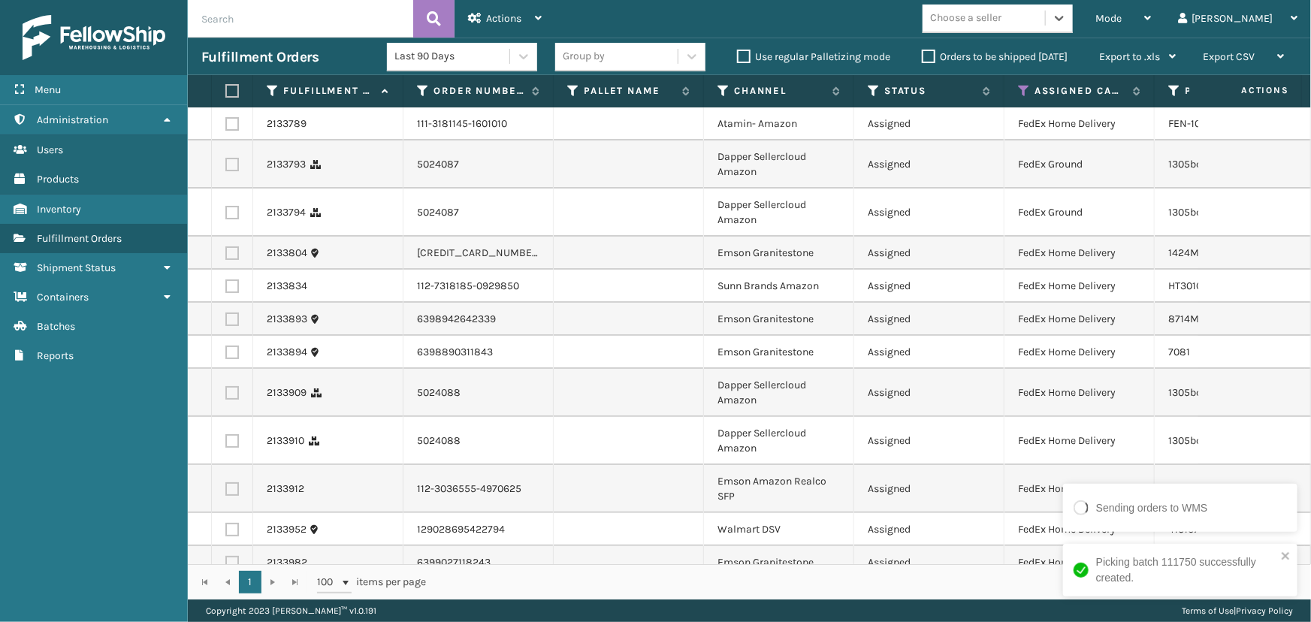
scroll to position [25, 0]
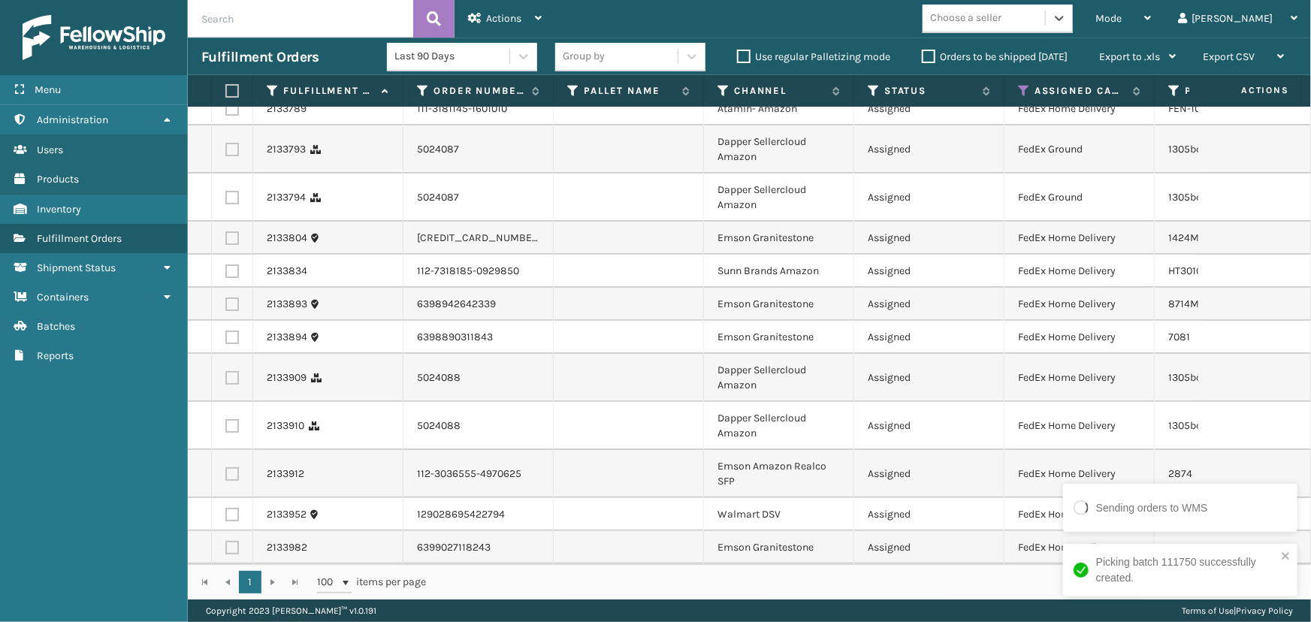
click at [1001, 25] on div "Choose a seller" at bounding box center [965, 19] width 71 height 16
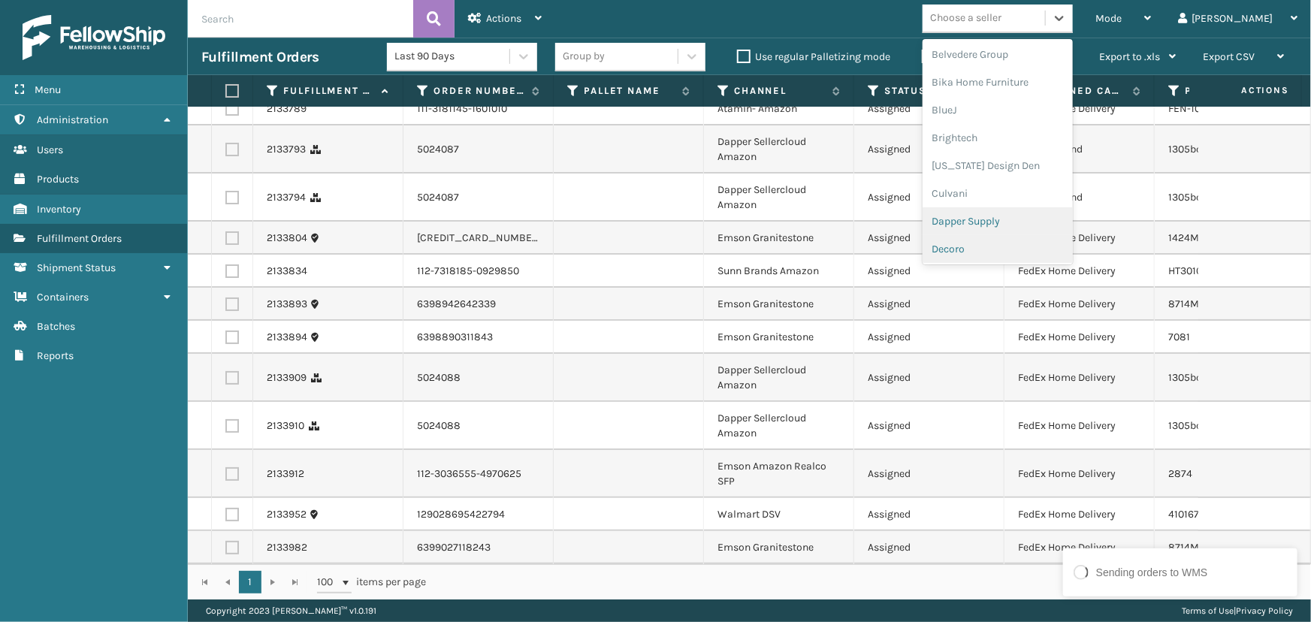
scroll to position [136, 0]
click at [1029, 249] on div "Emson" at bounding box center [997, 254] width 150 height 28
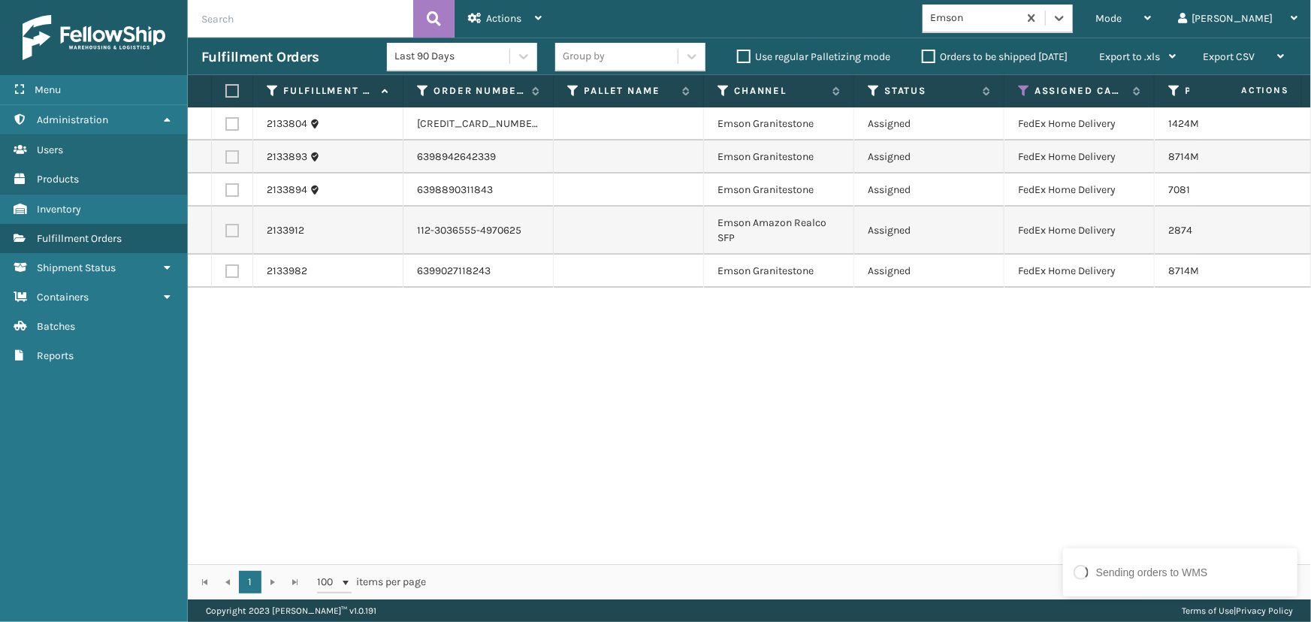
click at [232, 89] on label at bounding box center [229, 91] width 9 height 14
click at [226, 89] on input "checkbox" at bounding box center [225, 91] width 1 height 10
click at [520, 8] on div "Actions" at bounding box center [505, 19] width 74 height 38
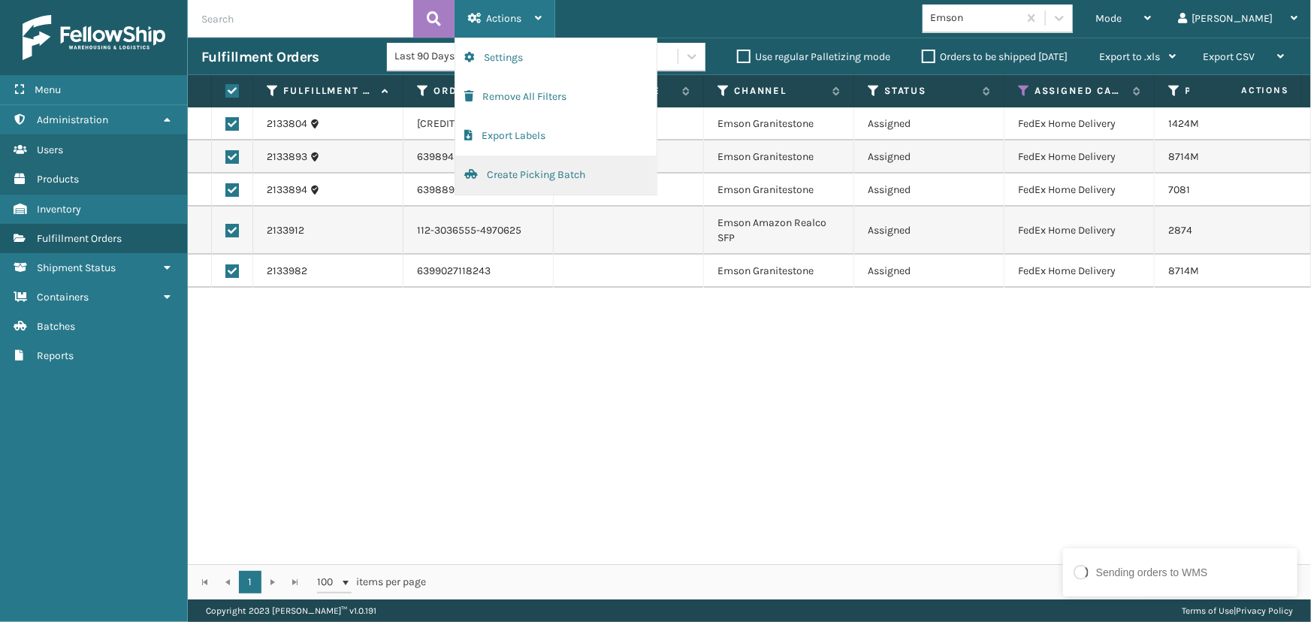
click at [511, 170] on button "Create Picking Batch" at bounding box center [555, 174] width 201 height 39
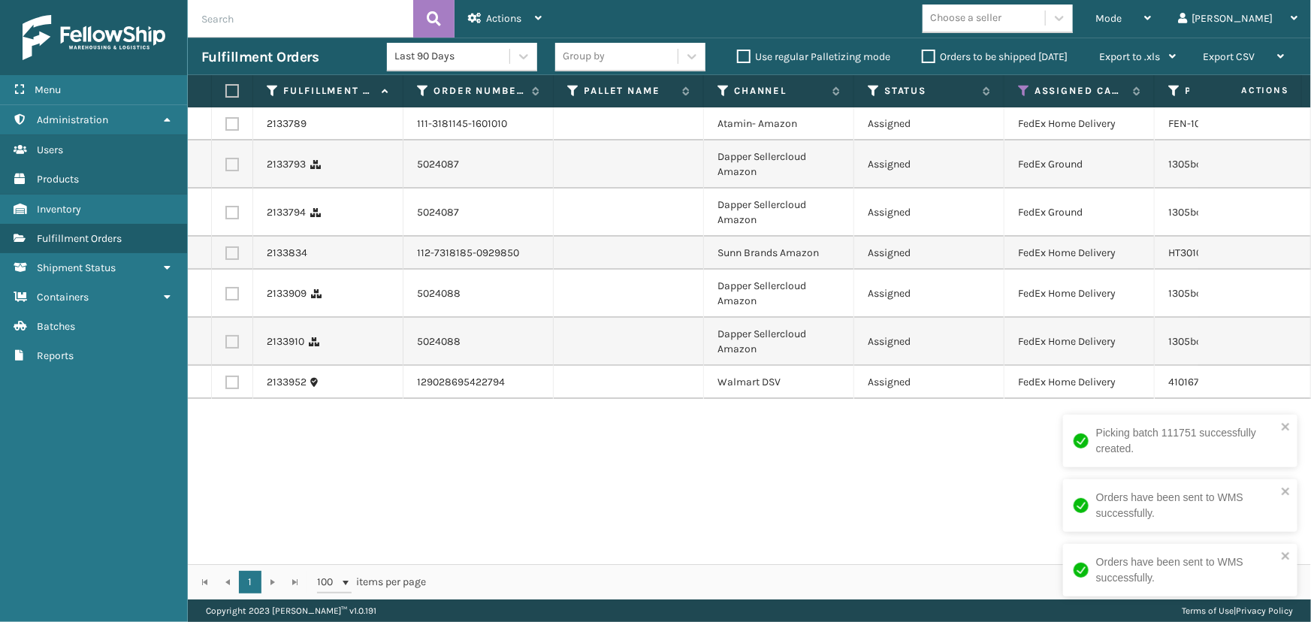
click at [1039, 35] on div "Mode Regular Mode Picking Mode Labeling Mode Exit Scan Mode Choose a seller [PE…" at bounding box center [933, 19] width 756 height 38
drag, startPoint x: 1015, startPoint y: 9, endPoint x: 1021, endPoint y: 32, distance: 24.0
click at [1001, 16] on div "Choose a seller" at bounding box center [965, 19] width 71 height 16
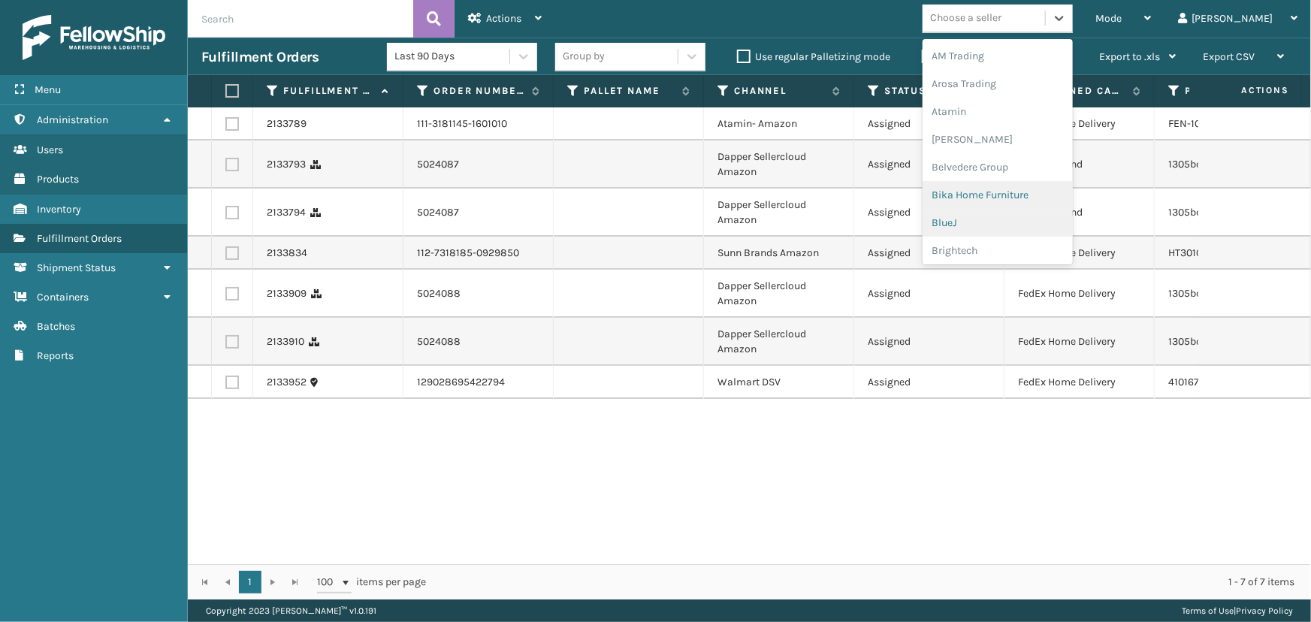
scroll to position [204, 0]
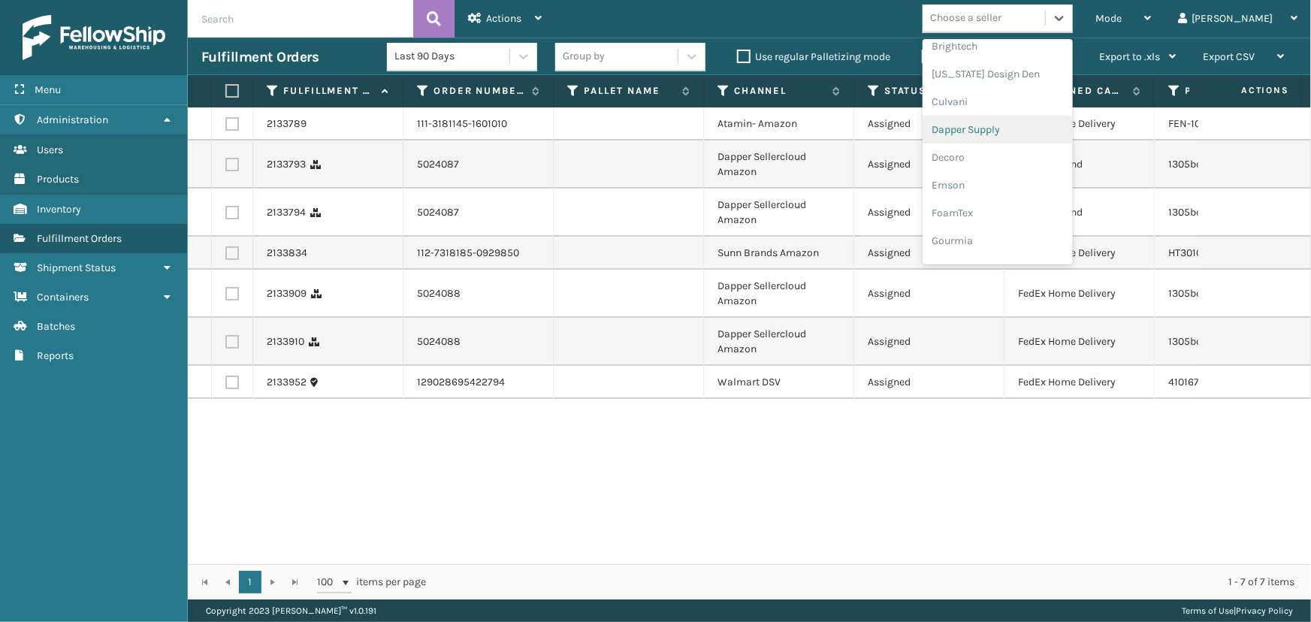
drag, startPoint x: 1012, startPoint y: 128, endPoint x: 1003, endPoint y: 128, distance: 9.0
click at [1003, 128] on div "Dapper Supply" at bounding box center [997, 130] width 150 height 28
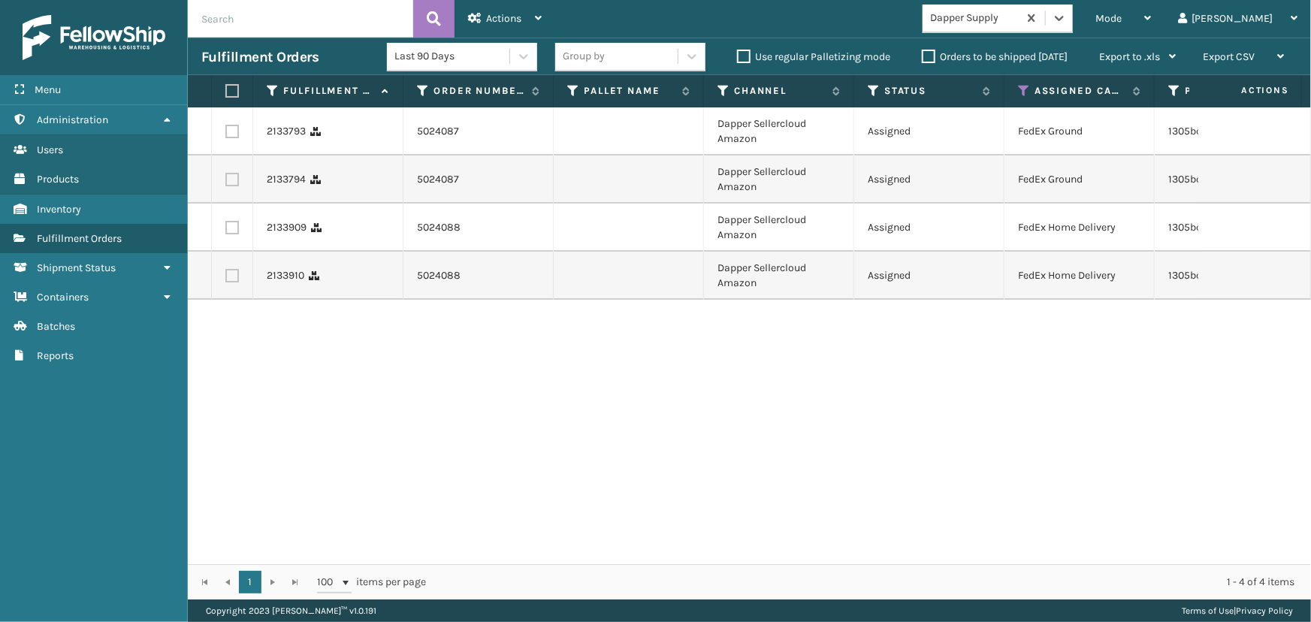
click at [248, 91] on th at bounding box center [232, 91] width 41 height 32
click at [233, 86] on label at bounding box center [229, 91] width 9 height 14
click at [226, 86] on input "checkbox" at bounding box center [225, 91] width 1 height 10
click at [557, 13] on div "Mode Regular Mode Picking Mode Labeling Mode Exit Scan Mode Dapper Supply [PERS…" at bounding box center [933, 19] width 756 height 38
click at [515, 23] on span "Actions" at bounding box center [503, 18] width 35 height 13
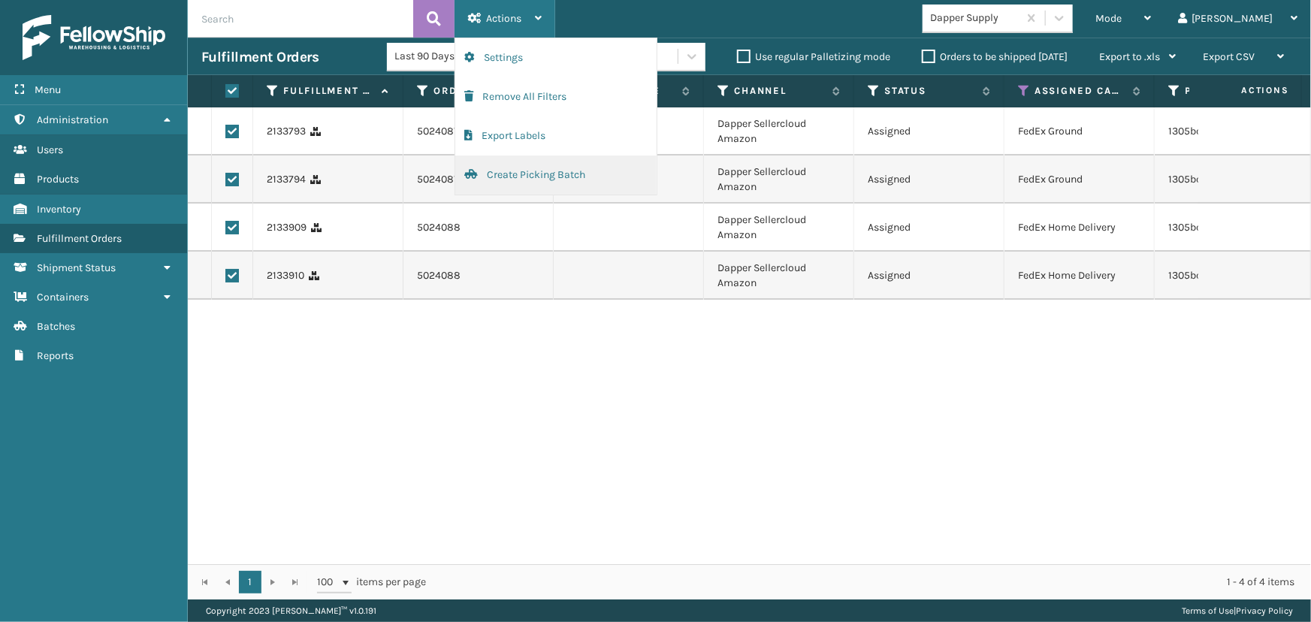
click at [520, 169] on button "Create Picking Batch" at bounding box center [555, 174] width 201 height 39
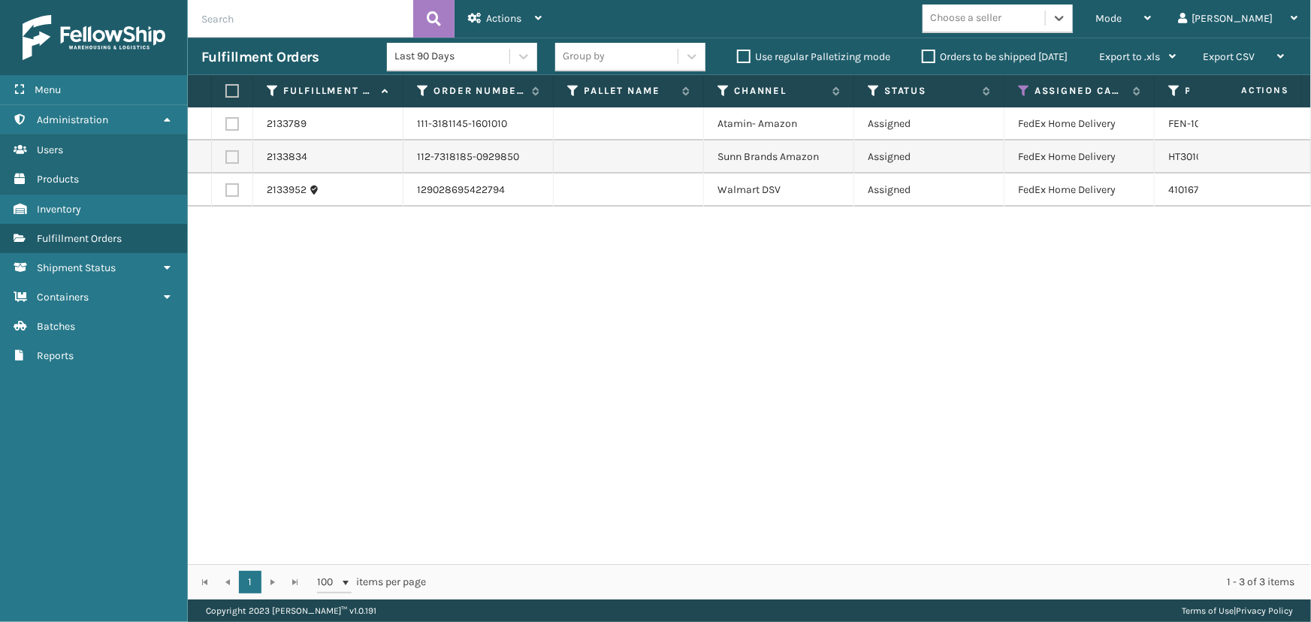
click at [240, 123] on td at bounding box center [232, 123] width 41 height 33
click at [234, 123] on label at bounding box center [232, 124] width 14 height 14
click at [226, 123] on input "checkbox" at bounding box center [225, 122] width 1 height 10
click at [234, 156] on label at bounding box center [232, 157] width 14 height 14
click at [226, 156] on input "checkbox" at bounding box center [225, 155] width 1 height 10
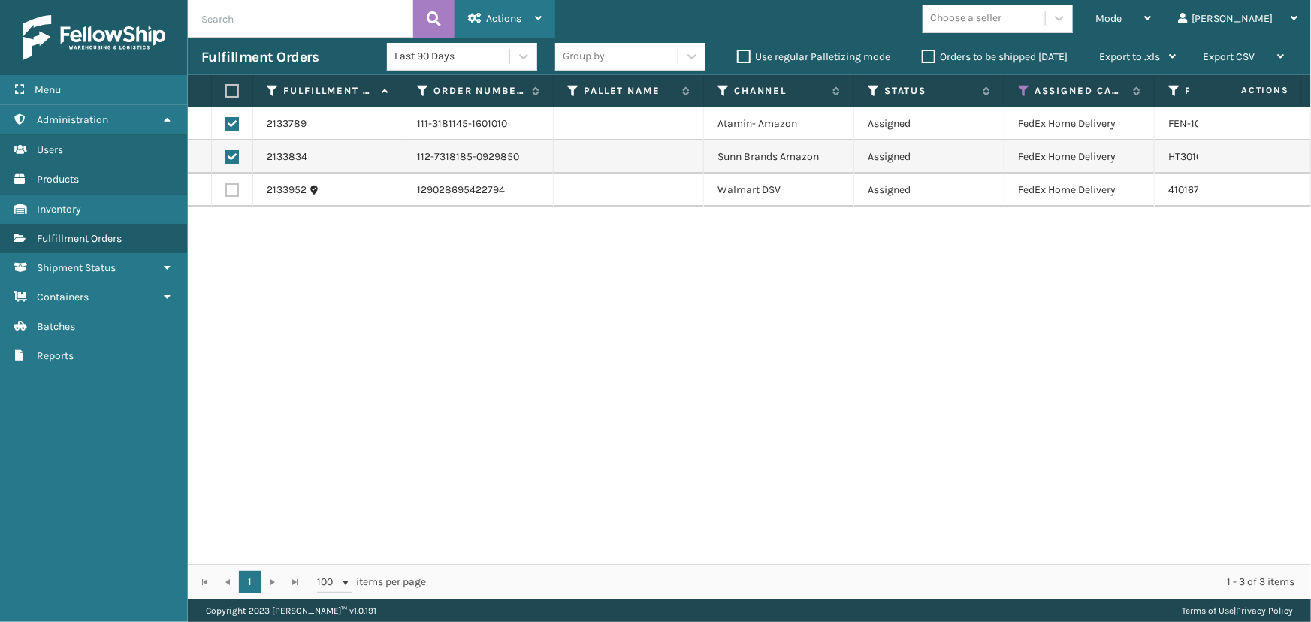
click at [490, 18] on span "Actions" at bounding box center [503, 18] width 35 height 13
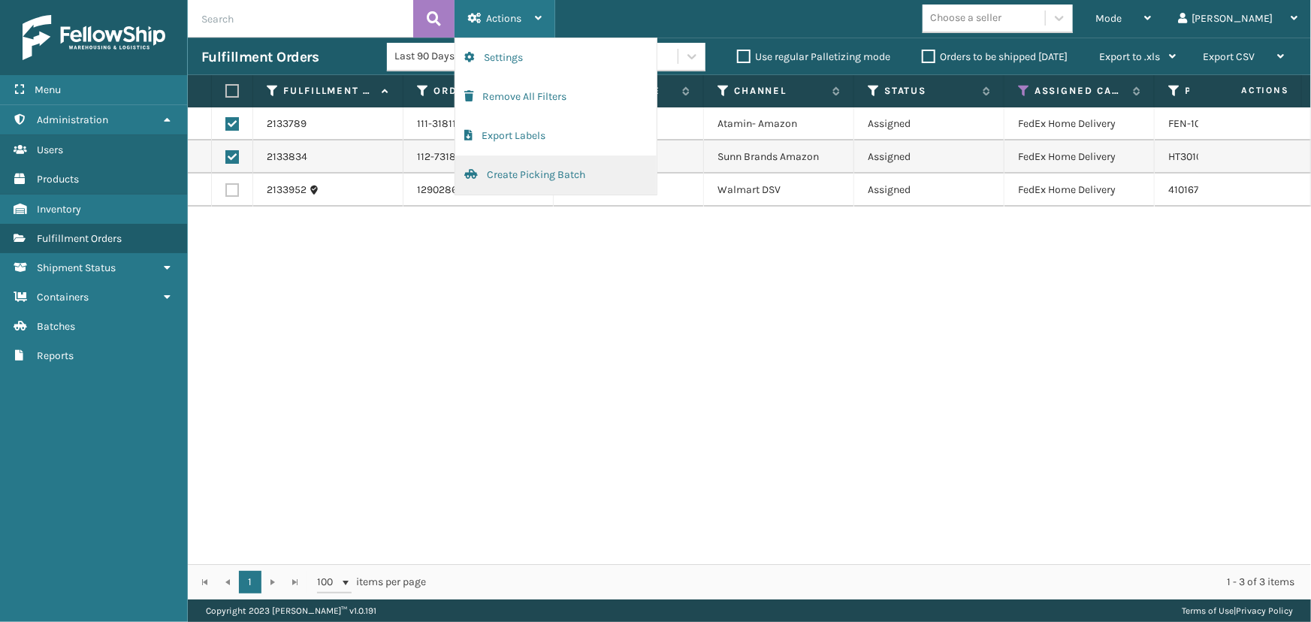
click at [523, 183] on button "Create Picking Batch" at bounding box center [555, 174] width 201 height 39
